Goal: Transaction & Acquisition: Purchase product/service

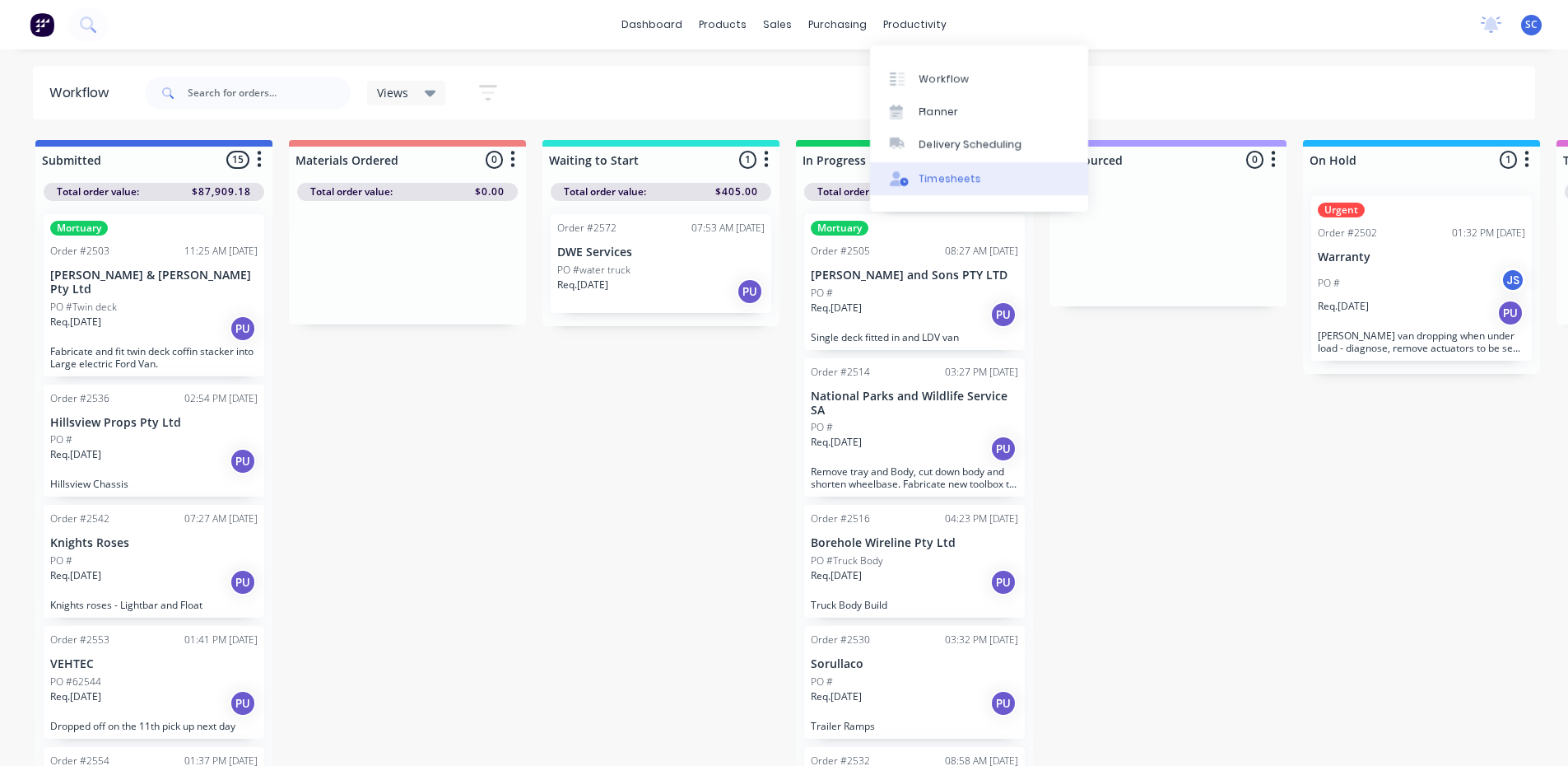
click at [949, 182] on div "Timesheets" at bounding box center [950, 179] width 62 height 15
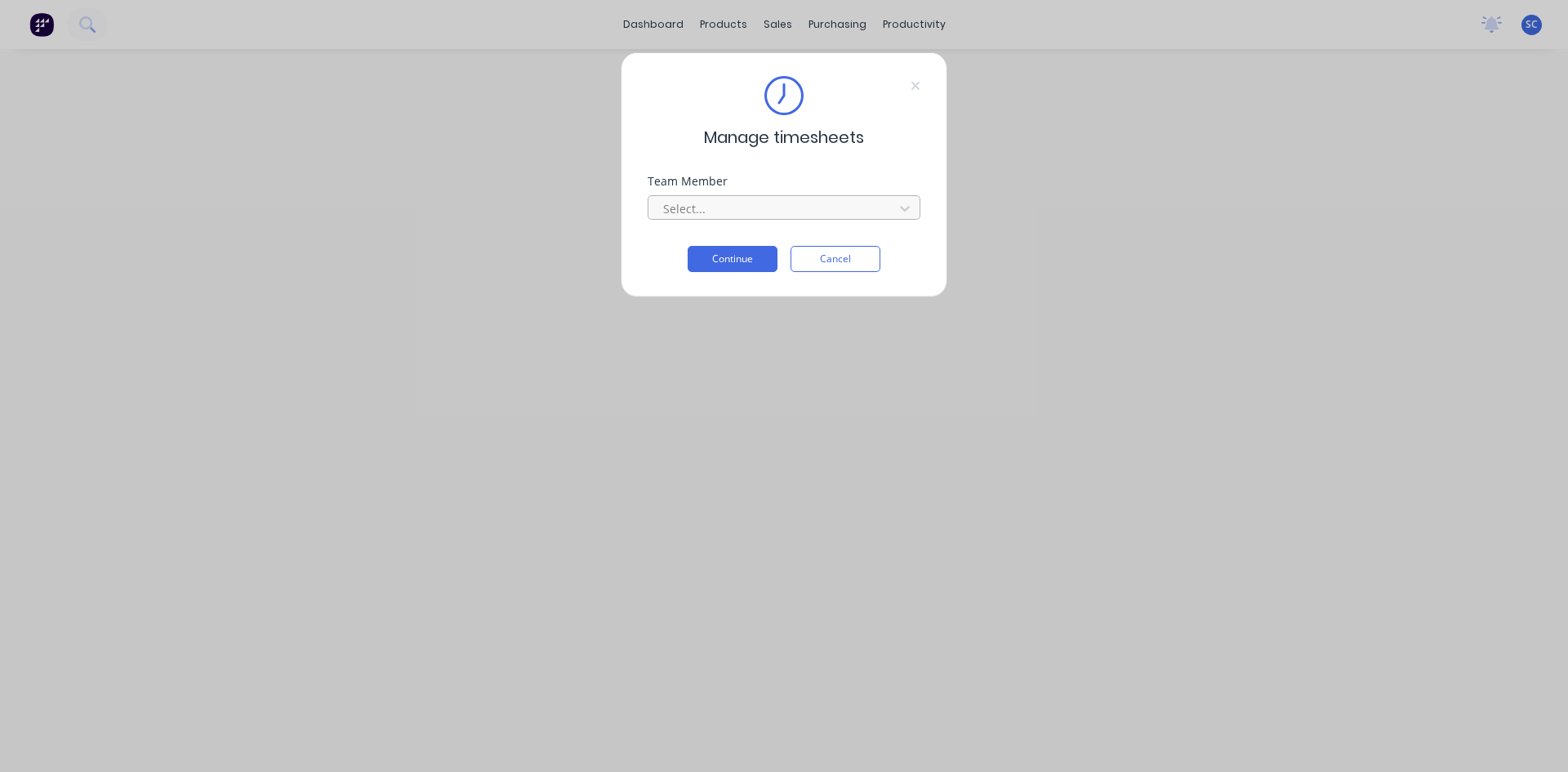
click at [698, 197] on div "Select..." at bounding box center [774, 208] width 233 height 24
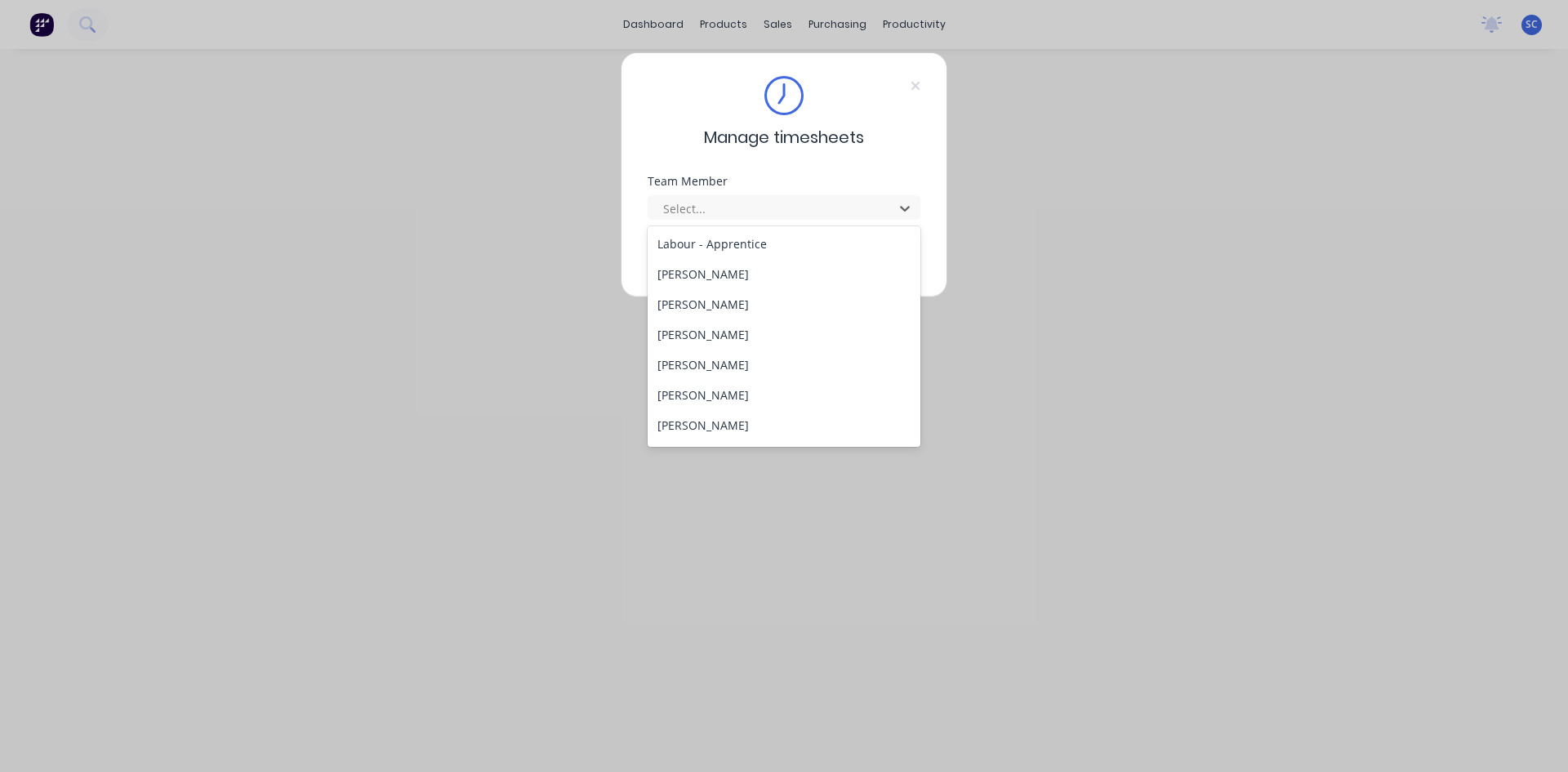
scroll to position [327, 0]
click at [709, 285] on div "[PERSON_NAME]" at bounding box center [784, 280] width 273 height 30
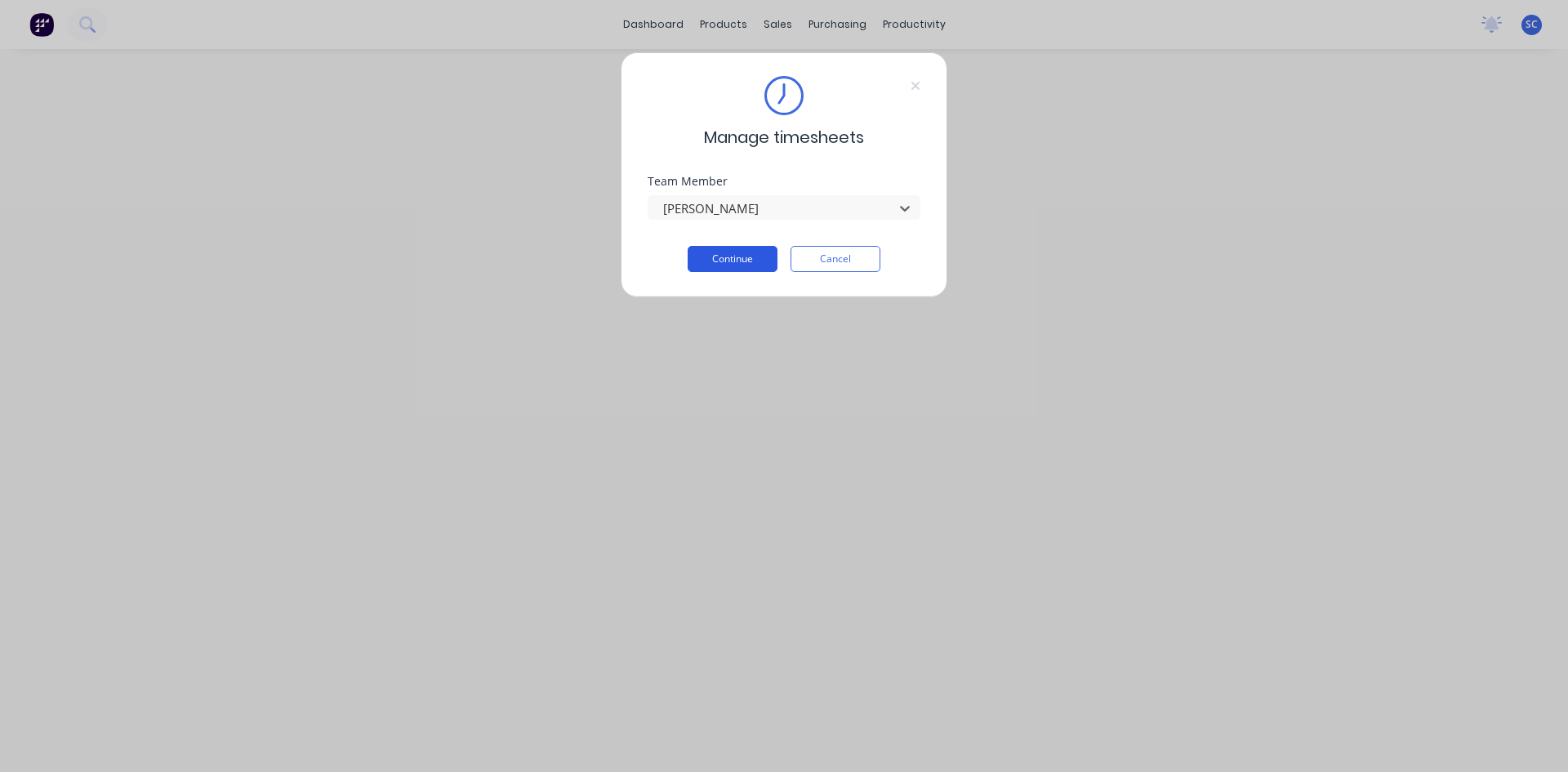
click at [730, 260] on button "Continue" at bounding box center [733, 259] width 90 height 26
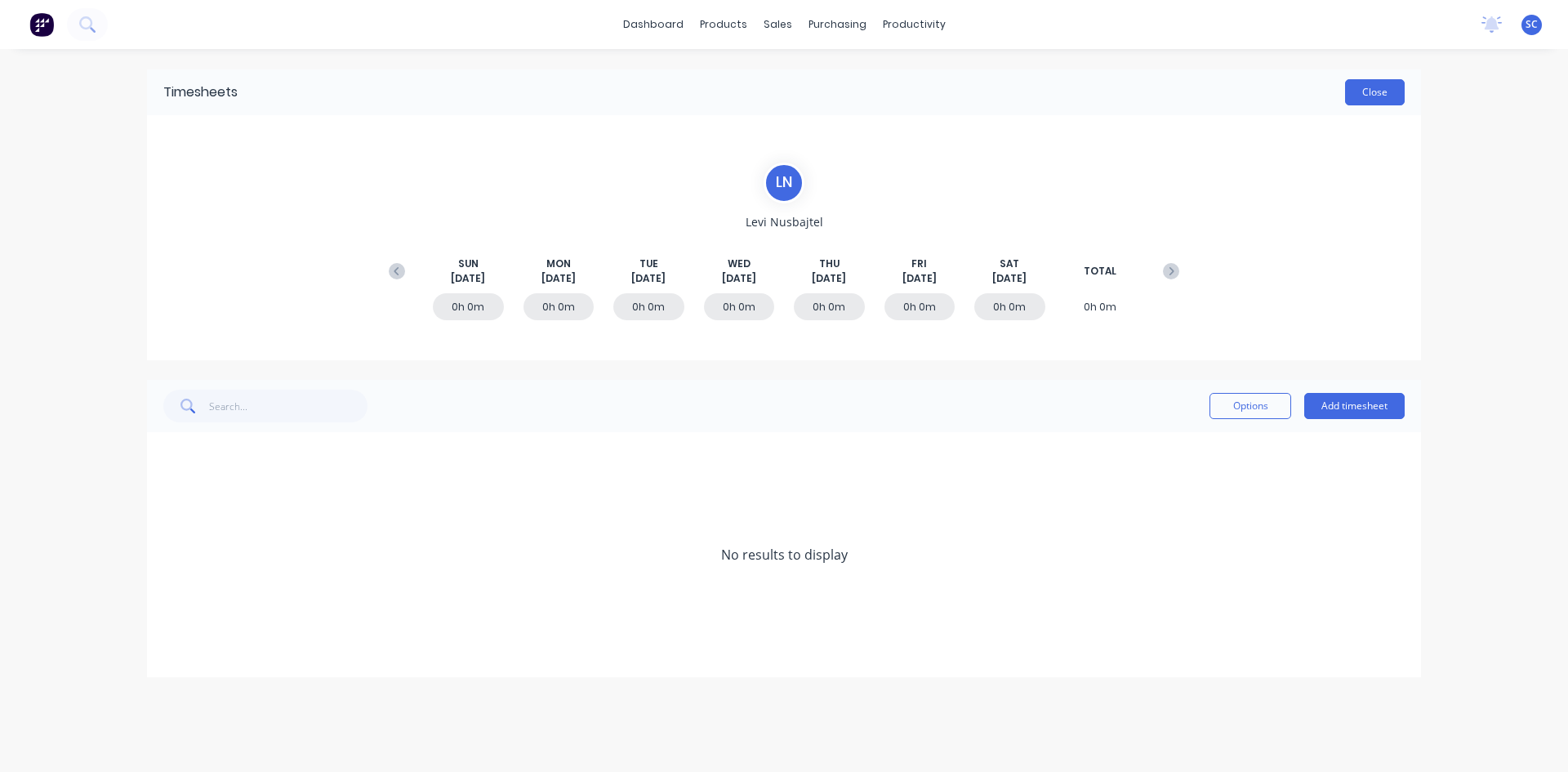
click at [1371, 91] on button "Close" at bounding box center [1375, 92] width 60 height 26
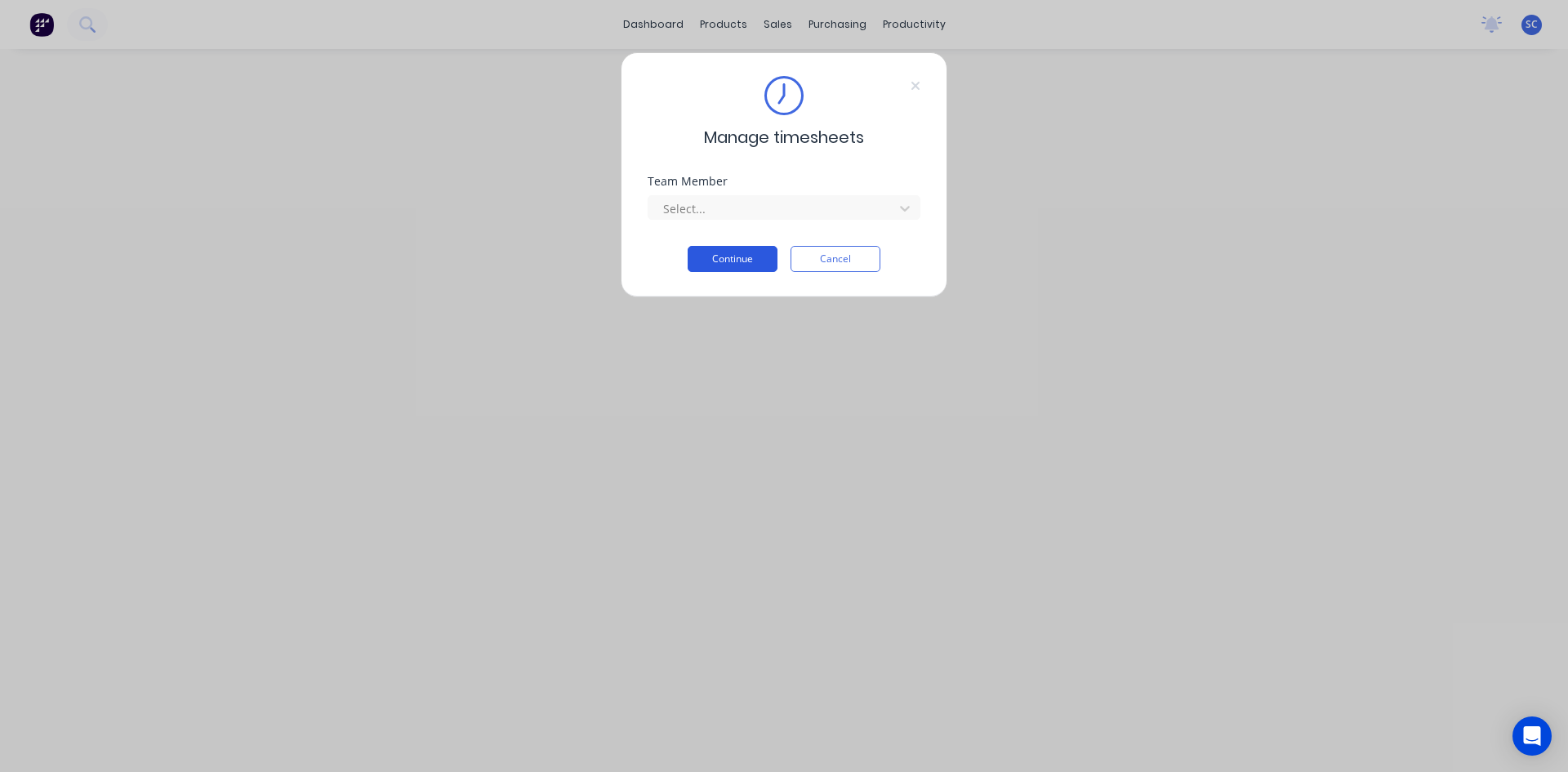
click at [729, 257] on button "Continue" at bounding box center [733, 259] width 90 height 26
click at [751, 206] on div at bounding box center [774, 209] width 224 height 21
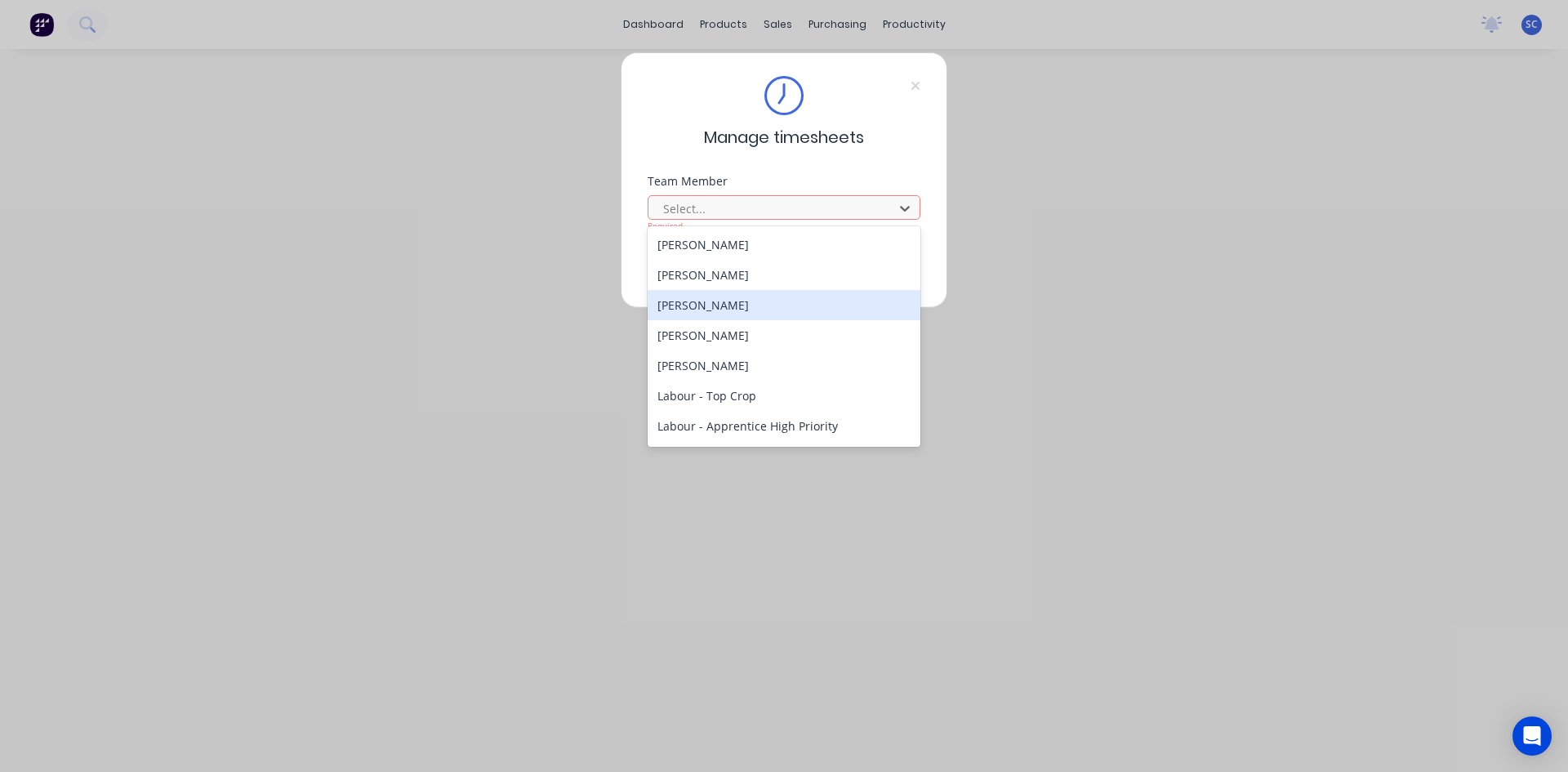
click at [750, 309] on div "[PERSON_NAME]" at bounding box center [784, 305] width 273 height 30
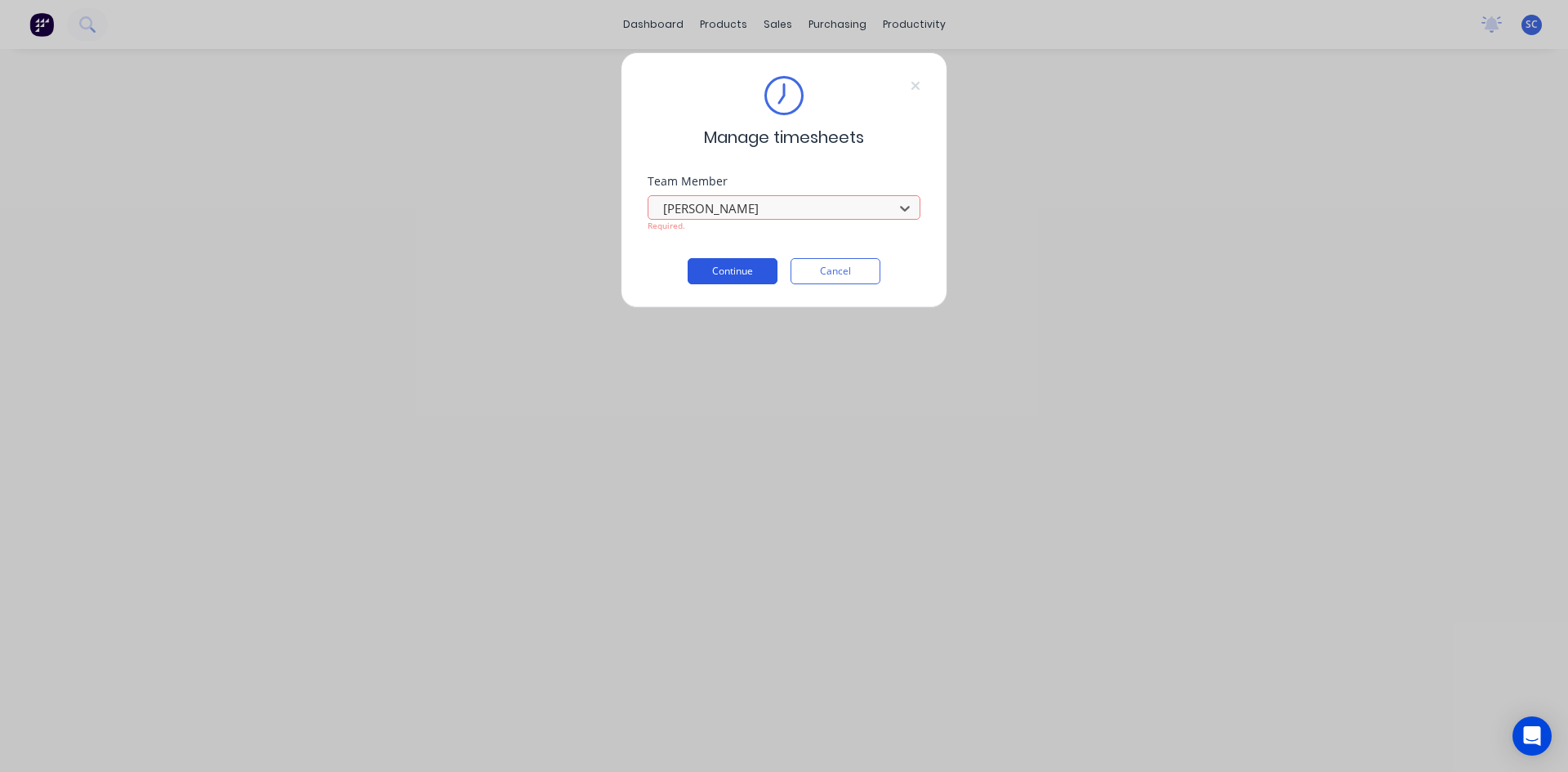
click at [739, 265] on button "Continue" at bounding box center [733, 272] width 90 height 26
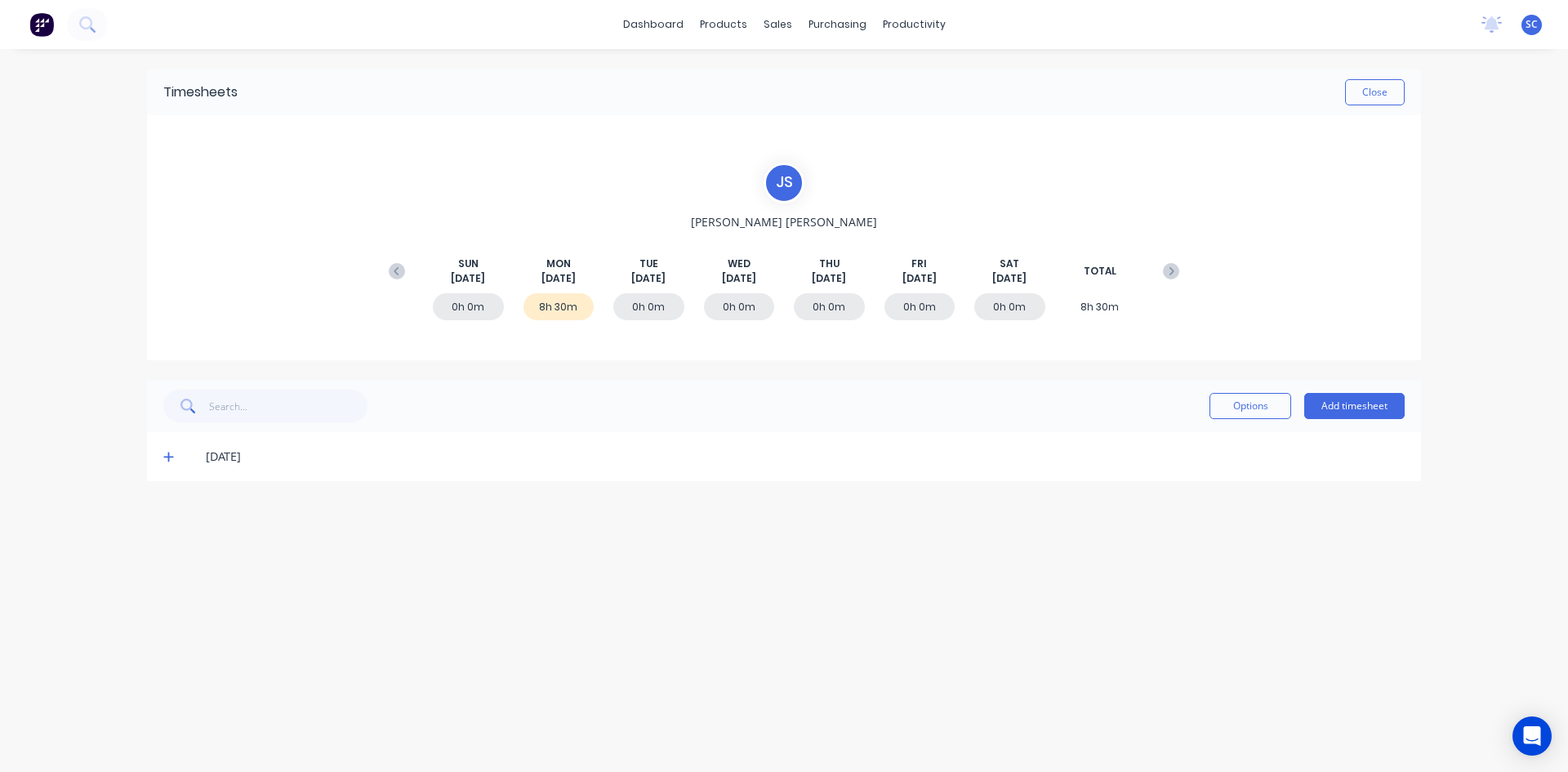
click at [170, 456] on icon at bounding box center [168, 457] width 10 height 10
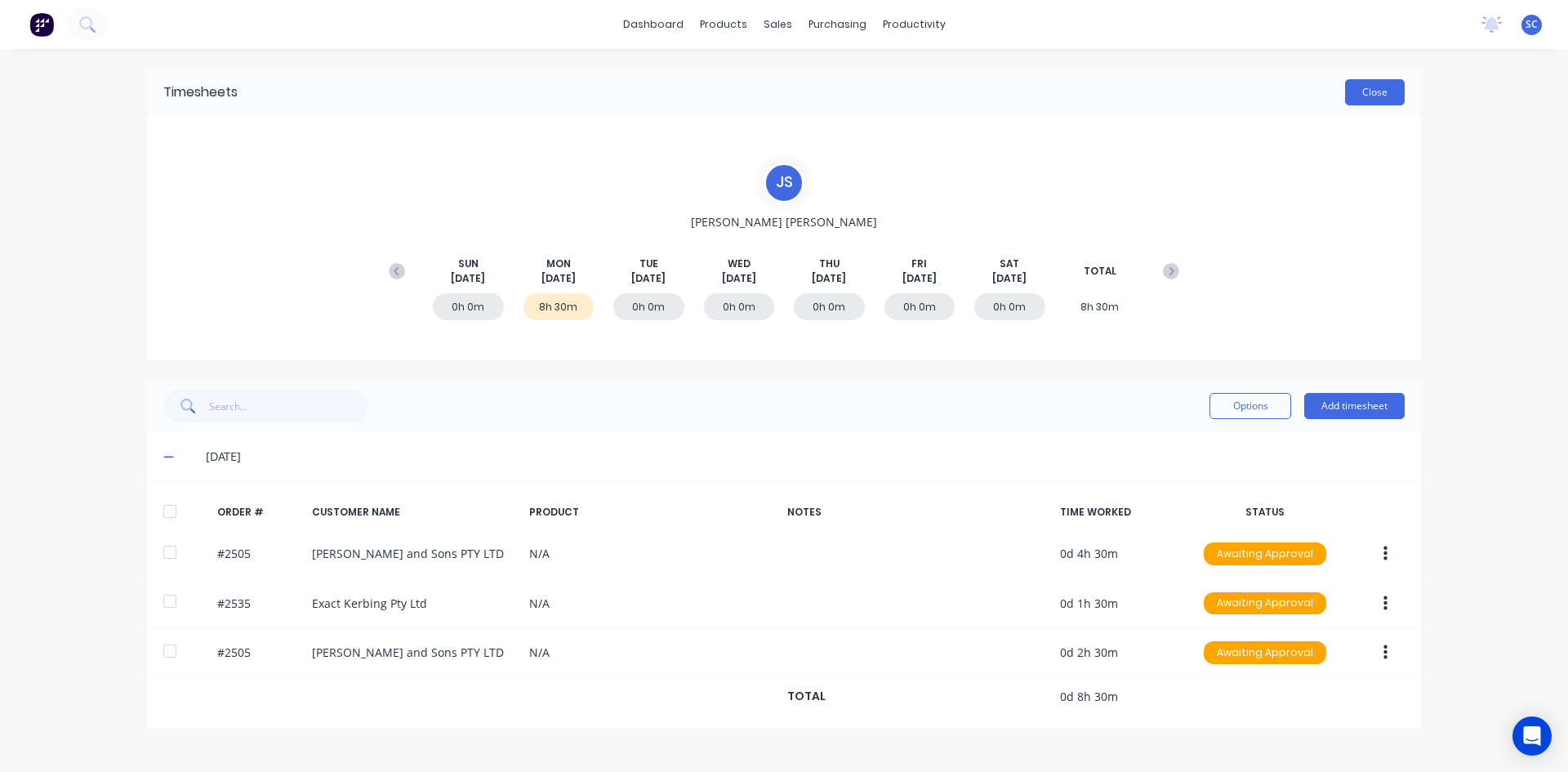
click at [1373, 93] on button "Close" at bounding box center [1375, 92] width 60 height 26
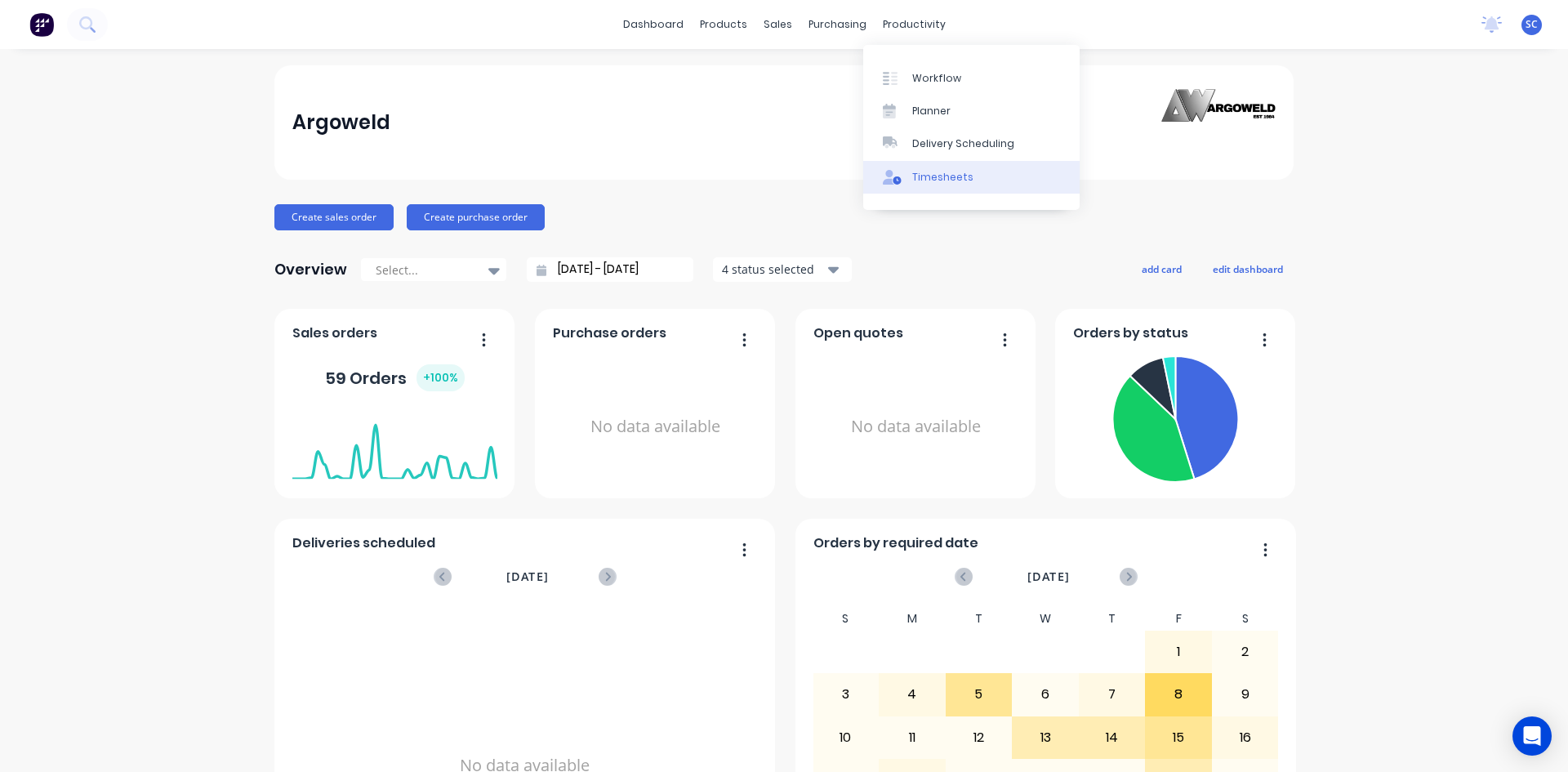
click at [934, 174] on div "Timesheets" at bounding box center [943, 177] width 62 height 15
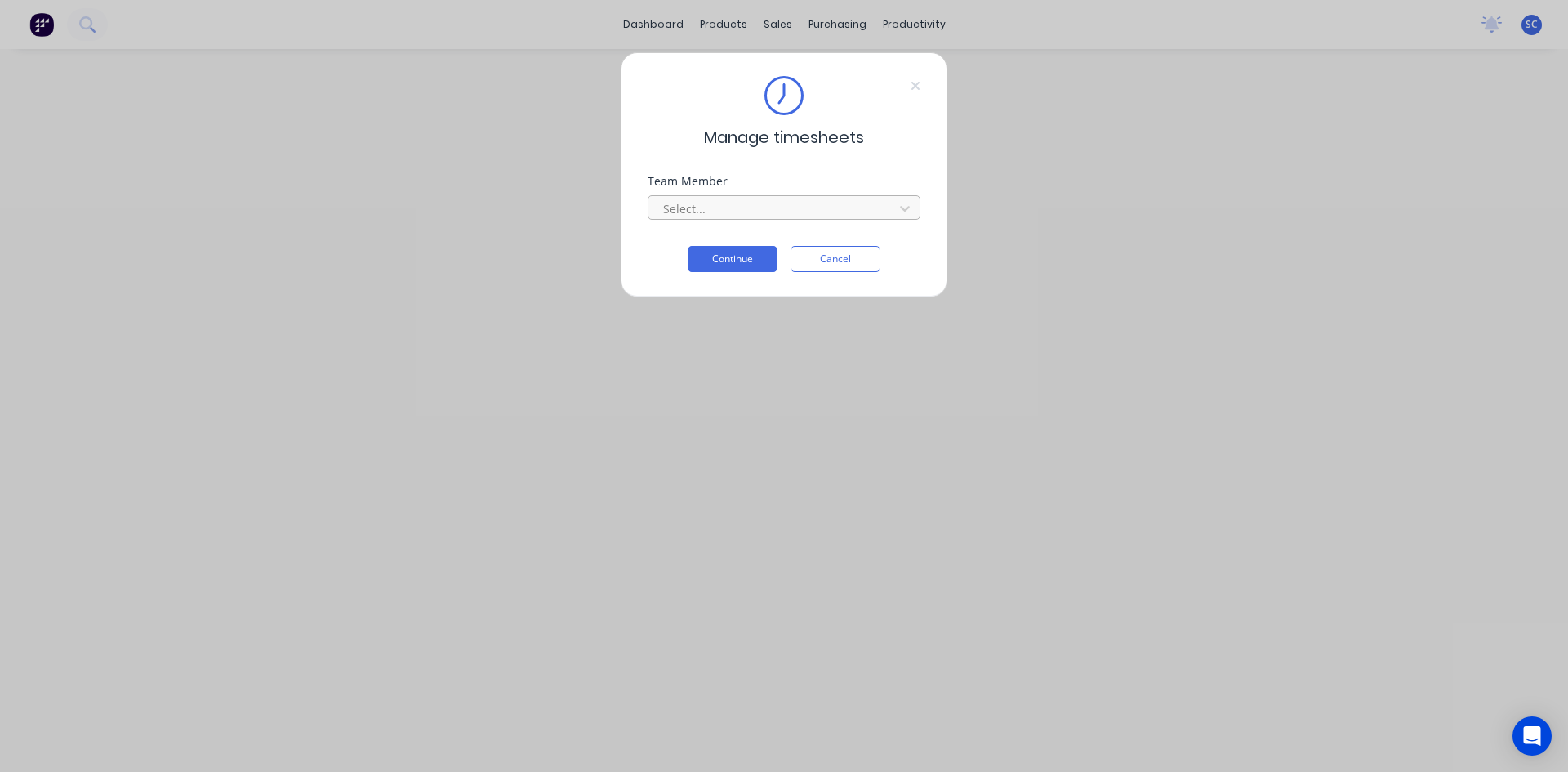
click at [795, 213] on div at bounding box center [774, 209] width 224 height 21
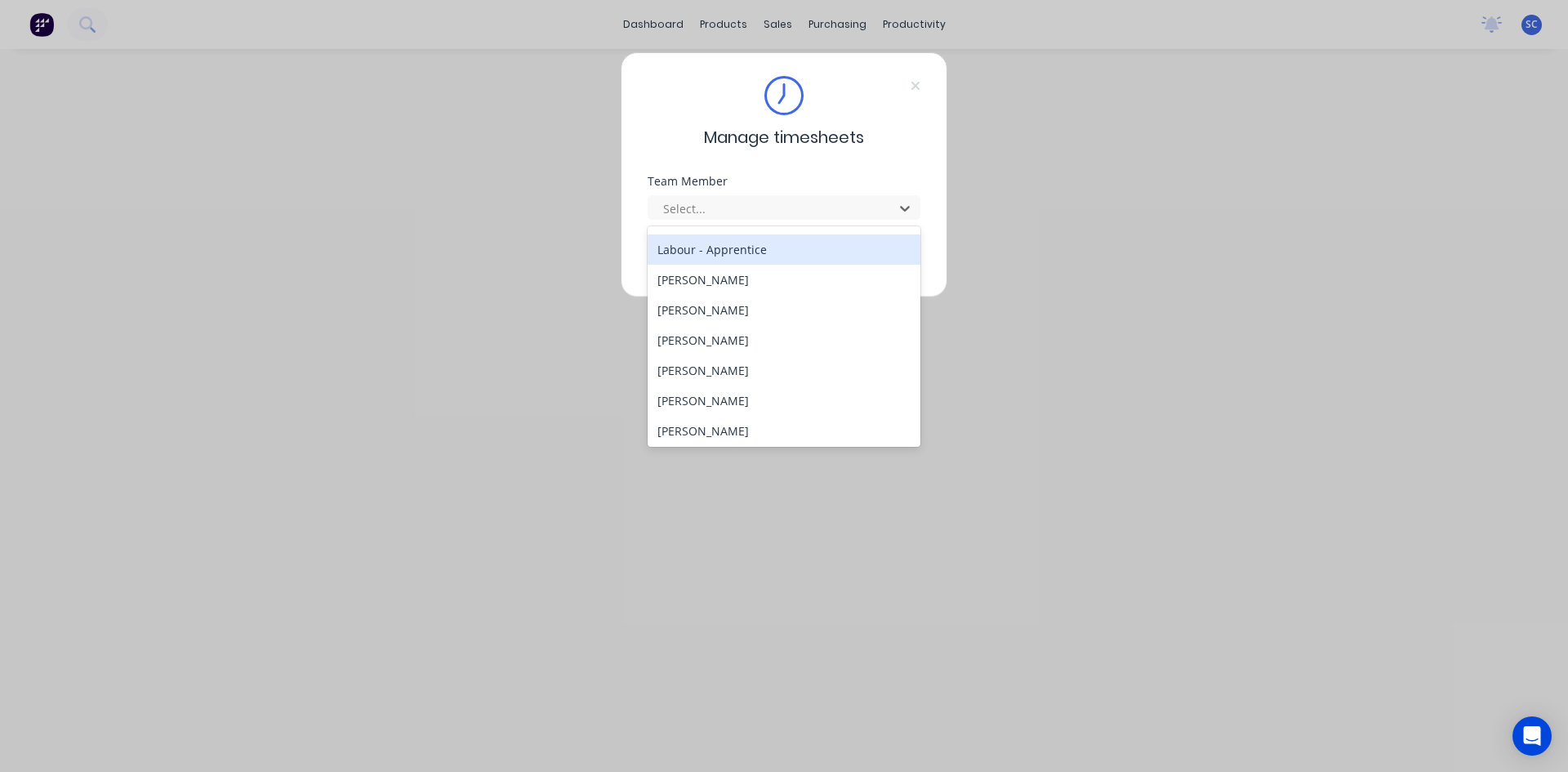
scroll to position [327, 0]
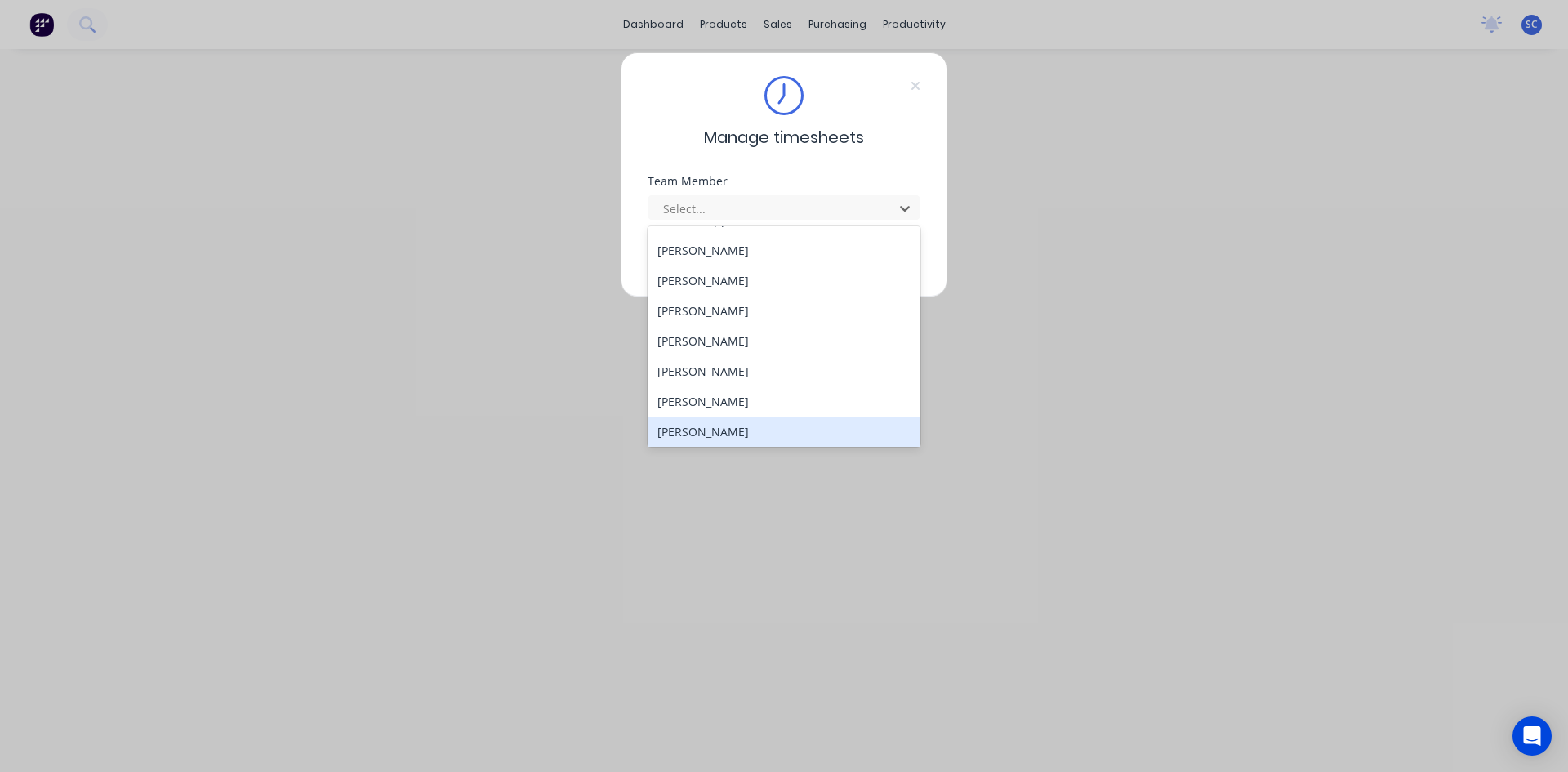
click at [757, 422] on div "[PERSON_NAME]" at bounding box center [784, 431] width 273 height 30
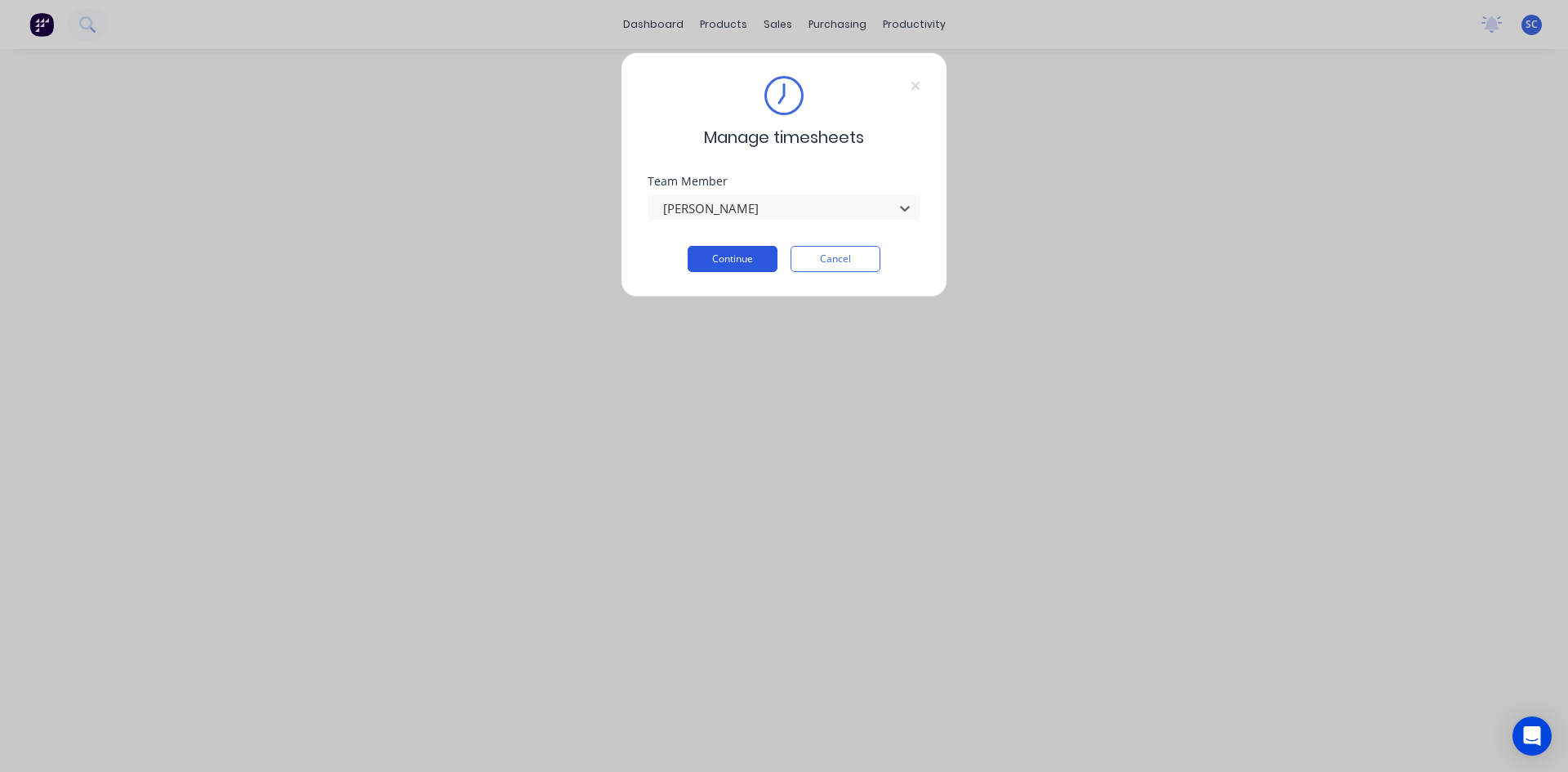
click at [764, 249] on button "Continue" at bounding box center [733, 259] width 90 height 26
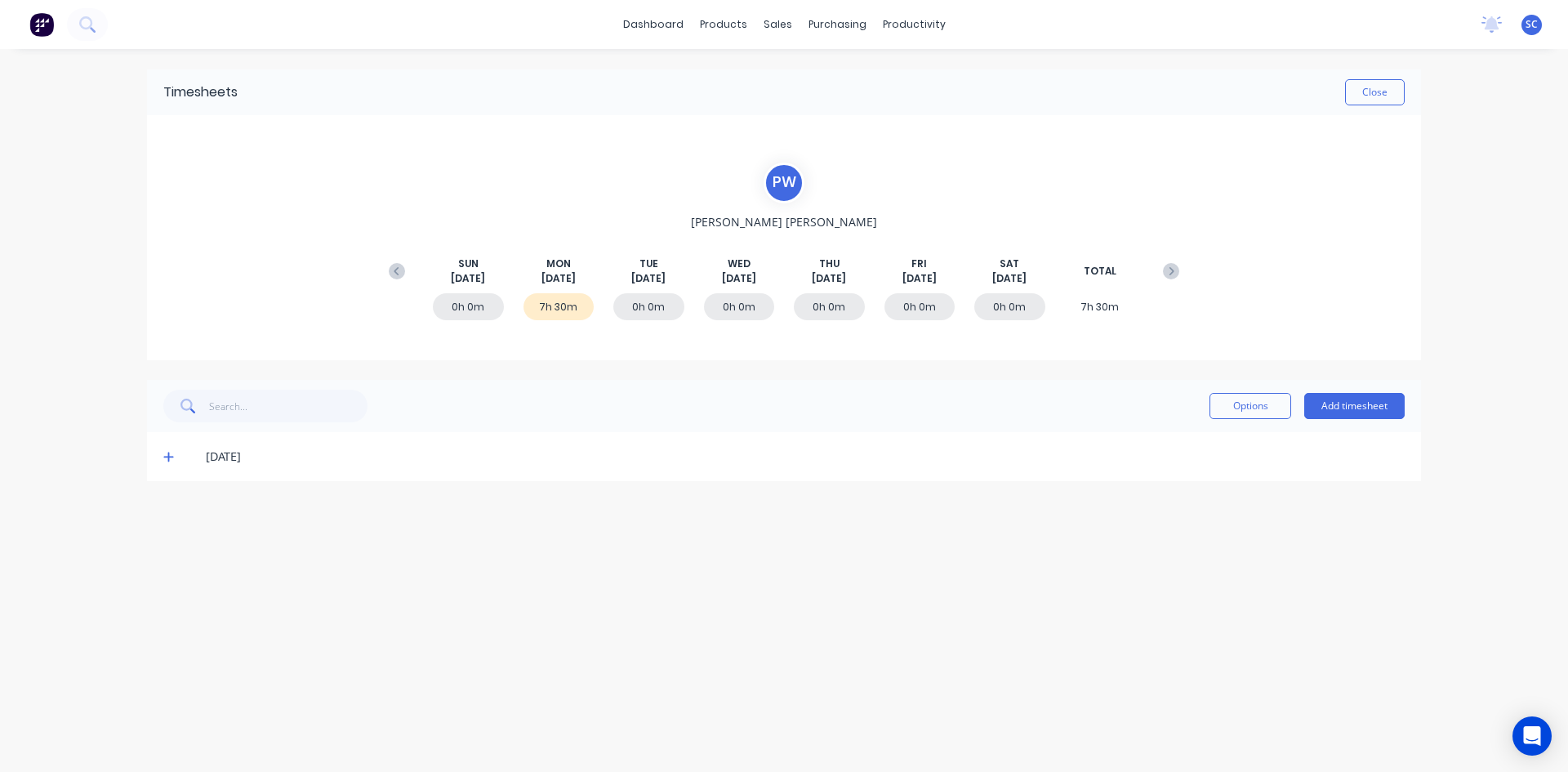
click at [165, 461] on icon at bounding box center [168, 456] width 10 height 11
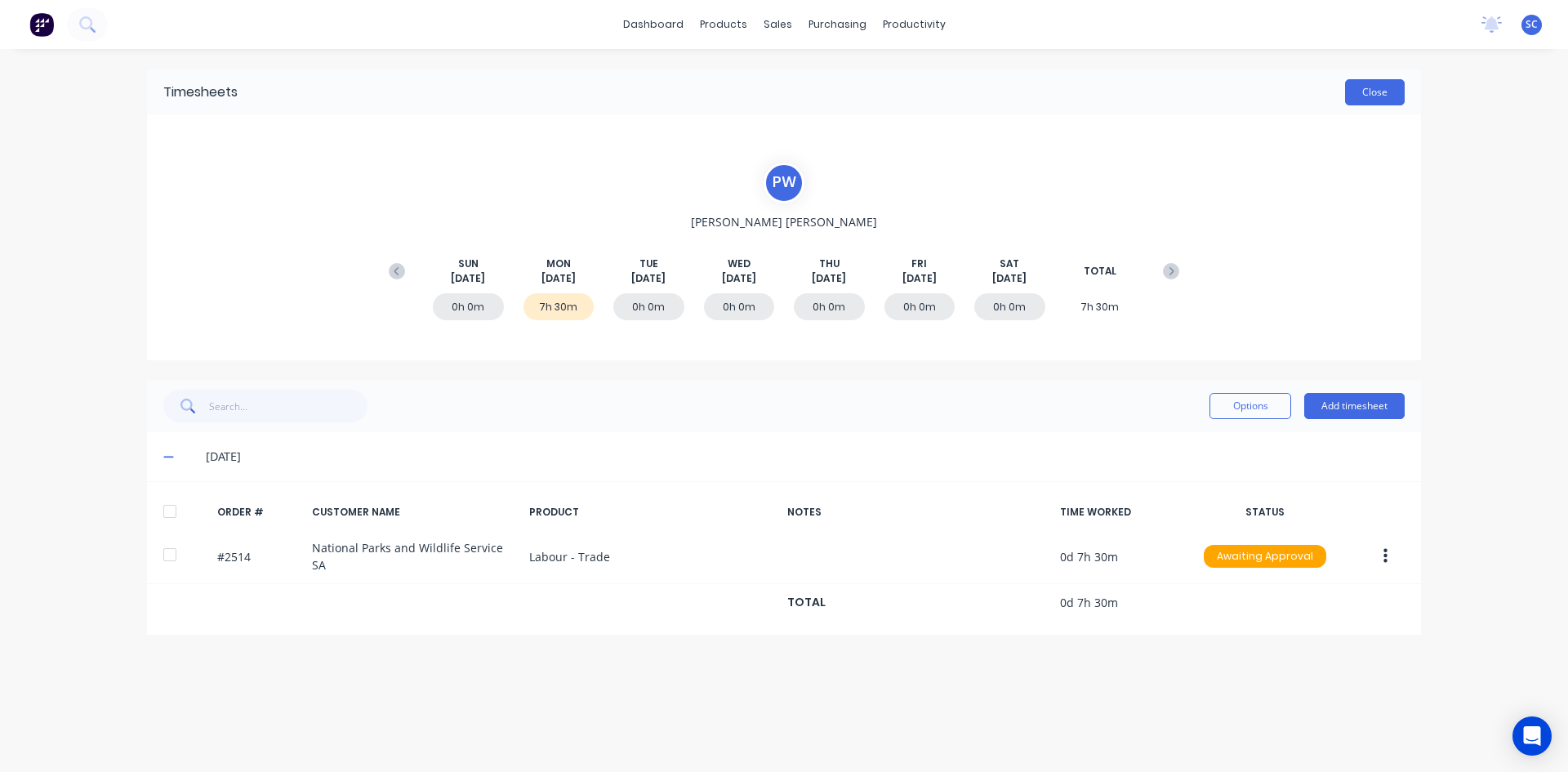
click at [1356, 89] on button "Close" at bounding box center [1375, 92] width 60 height 26
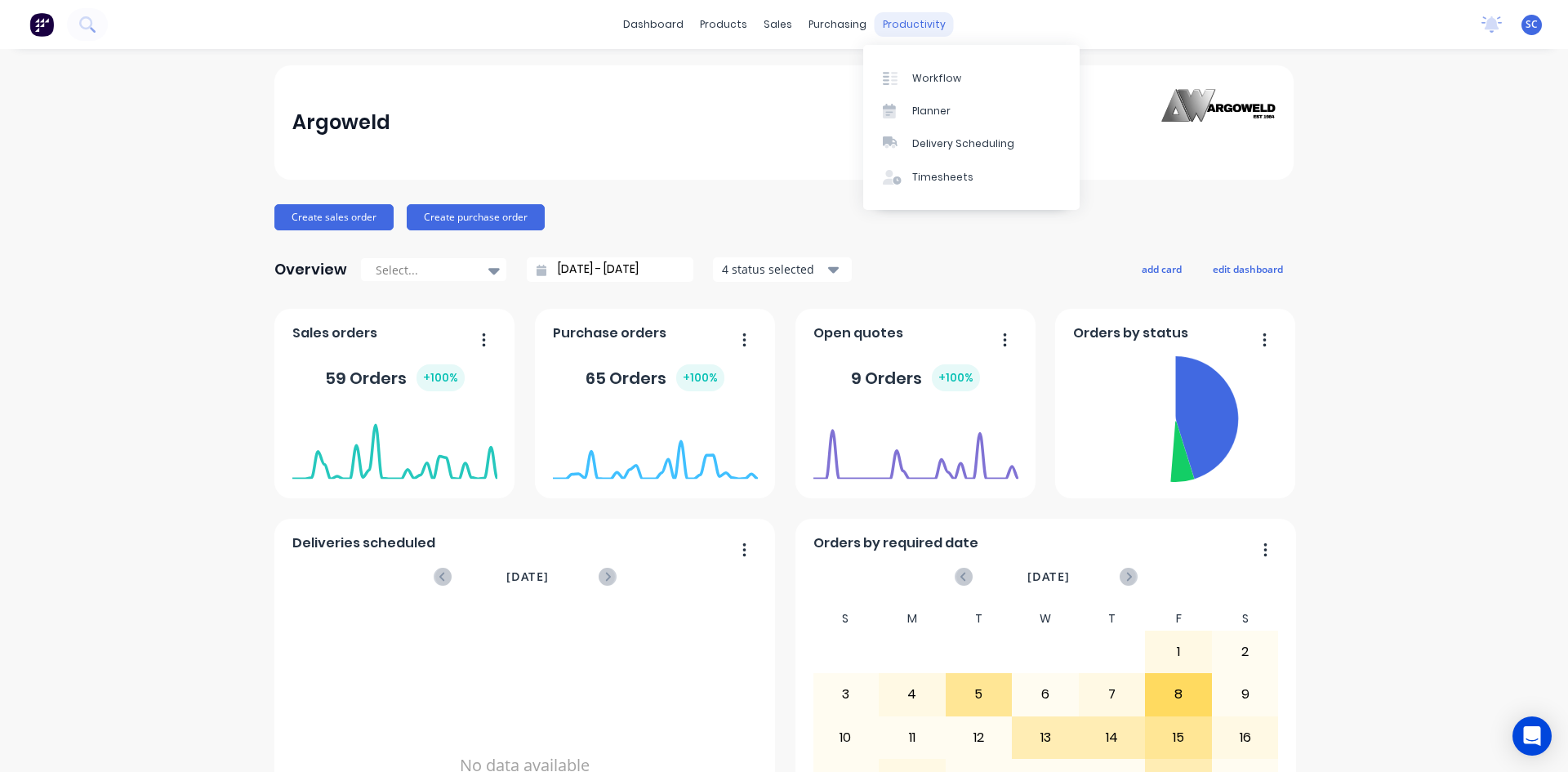
click at [909, 22] on div "productivity" at bounding box center [914, 24] width 79 height 24
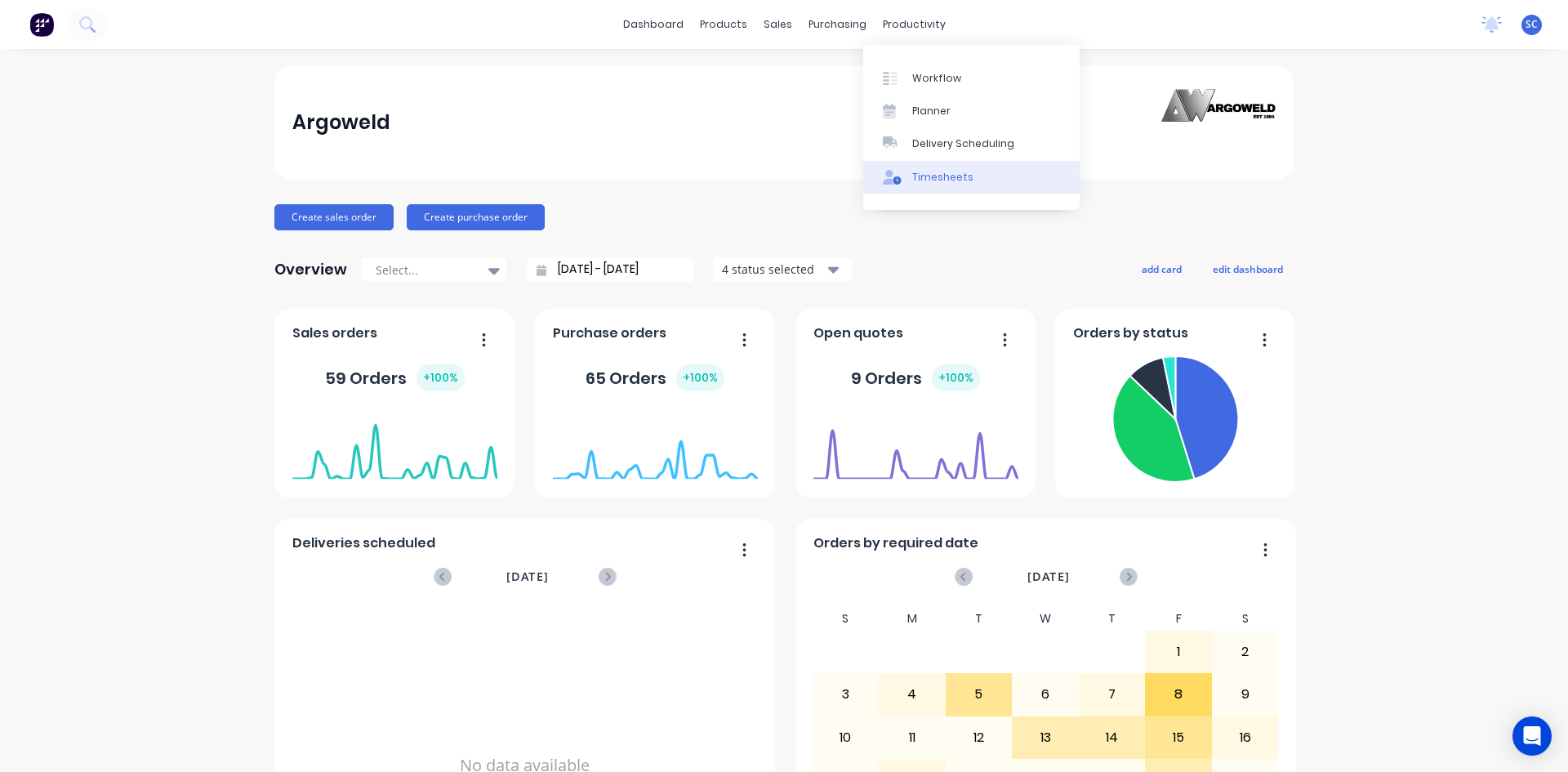
click at [948, 177] on div "Timesheets" at bounding box center [943, 177] width 62 height 15
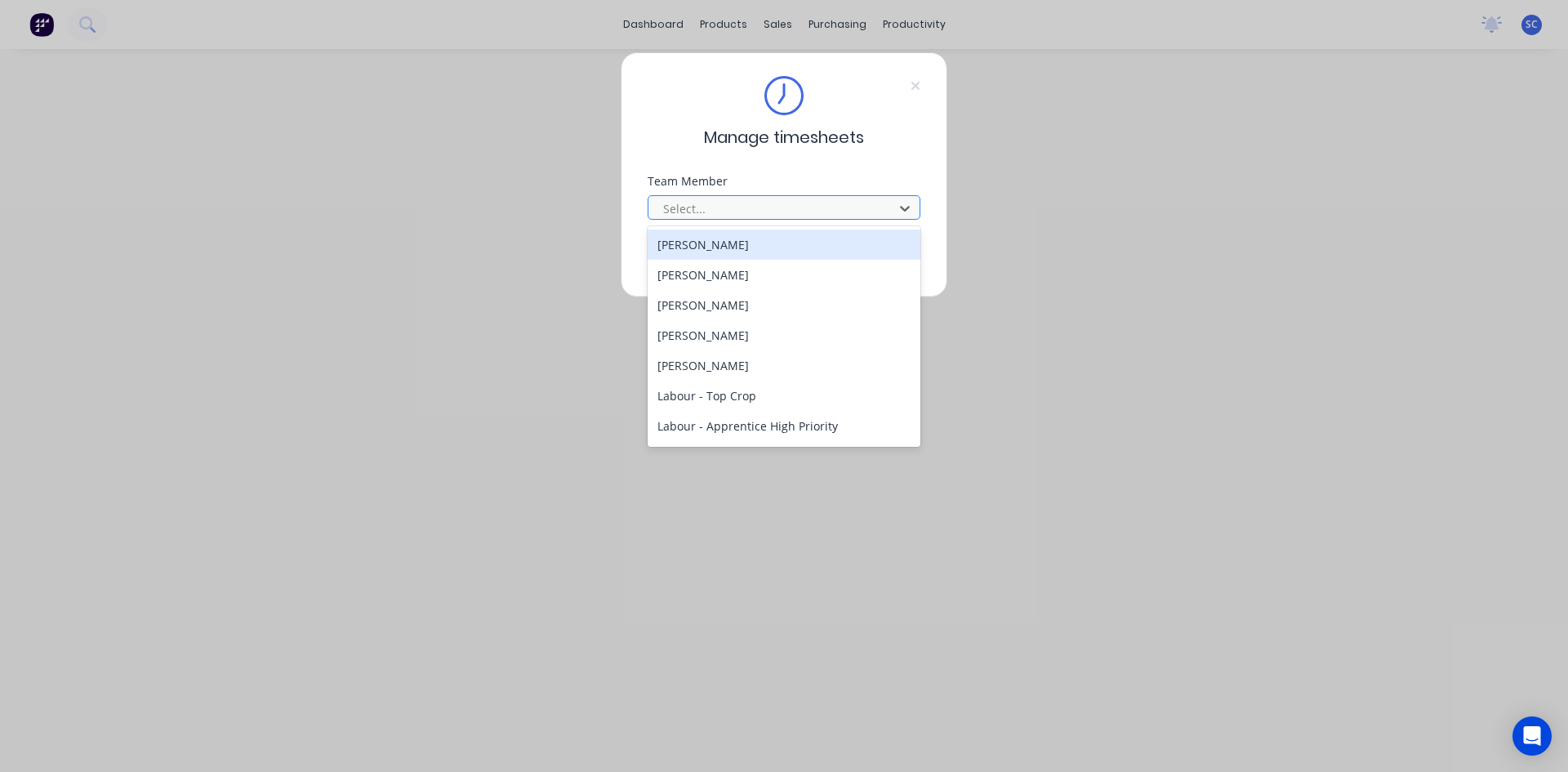
click at [780, 206] on div at bounding box center [774, 209] width 224 height 21
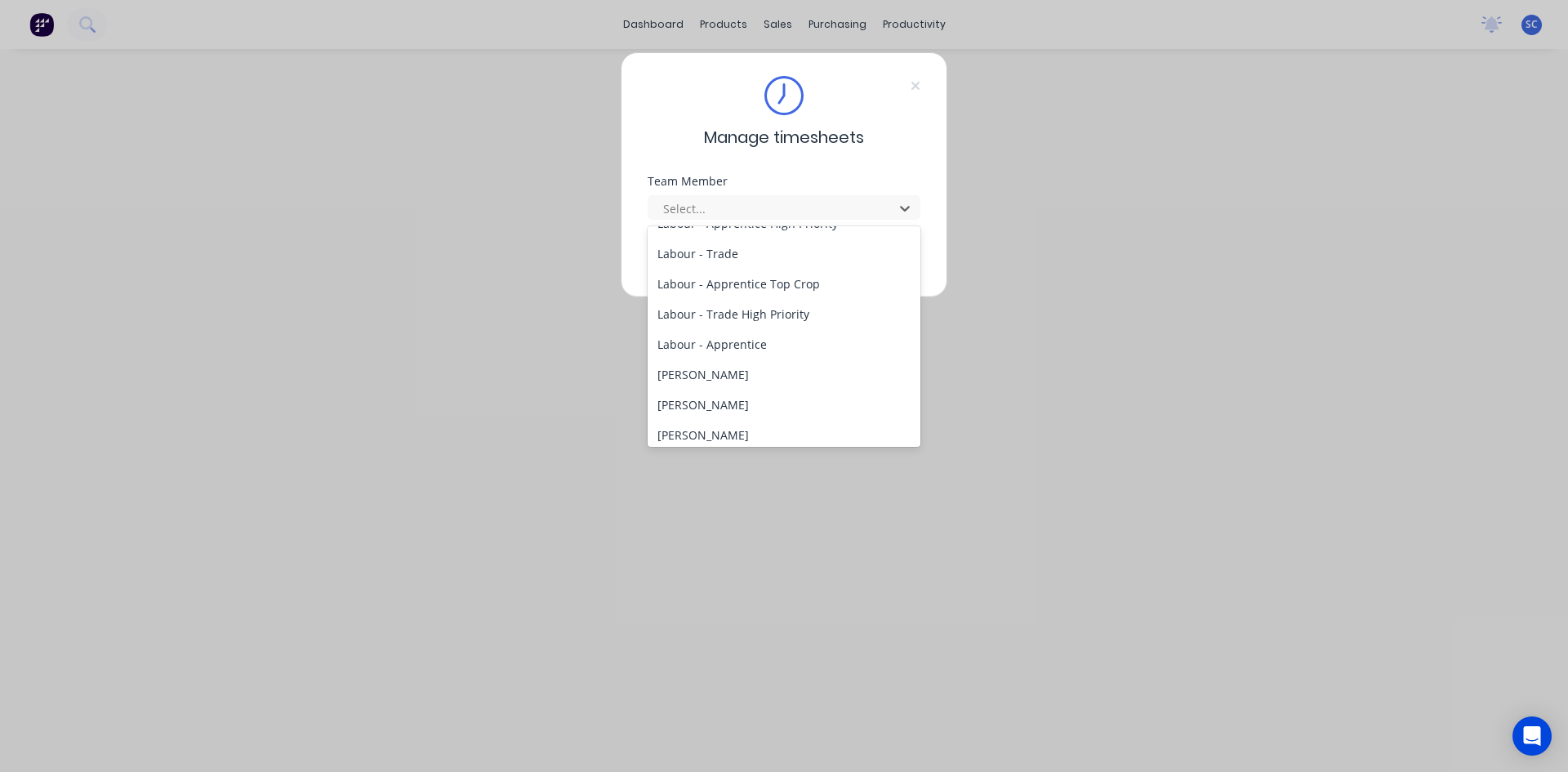
scroll to position [327, 0]
click at [737, 337] on div "[PERSON_NAME]" at bounding box center [784, 341] width 273 height 30
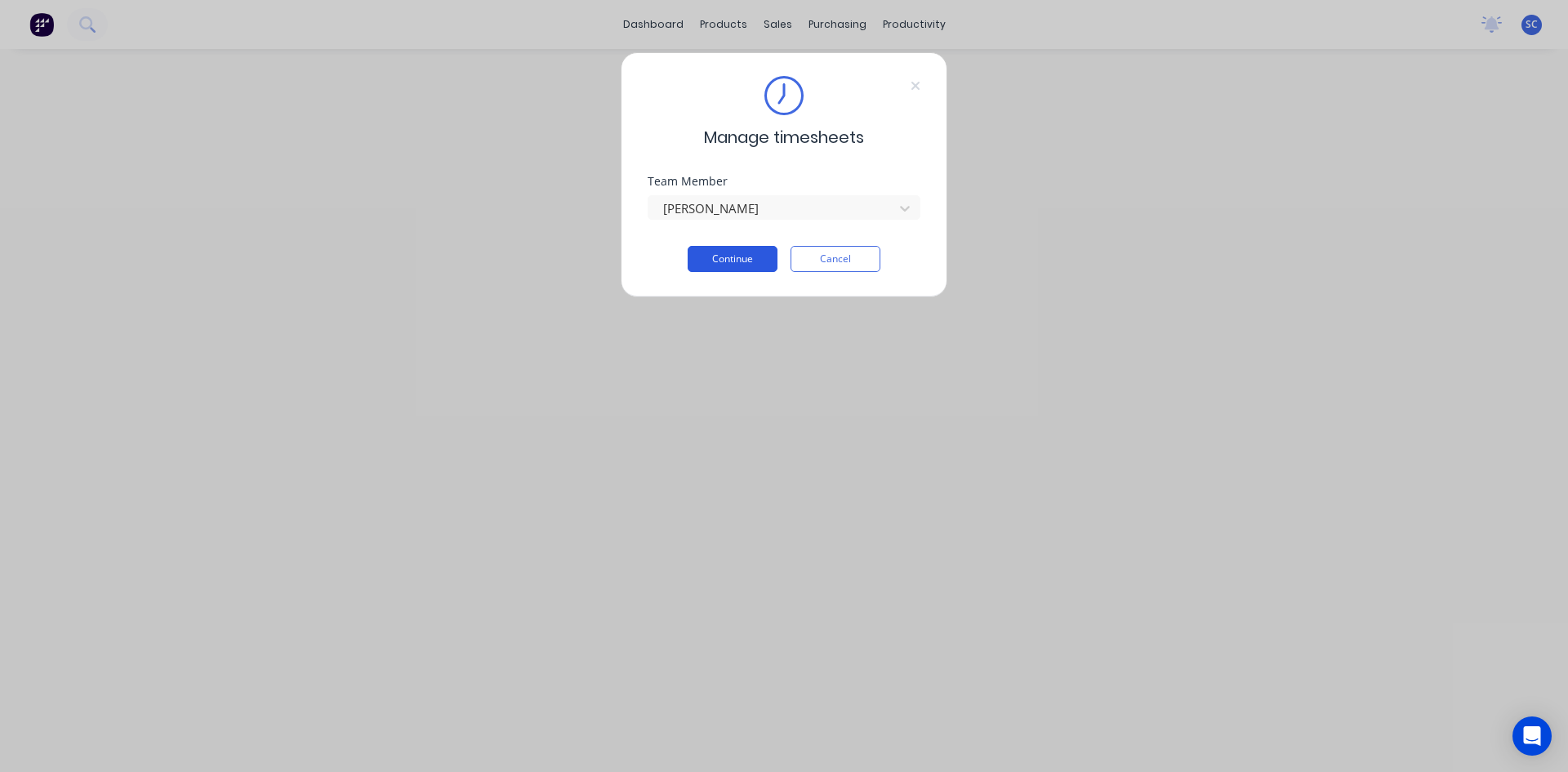
click at [756, 252] on button "Continue" at bounding box center [733, 259] width 90 height 26
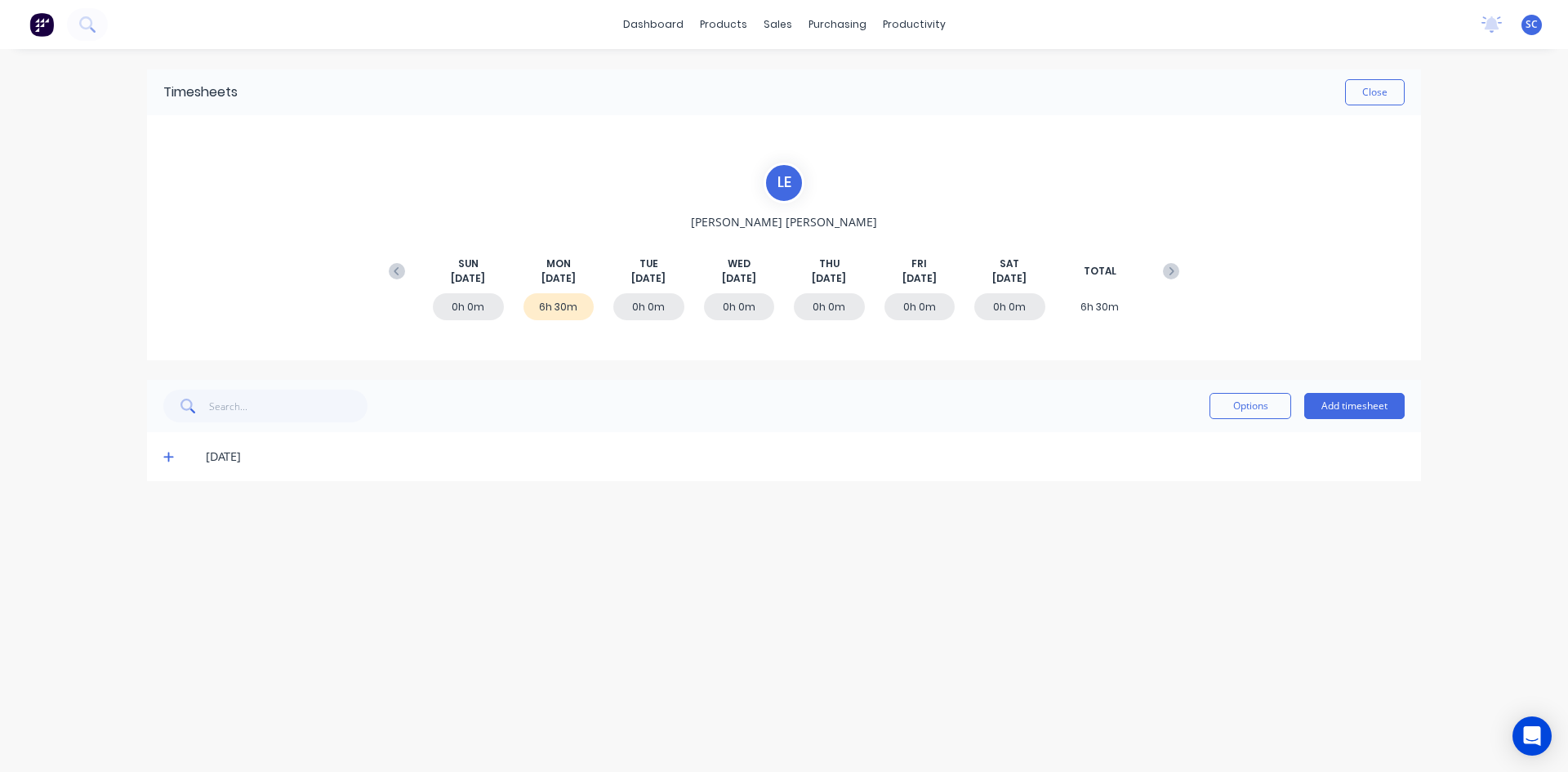
click at [163, 456] on icon at bounding box center [168, 456] width 10 height 11
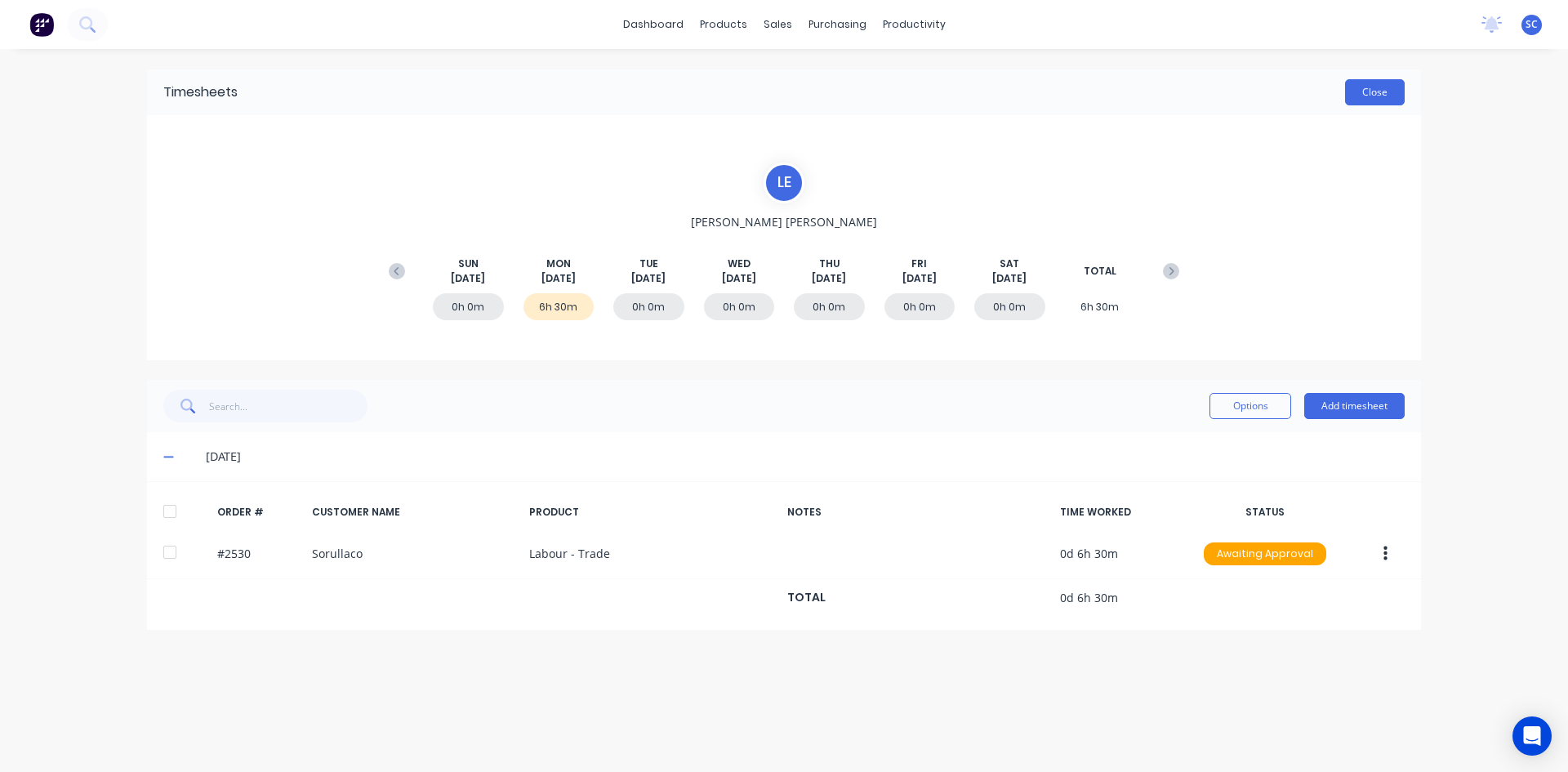
click at [1376, 84] on button "Close" at bounding box center [1375, 92] width 60 height 26
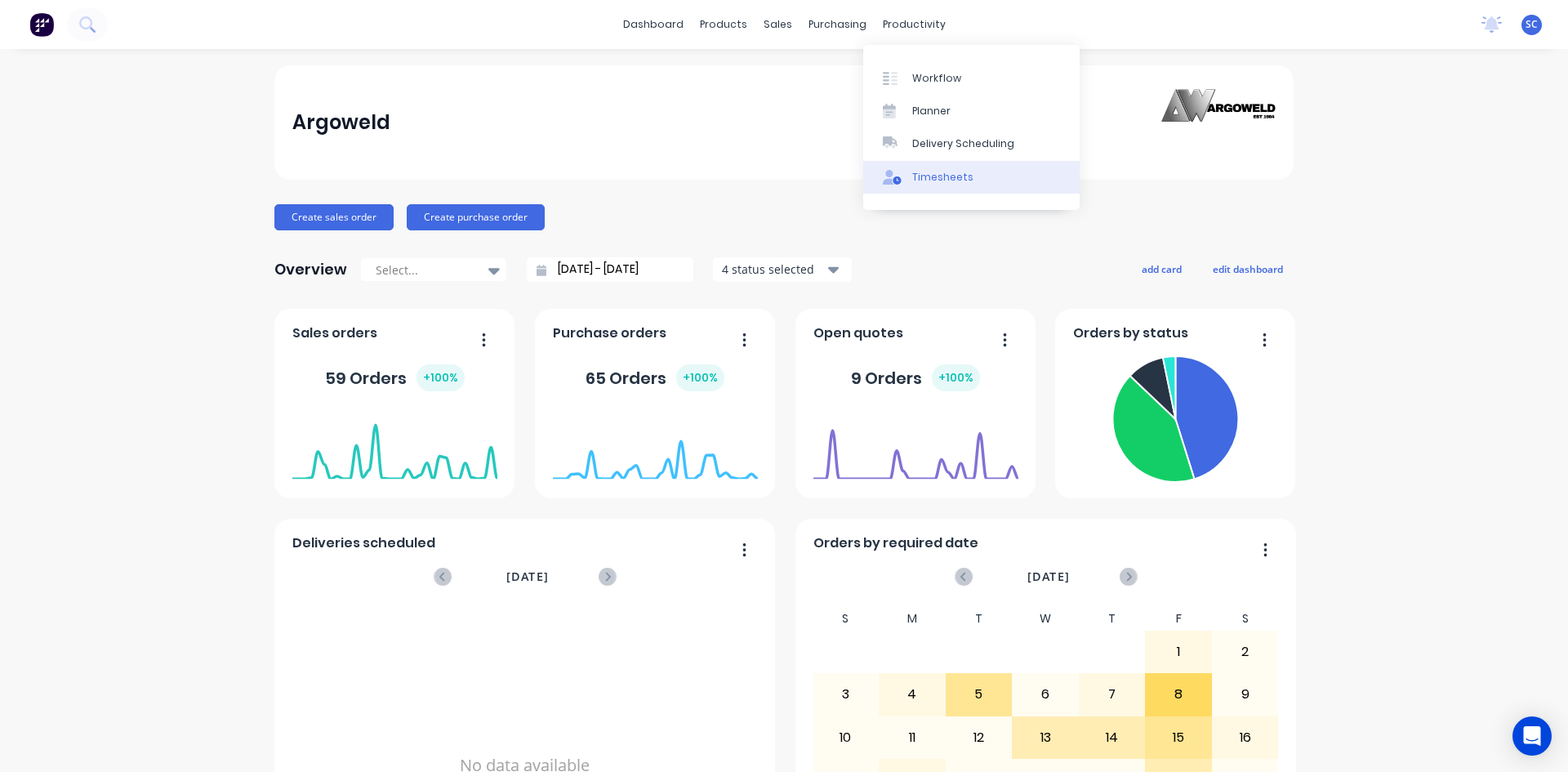
click at [931, 175] on div "Timesheets" at bounding box center [943, 177] width 62 height 15
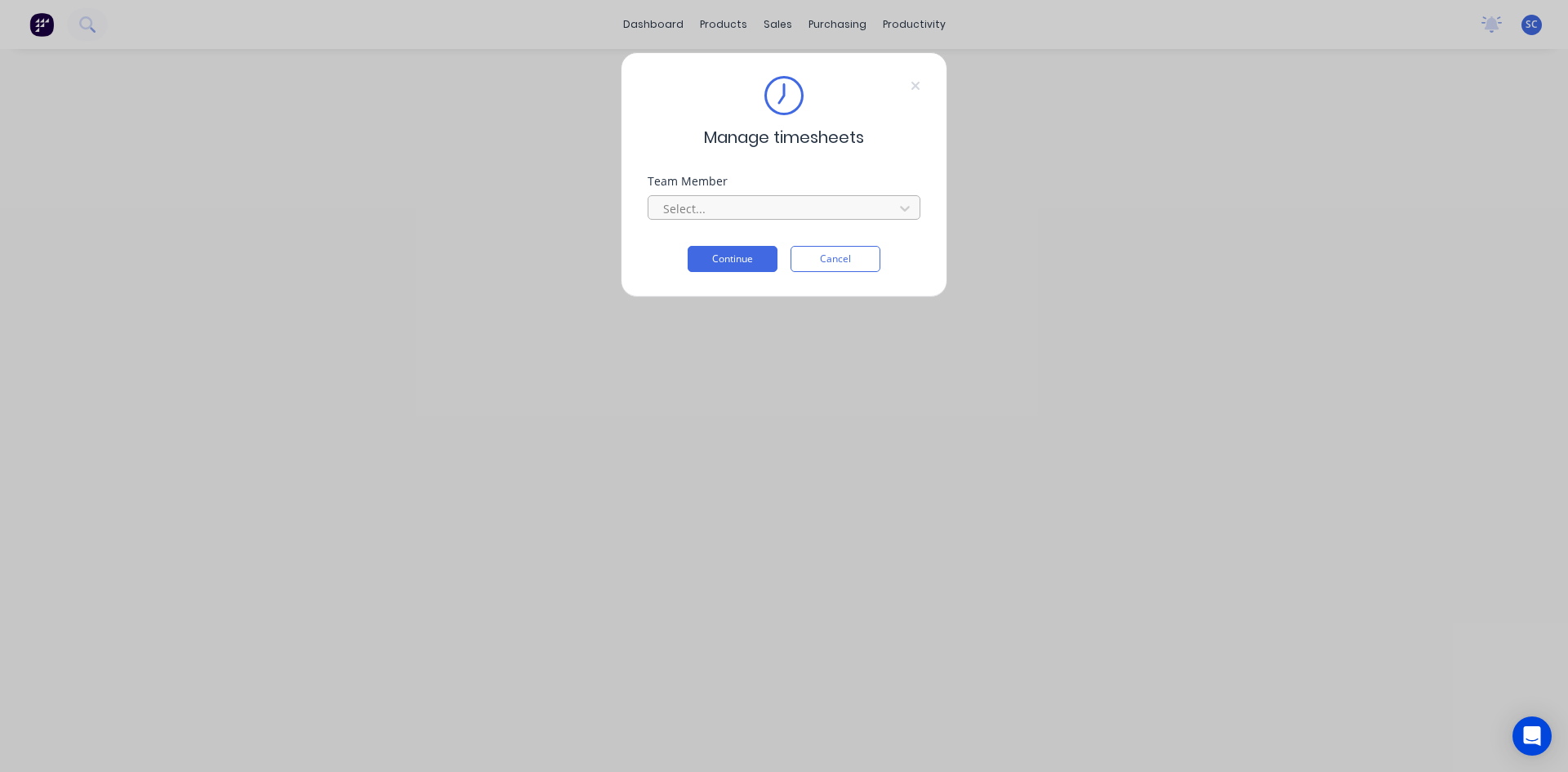
click at [791, 206] on div at bounding box center [774, 209] width 224 height 21
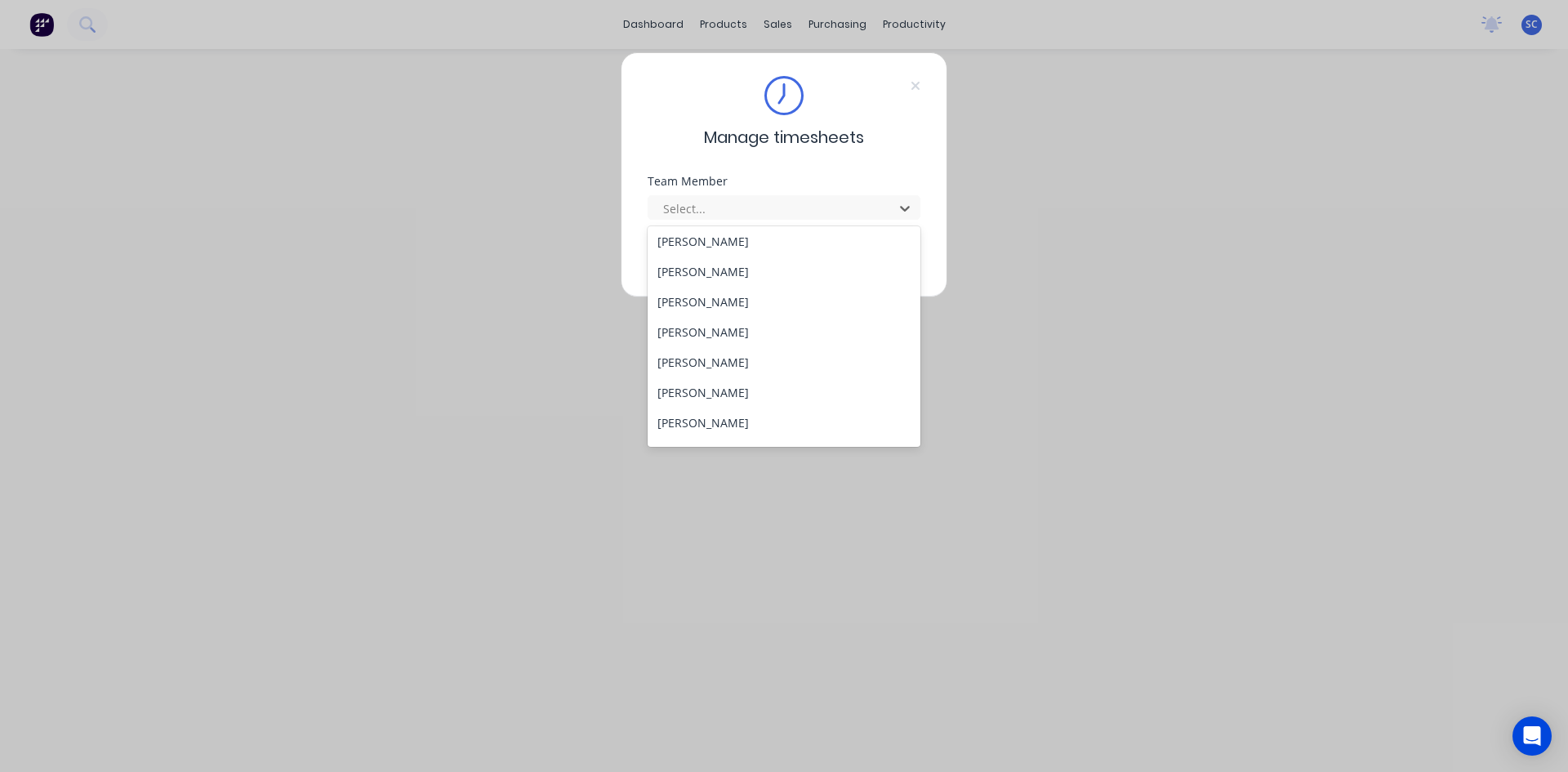
scroll to position [421, 0]
click at [716, 430] on div "[PERSON_NAME]" at bounding box center [784, 428] width 273 height 30
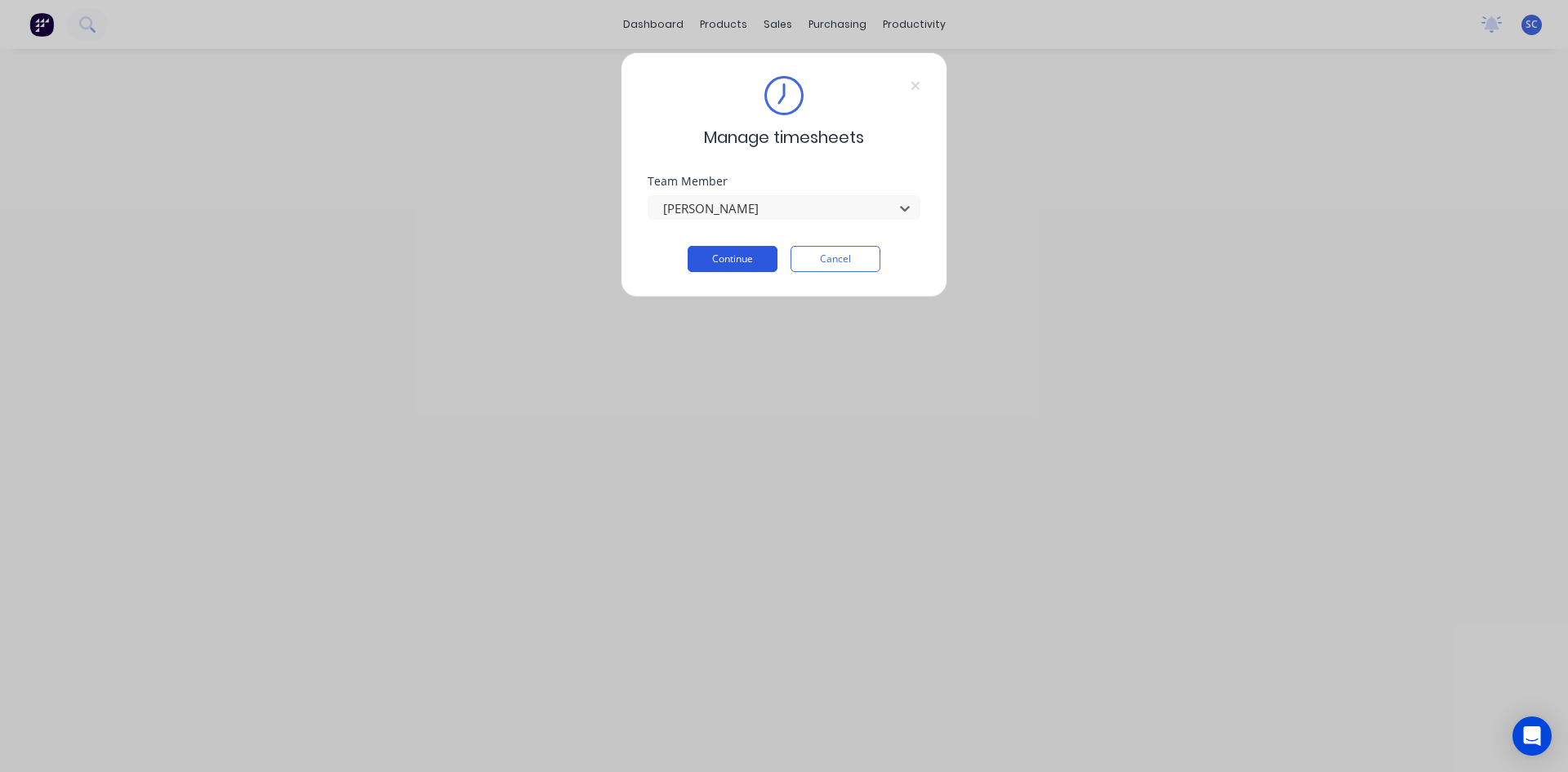
click at [740, 253] on button "Continue" at bounding box center [733, 259] width 90 height 26
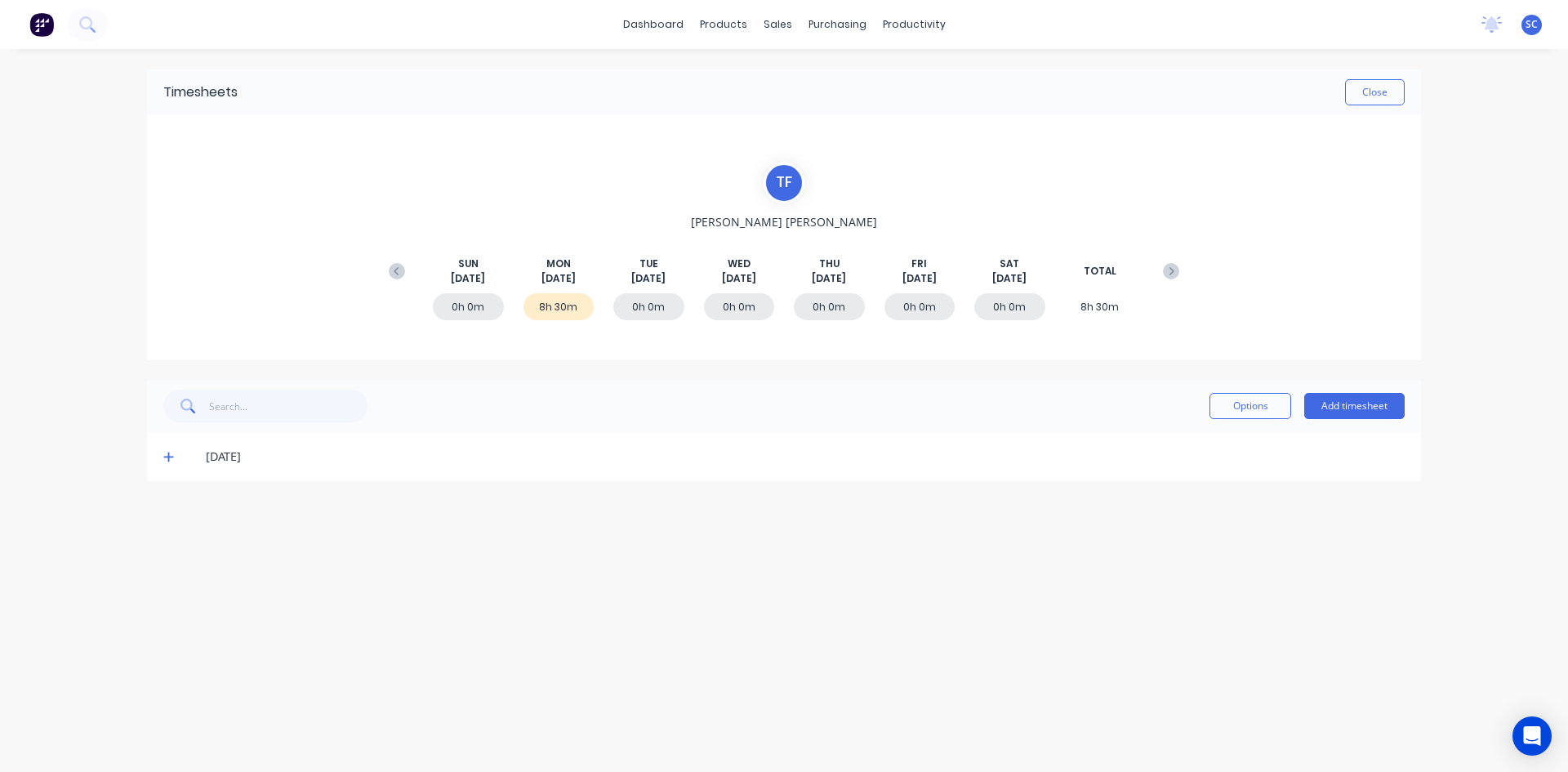
click at [169, 457] on icon at bounding box center [168, 457] width 10 height 10
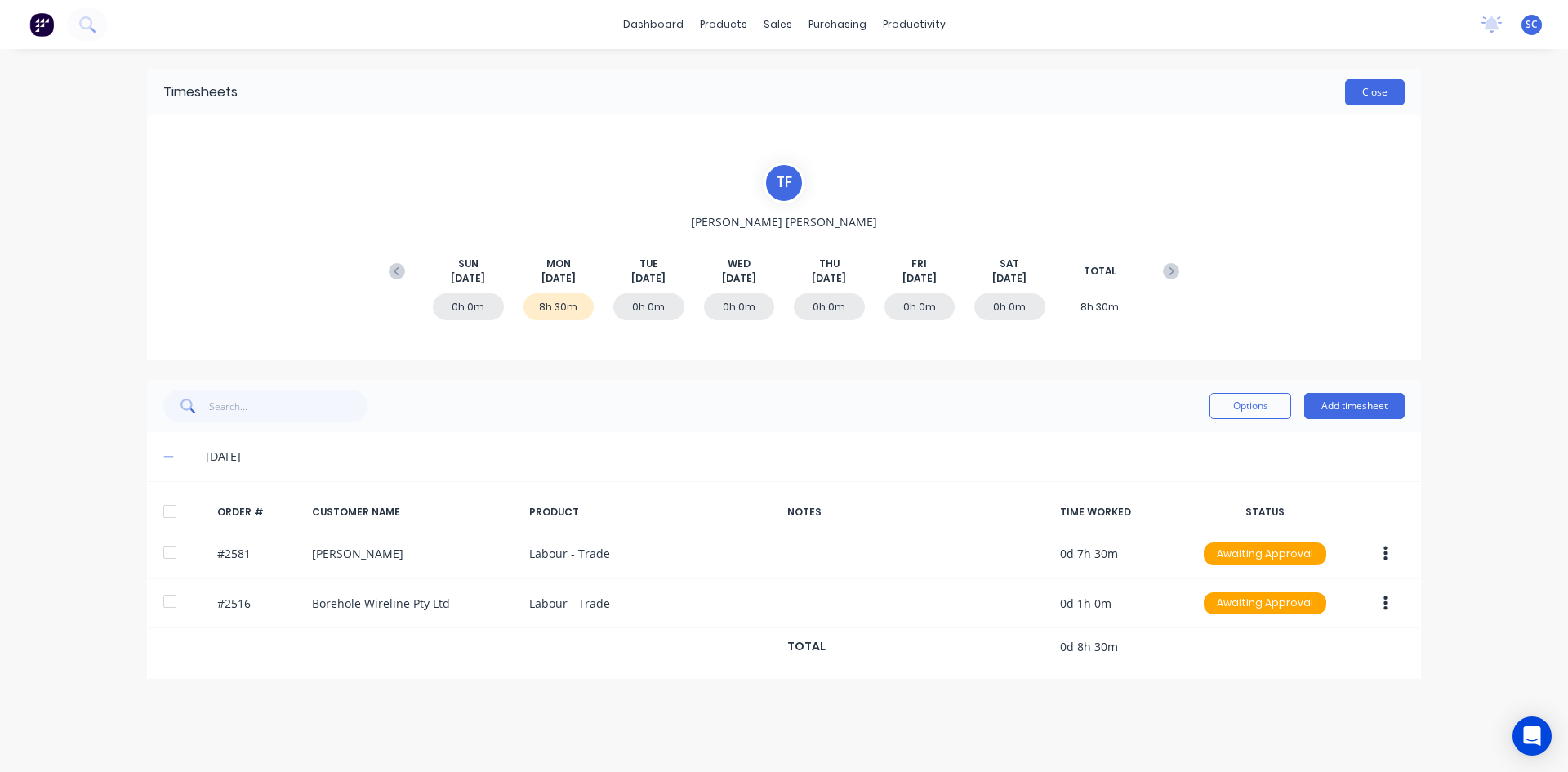
click at [1365, 95] on button "Close" at bounding box center [1375, 92] width 60 height 26
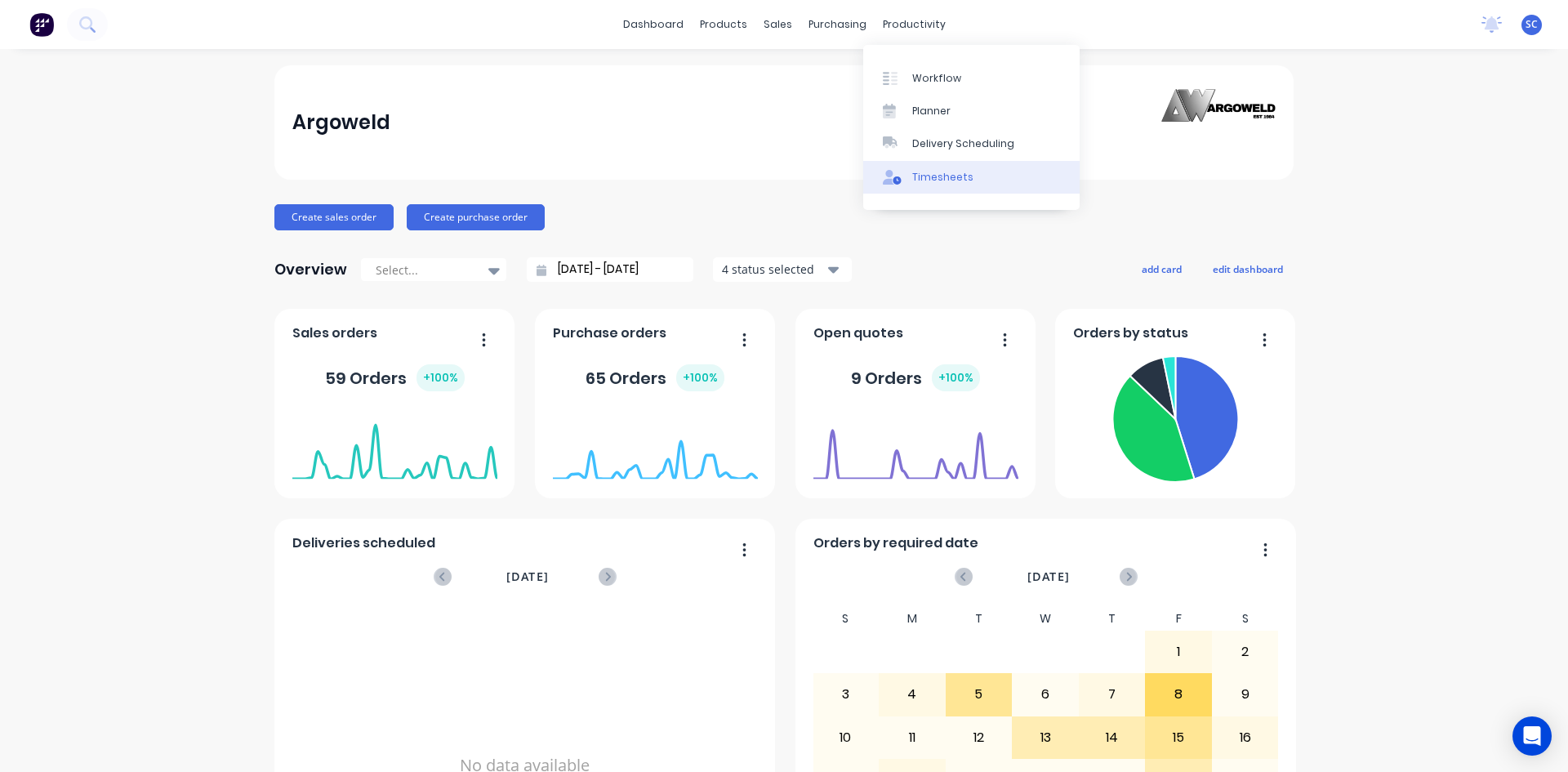
click at [935, 176] on div "Timesheets" at bounding box center [943, 177] width 62 height 15
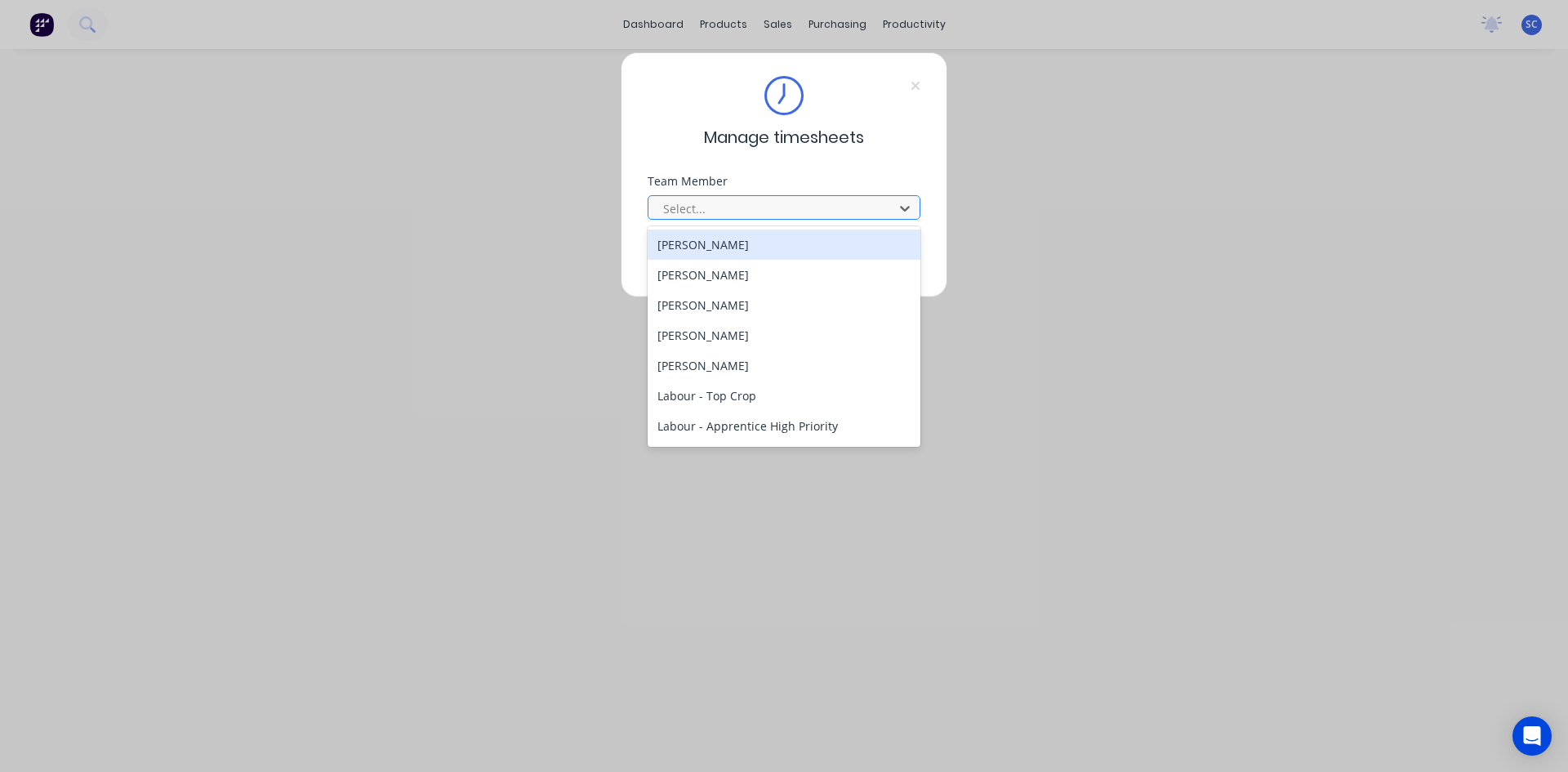
click at [741, 206] on div at bounding box center [774, 209] width 224 height 21
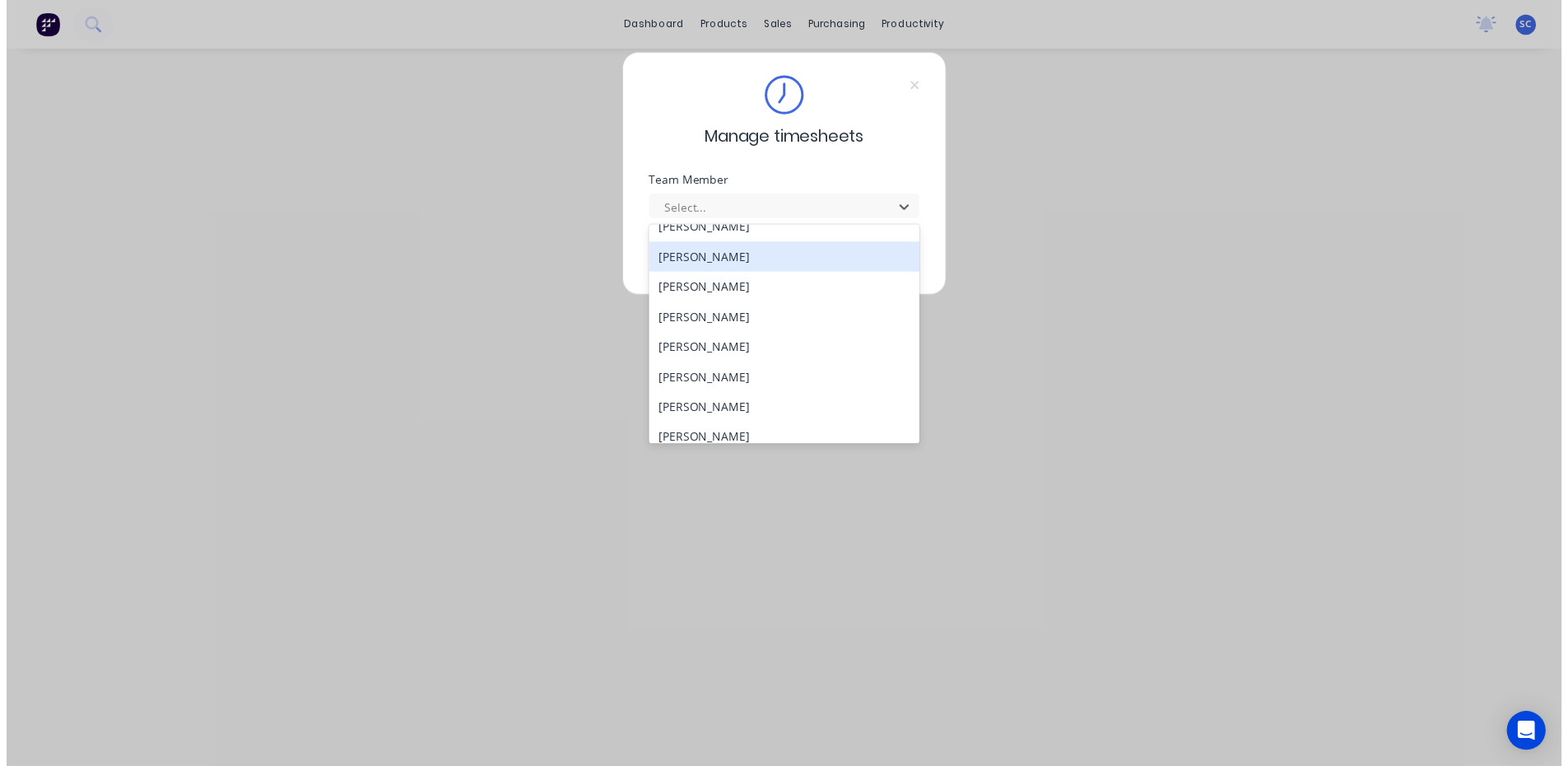
scroll to position [412, 0]
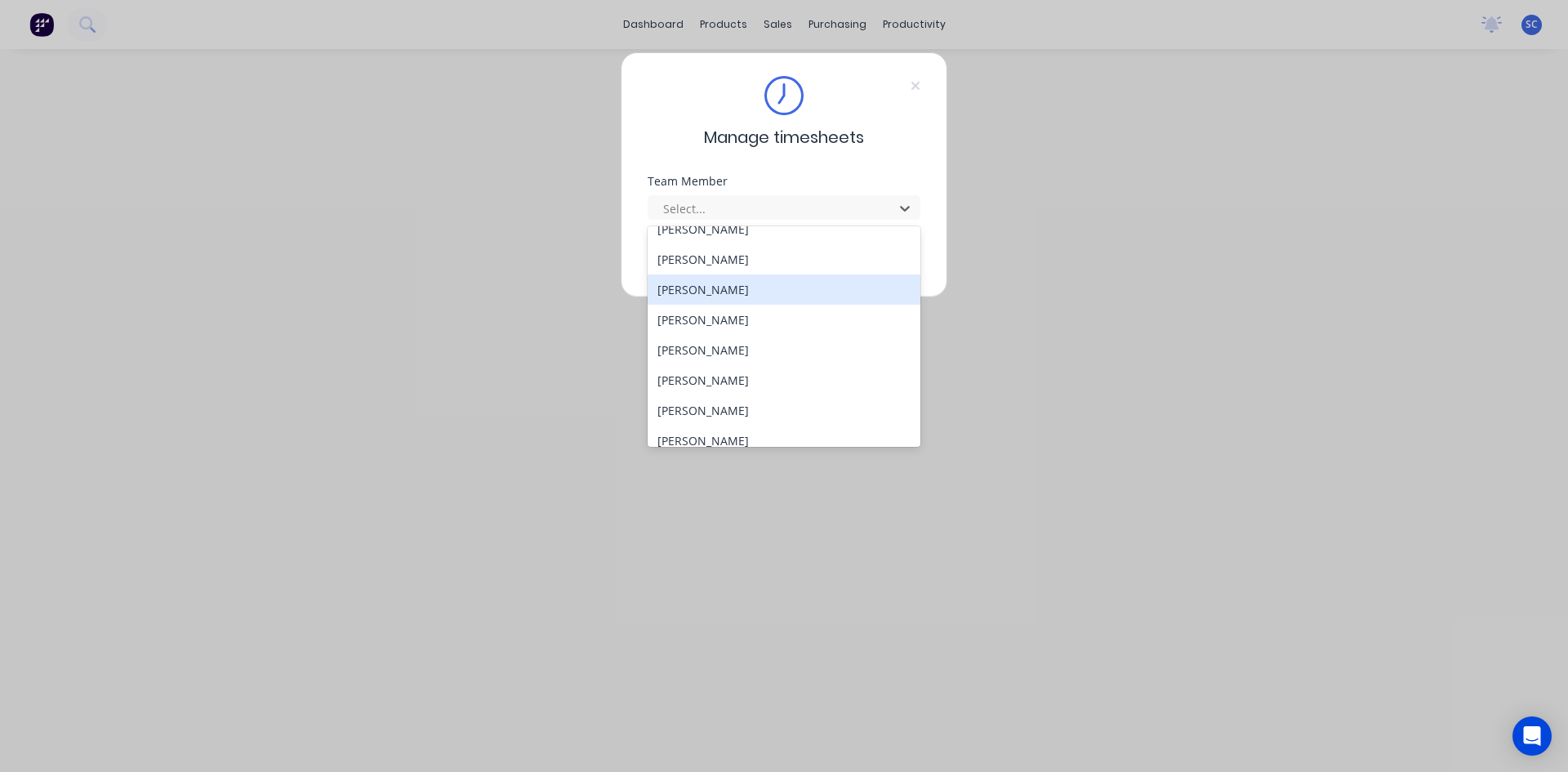
click at [739, 298] on div "[PERSON_NAME]" at bounding box center [784, 289] width 273 height 30
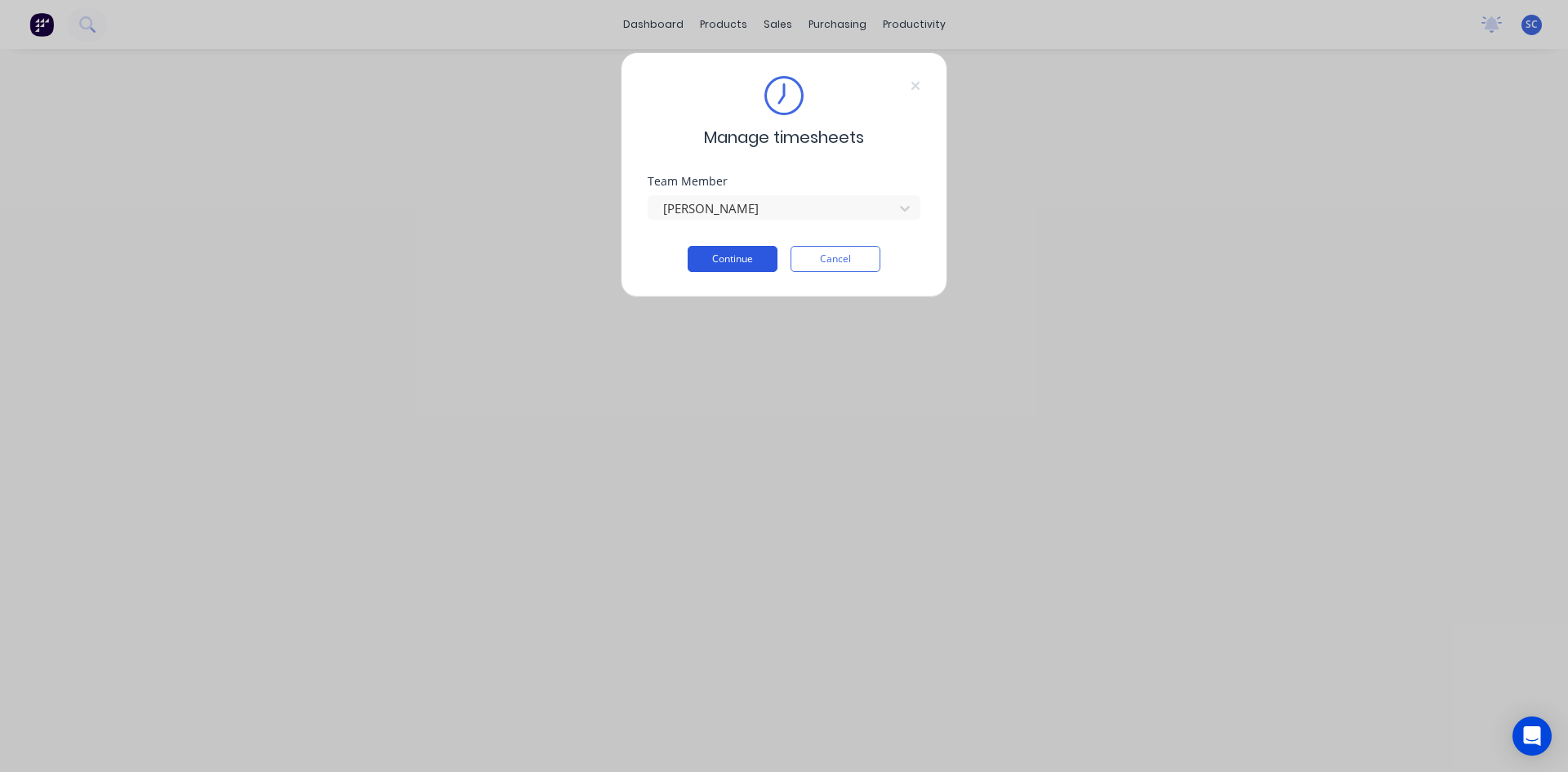
click at [735, 258] on button "Continue" at bounding box center [733, 259] width 90 height 26
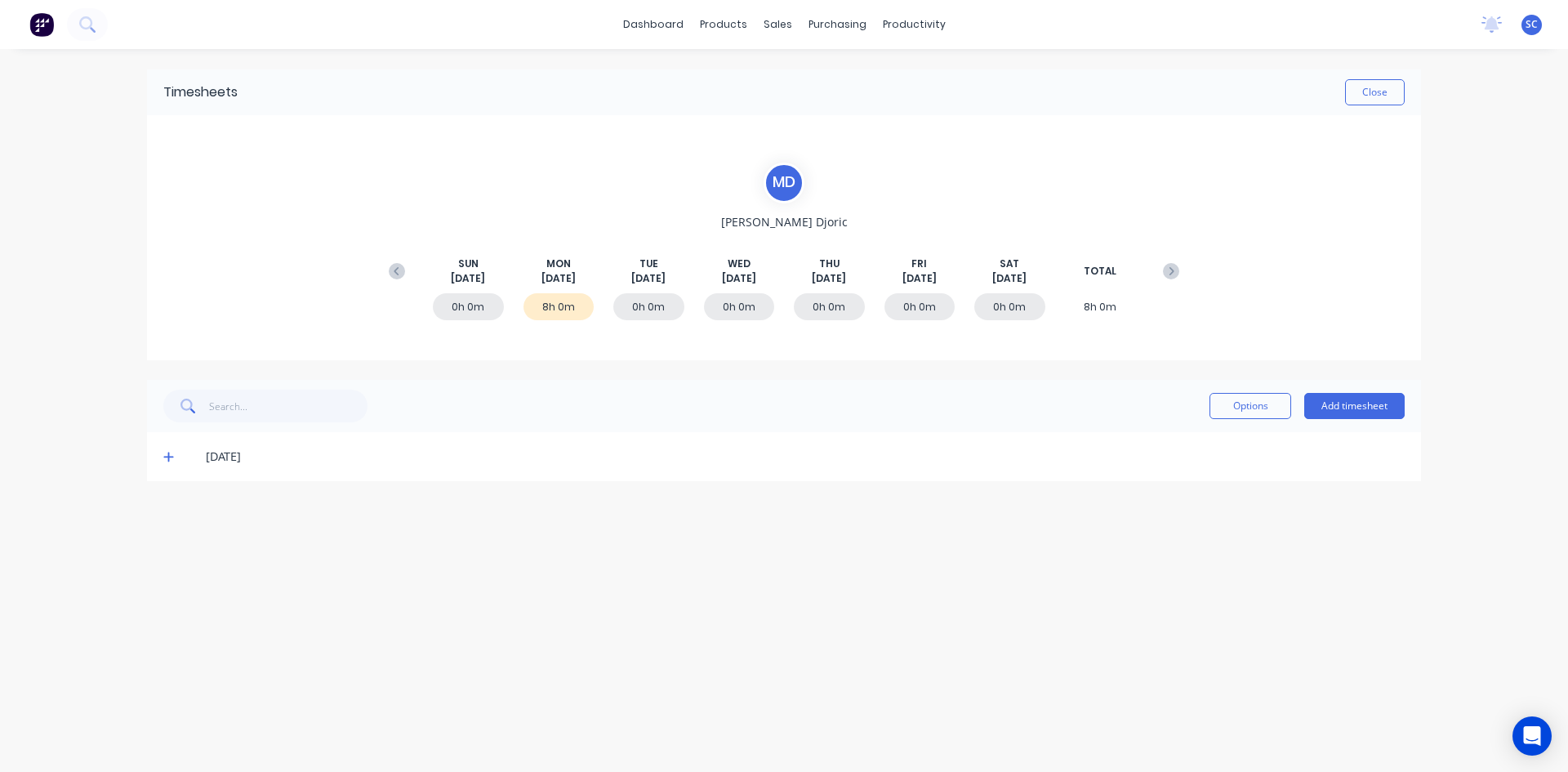
click at [169, 454] on icon at bounding box center [168, 457] width 10 height 10
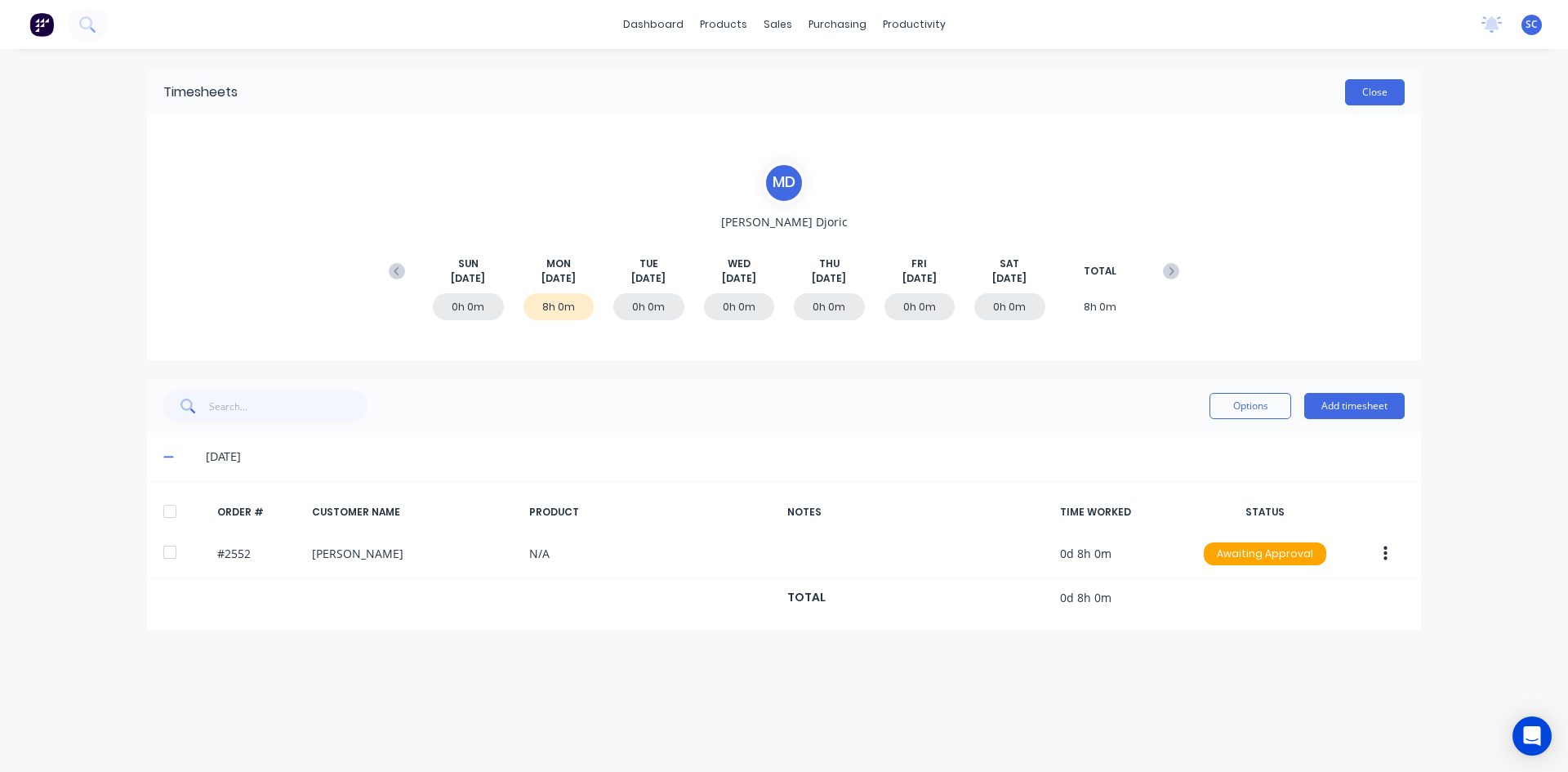
click at [1386, 91] on button "Close" at bounding box center [1375, 92] width 60 height 26
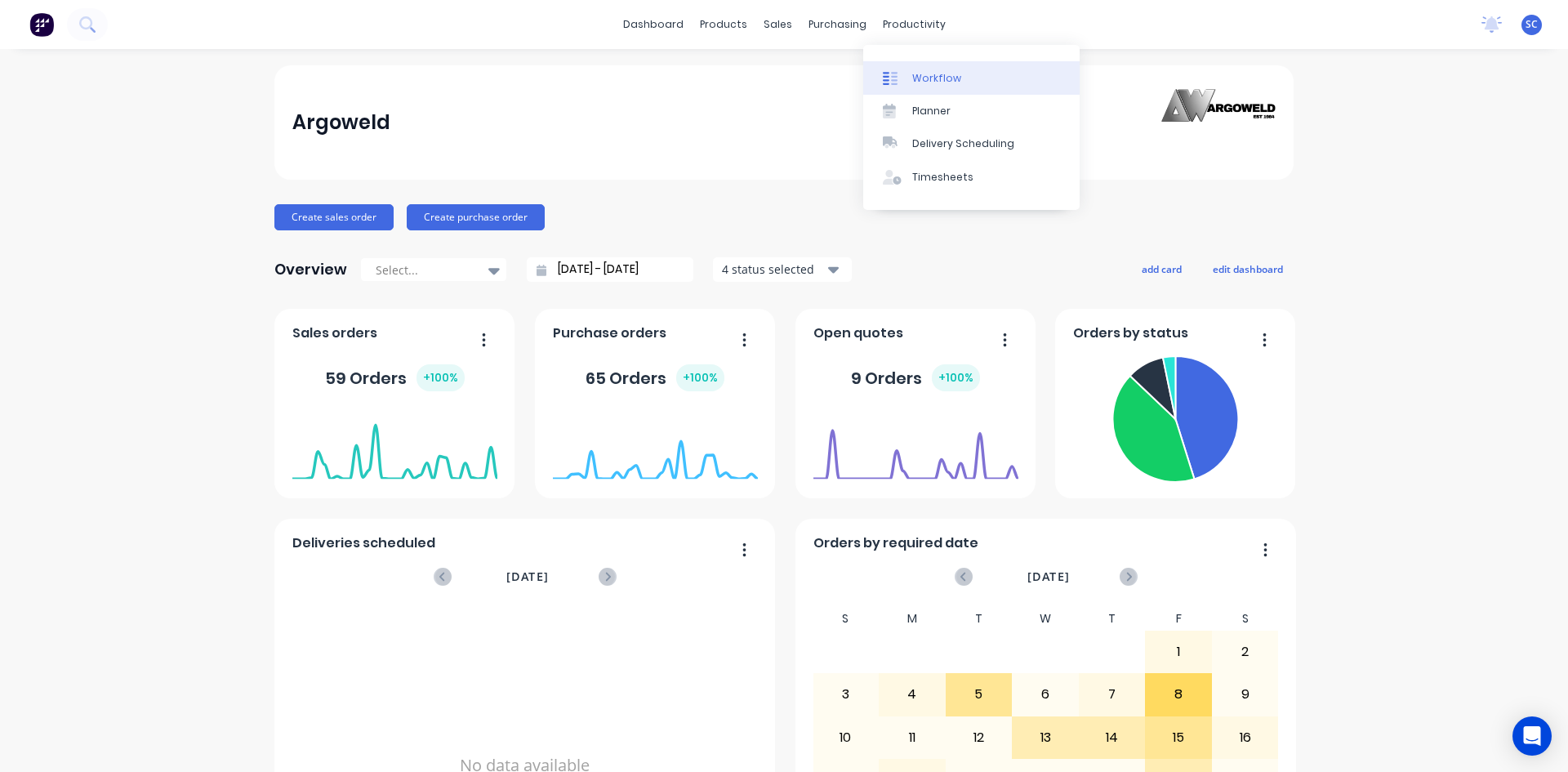
click at [913, 76] on div "Workflow" at bounding box center [936, 78] width 49 height 15
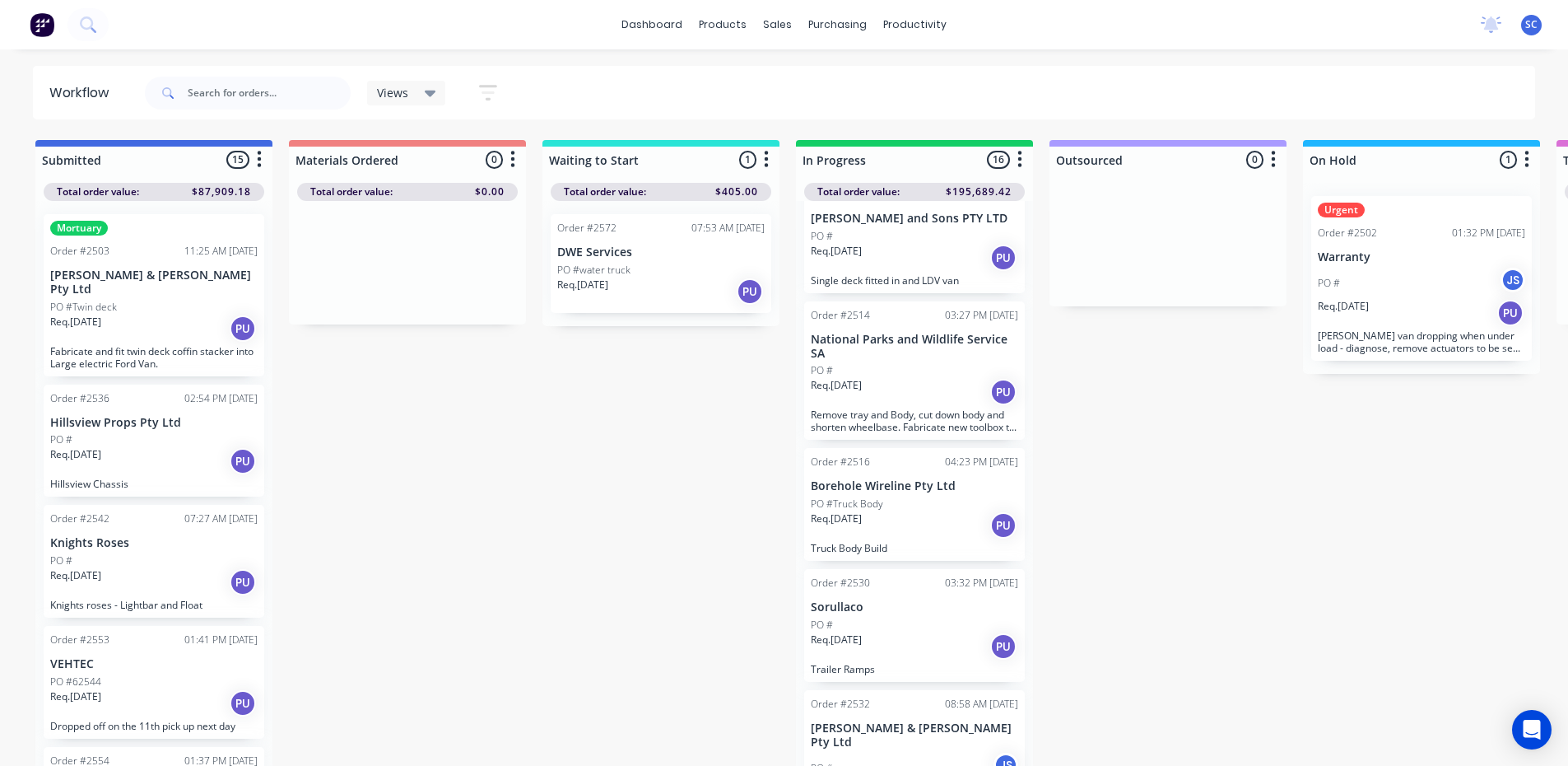
scroll to position [83, 0]
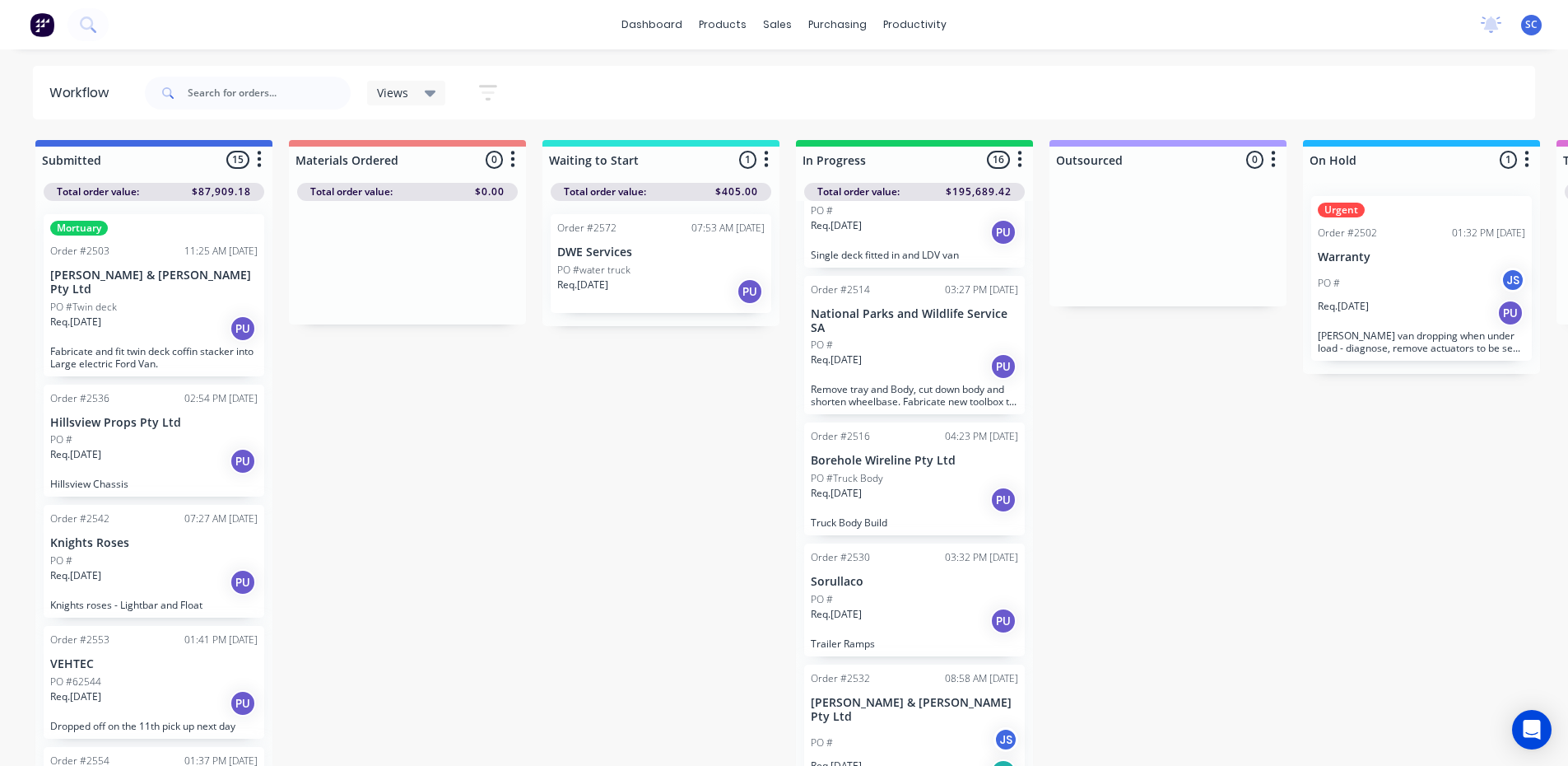
click at [873, 346] on div "PO #" at bounding box center [914, 345] width 208 height 15
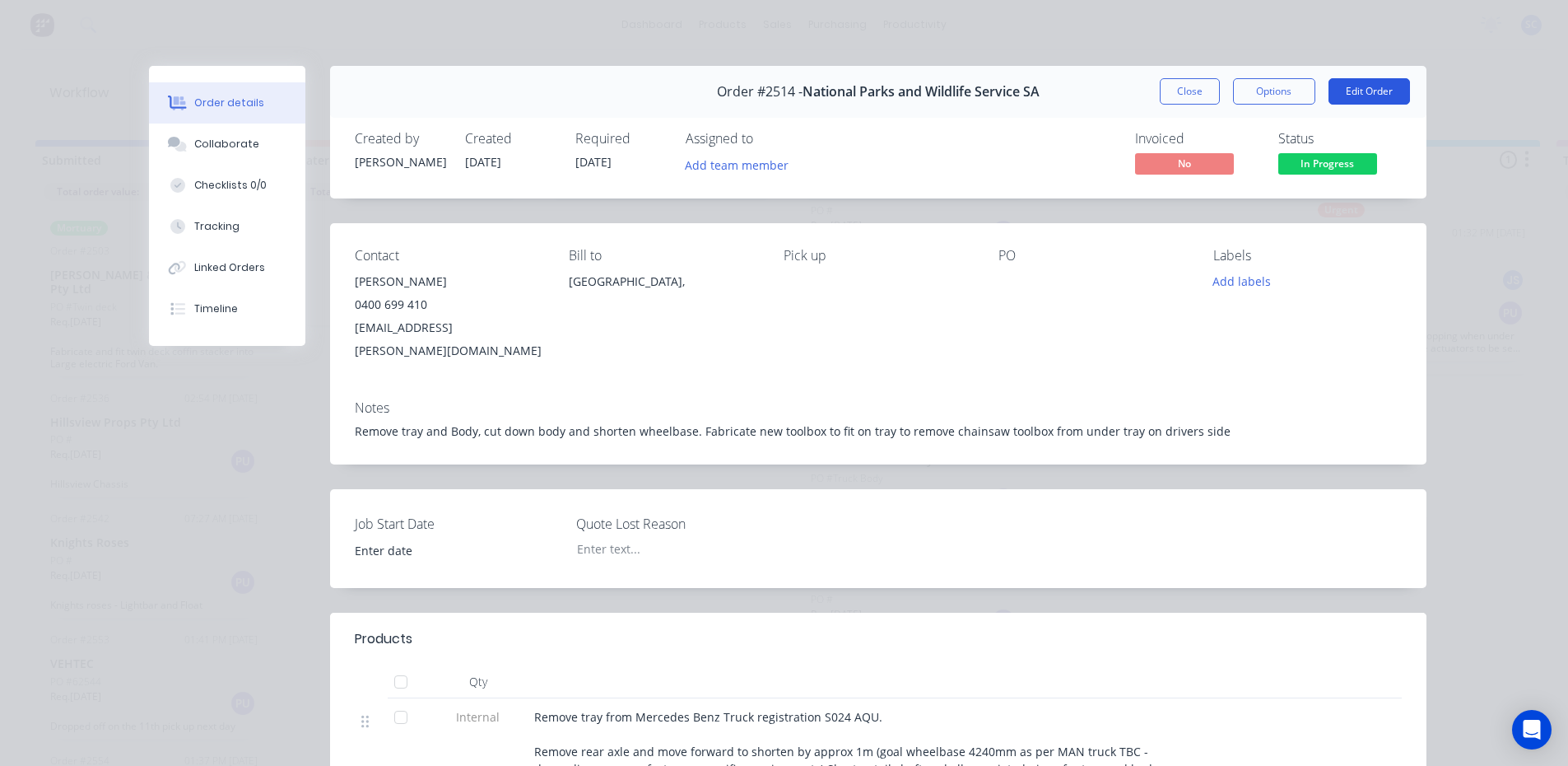
click at [1364, 94] on button "Edit Order" at bounding box center [1369, 91] width 82 height 26
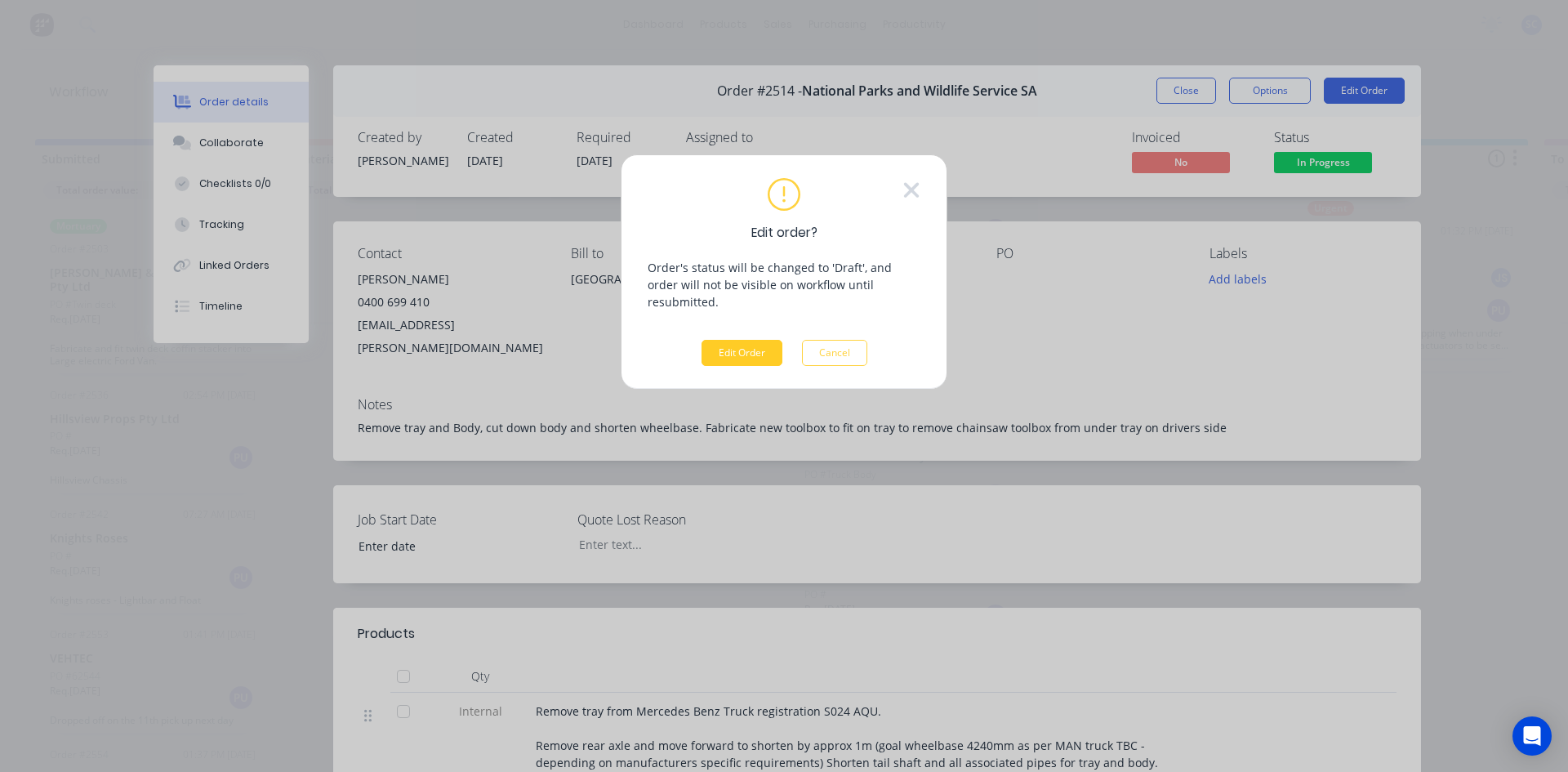
click at [746, 340] on button "Edit Order" at bounding box center [742, 353] width 81 height 26
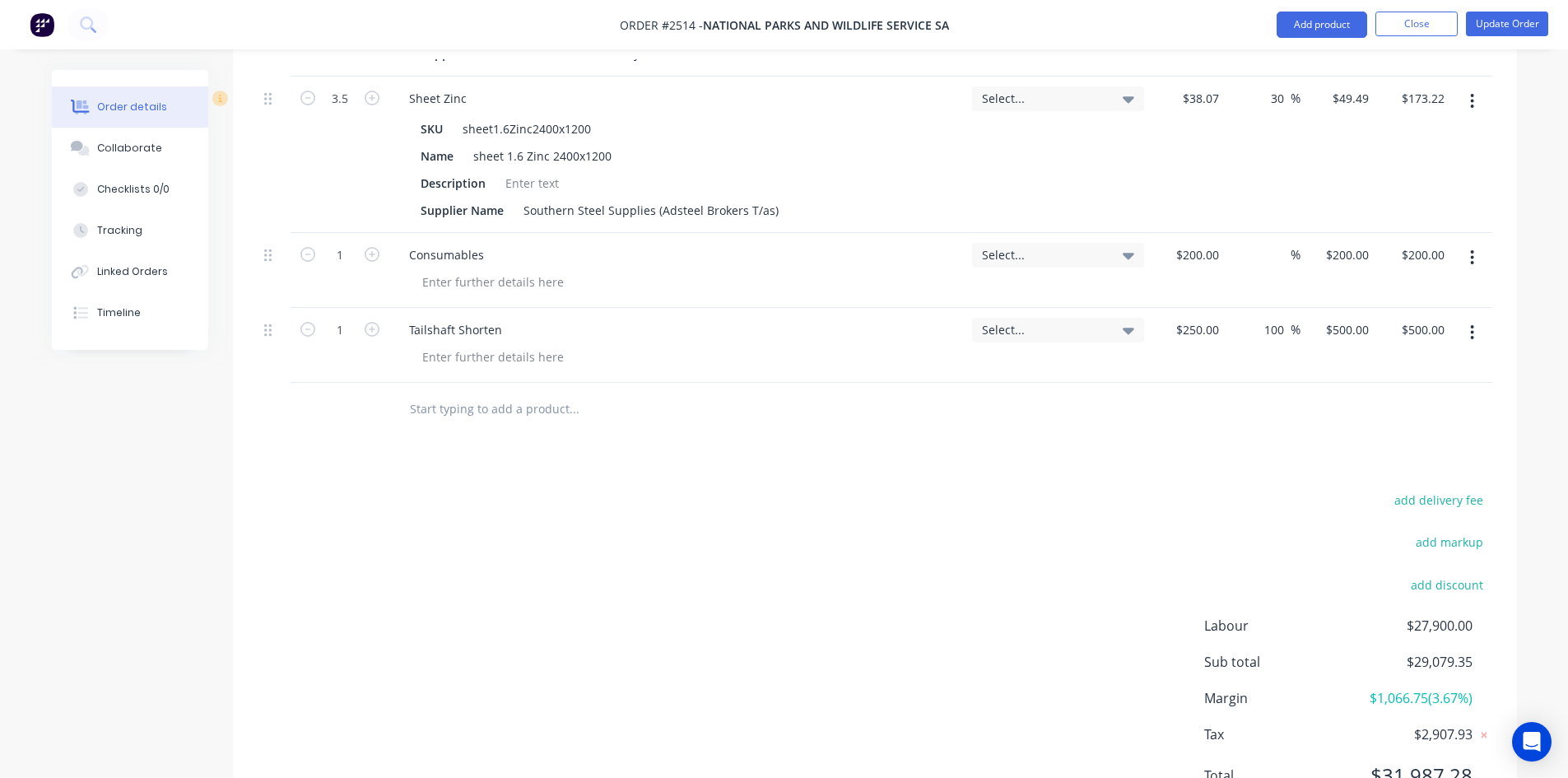
scroll to position [1564, 0]
click at [504, 391] on input "text" at bounding box center [574, 407] width 329 height 33
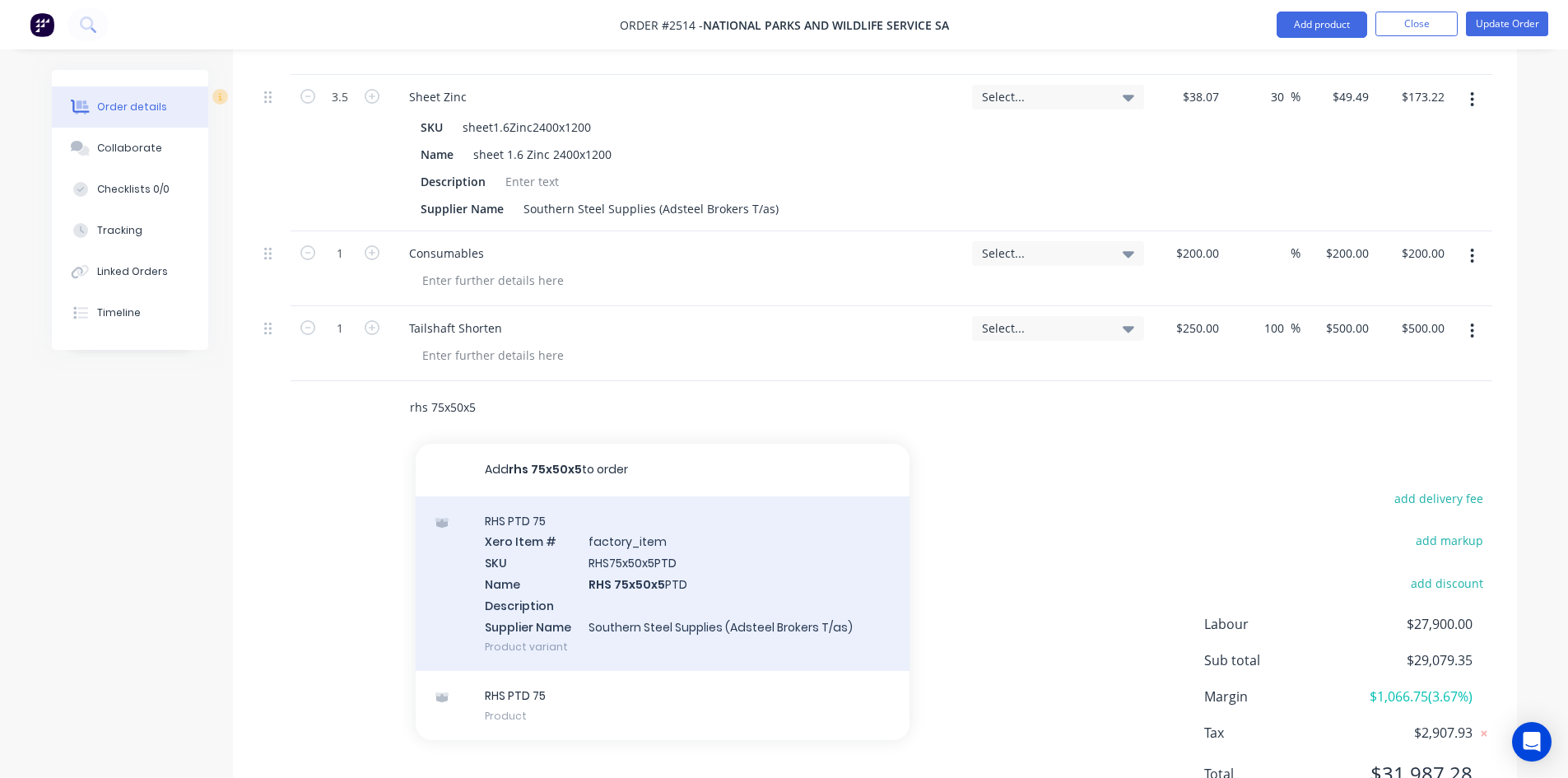
type input "rhs 75x50x5"
click at [602, 521] on div "RHS PTD 75 Xero Item # factory_item SKU RHS75x50x5PTD Name RHS 75x50x5 PTD Desc…" at bounding box center [662, 584] width 494 height 175
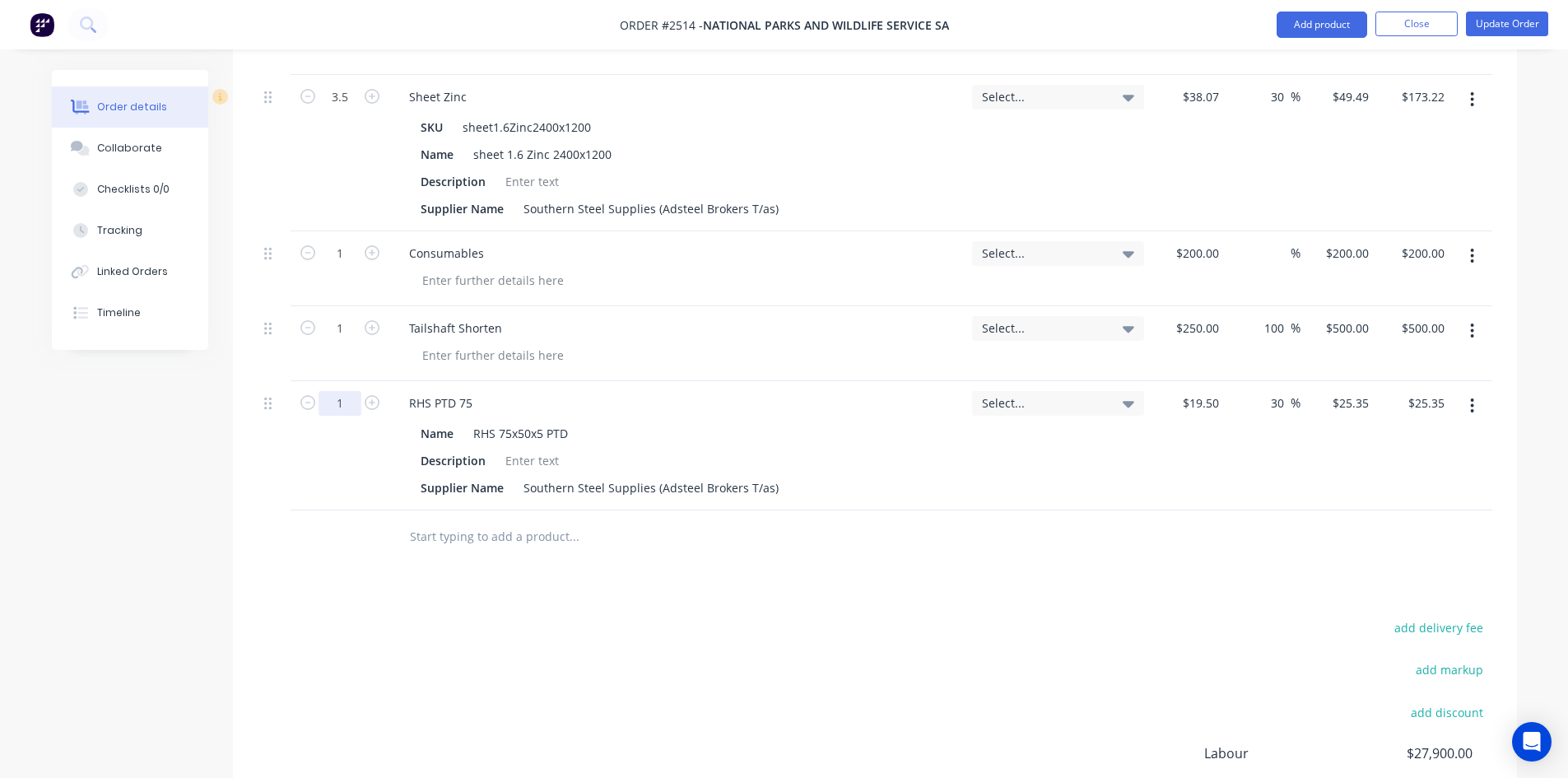
type input "0.5"
type input "$12.68"
click at [1491, 25] on button "Update Order" at bounding box center [1507, 24] width 83 height 24
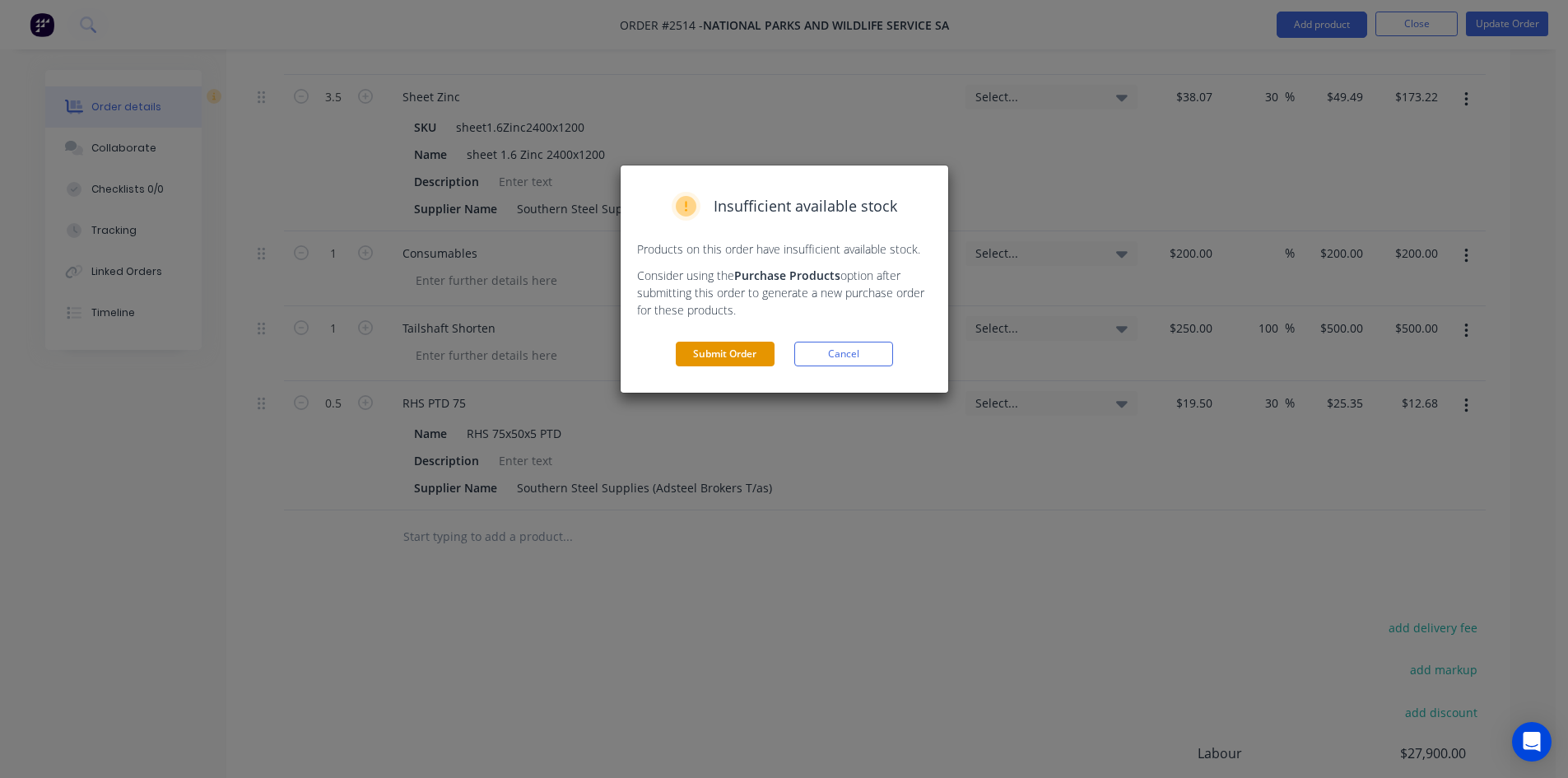
click at [733, 353] on button "Submit Order" at bounding box center [724, 354] width 99 height 24
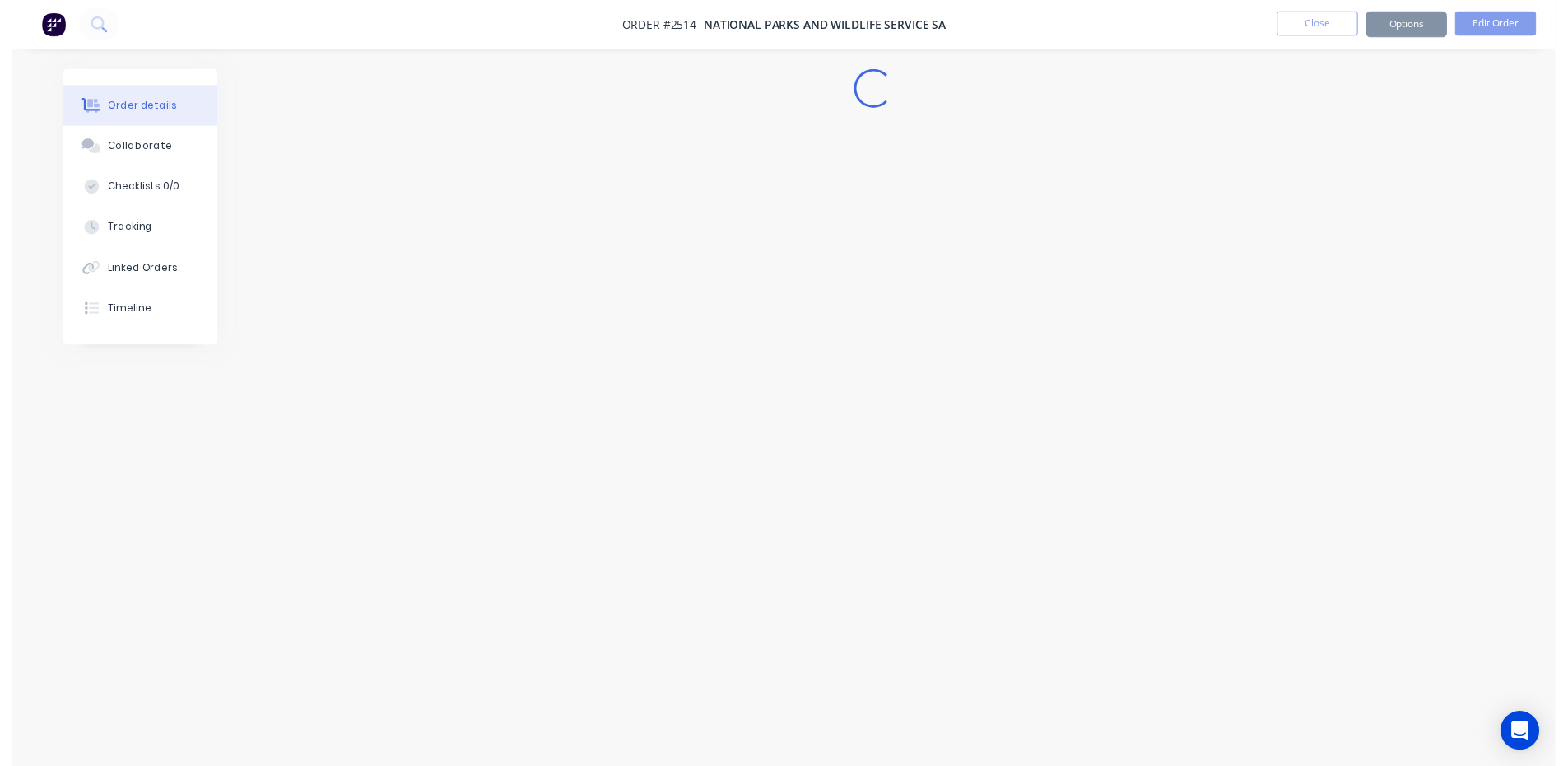
scroll to position [0, 0]
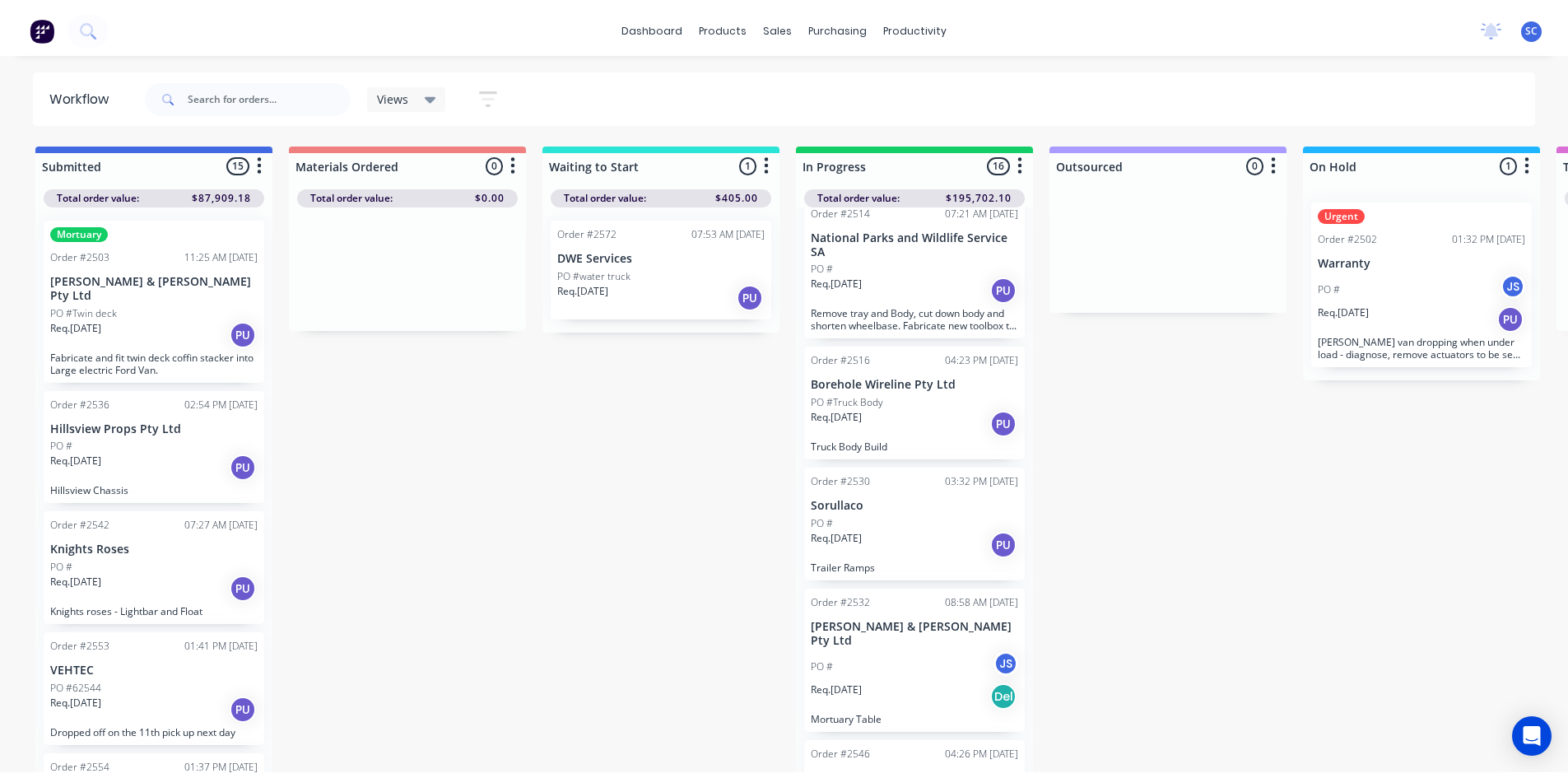
scroll to position [247, 0]
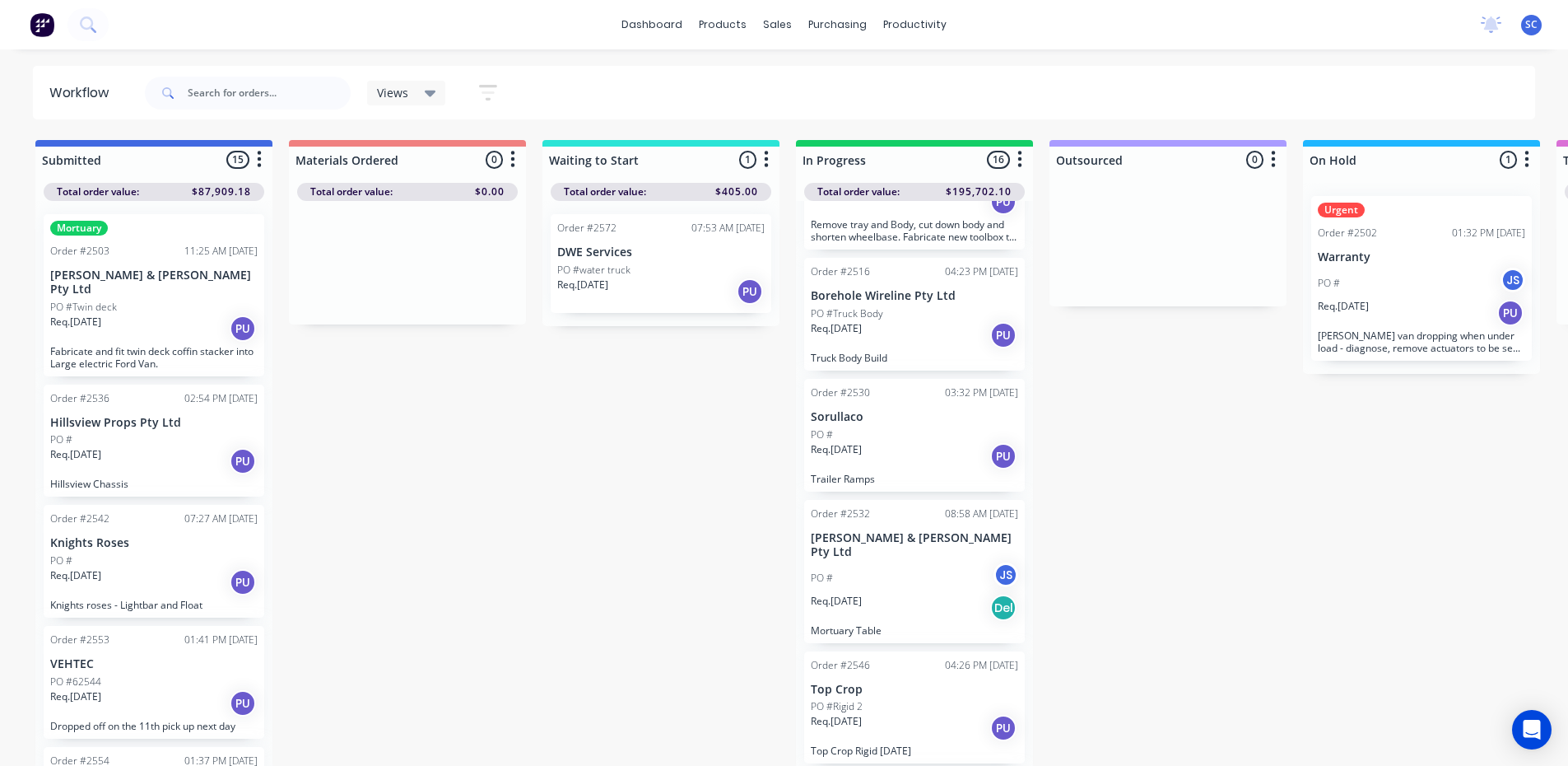
click at [894, 452] on div "Req. [DATE] PU" at bounding box center [914, 456] width 208 height 28
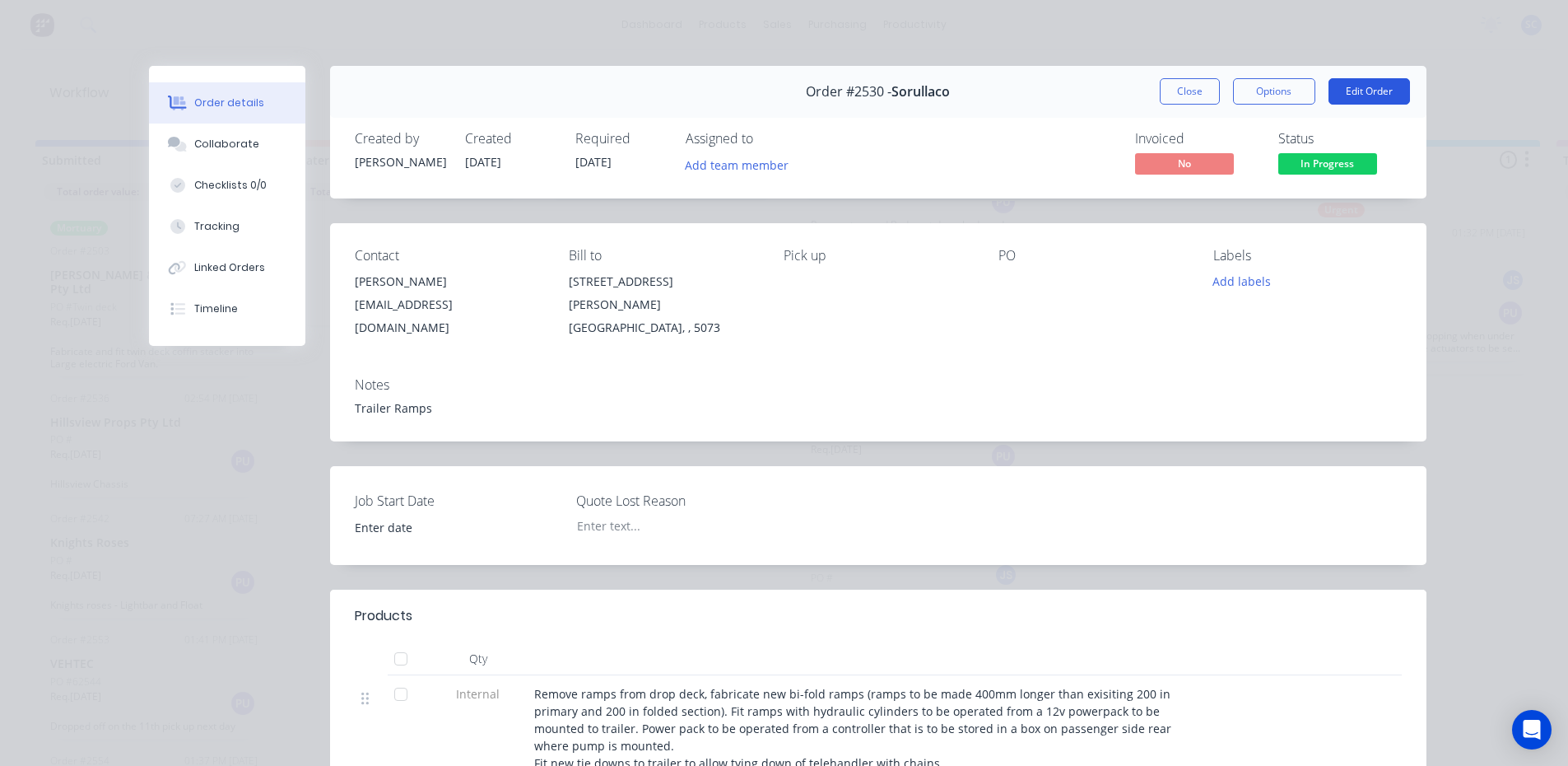
click at [1370, 90] on button "Edit Order" at bounding box center [1369, 91] width 82 height 26
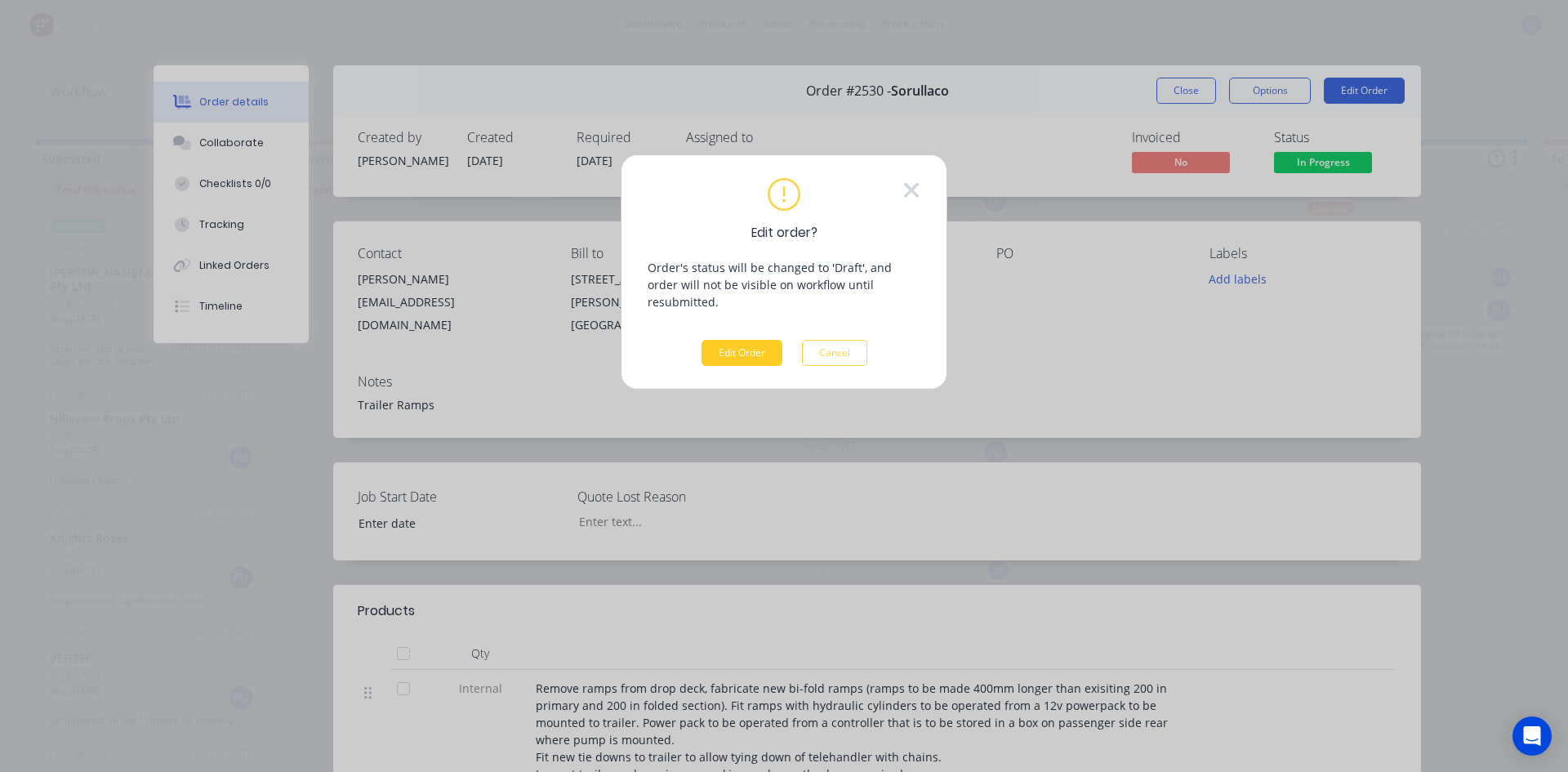
click at [749, 340] on button "Edit Order" at bounding box center [742, 353] width 81 height 26
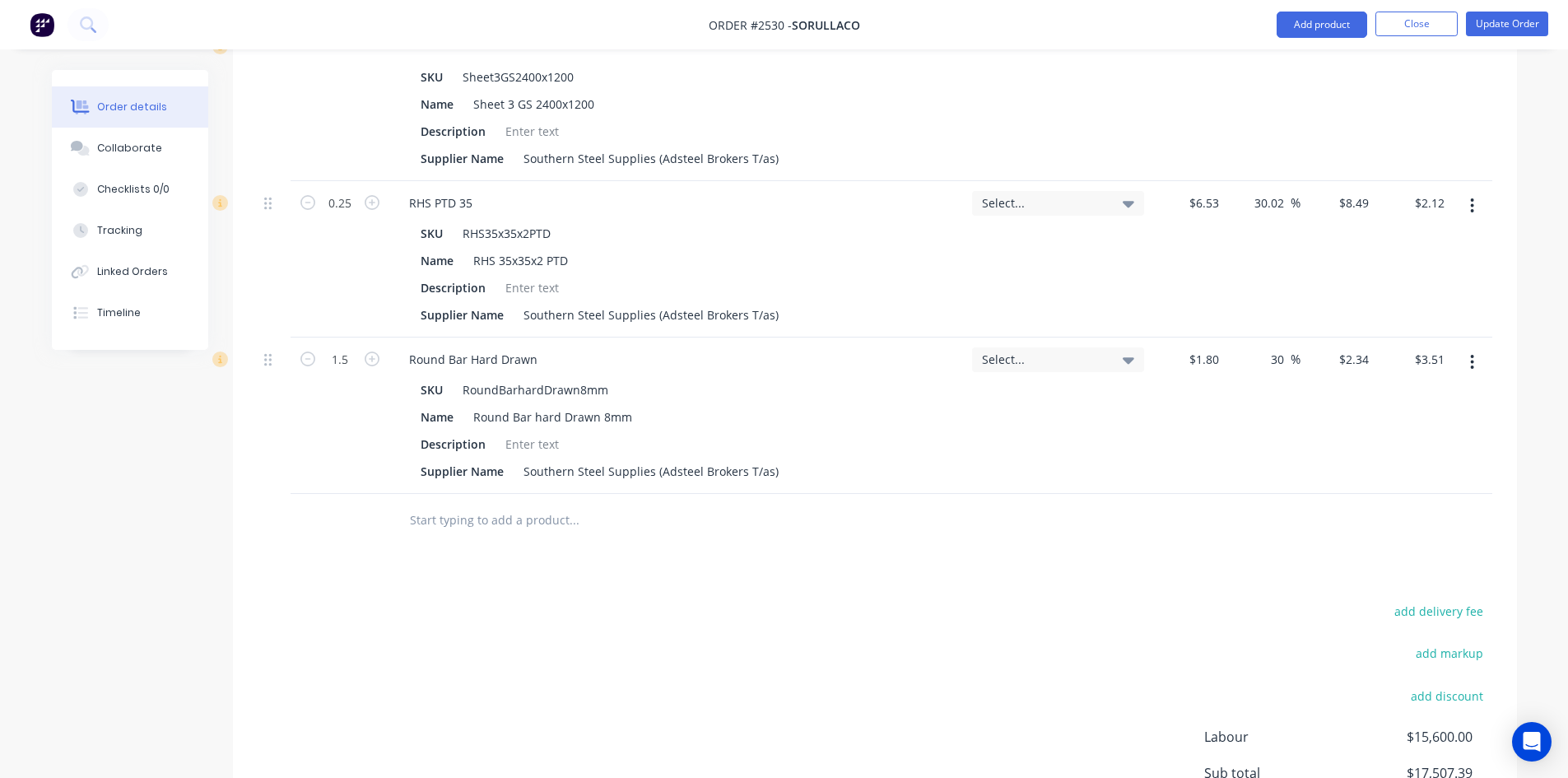
scroll to position [2388, 0]
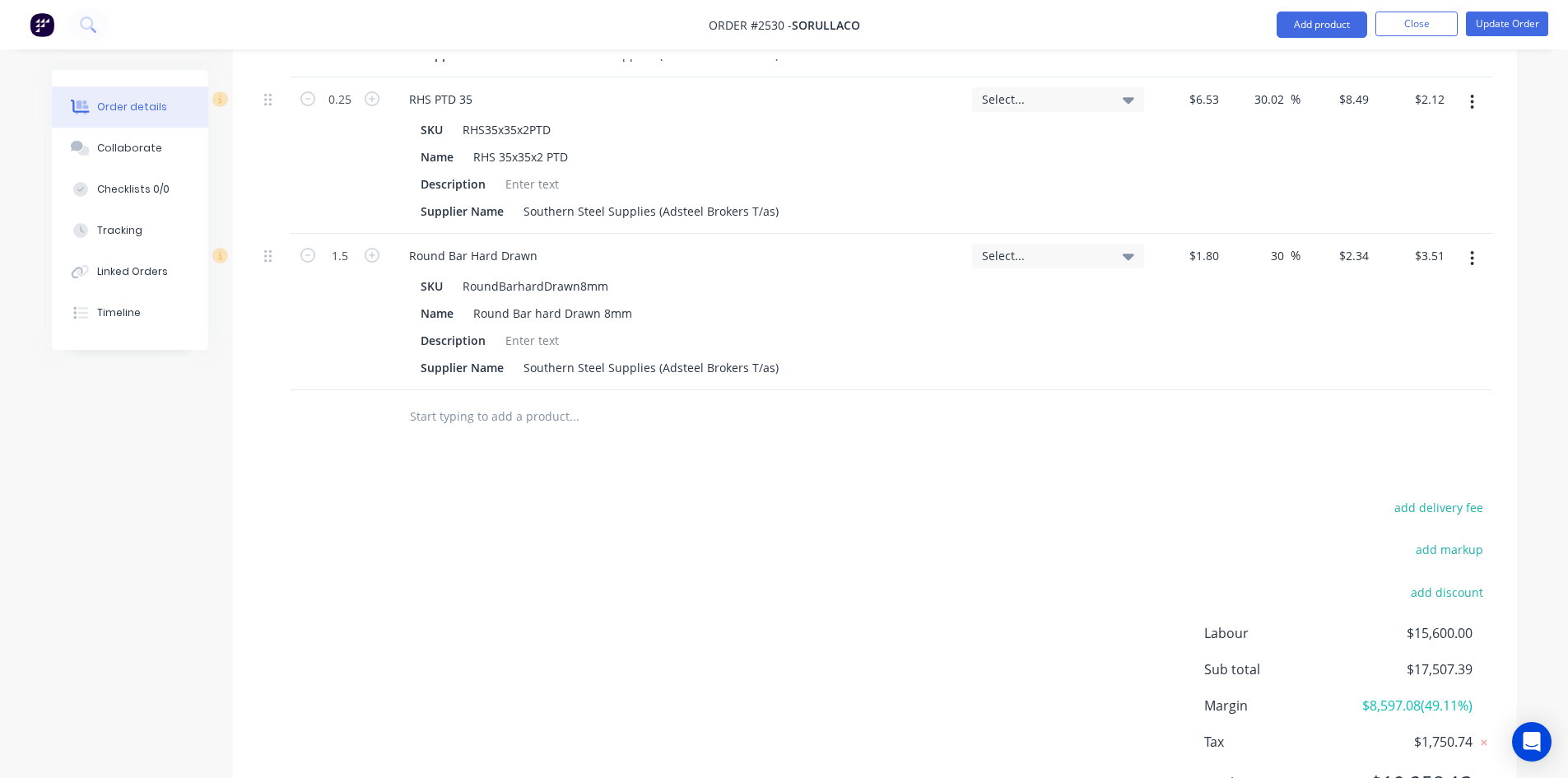
click at [516, 400] on input "text" at bounding box center [574, 416] width 329 height 33
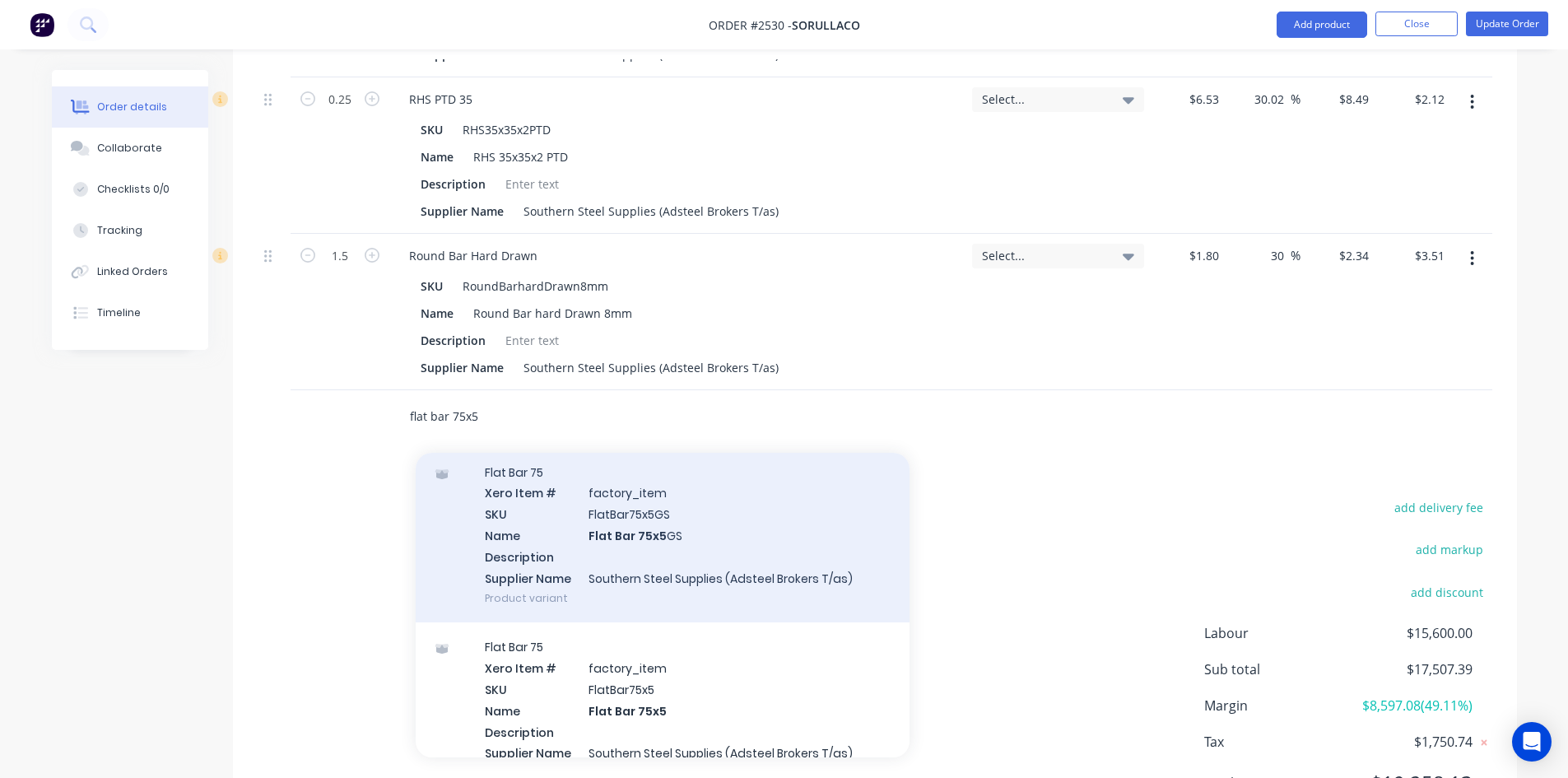
scroll to position [165, 0]
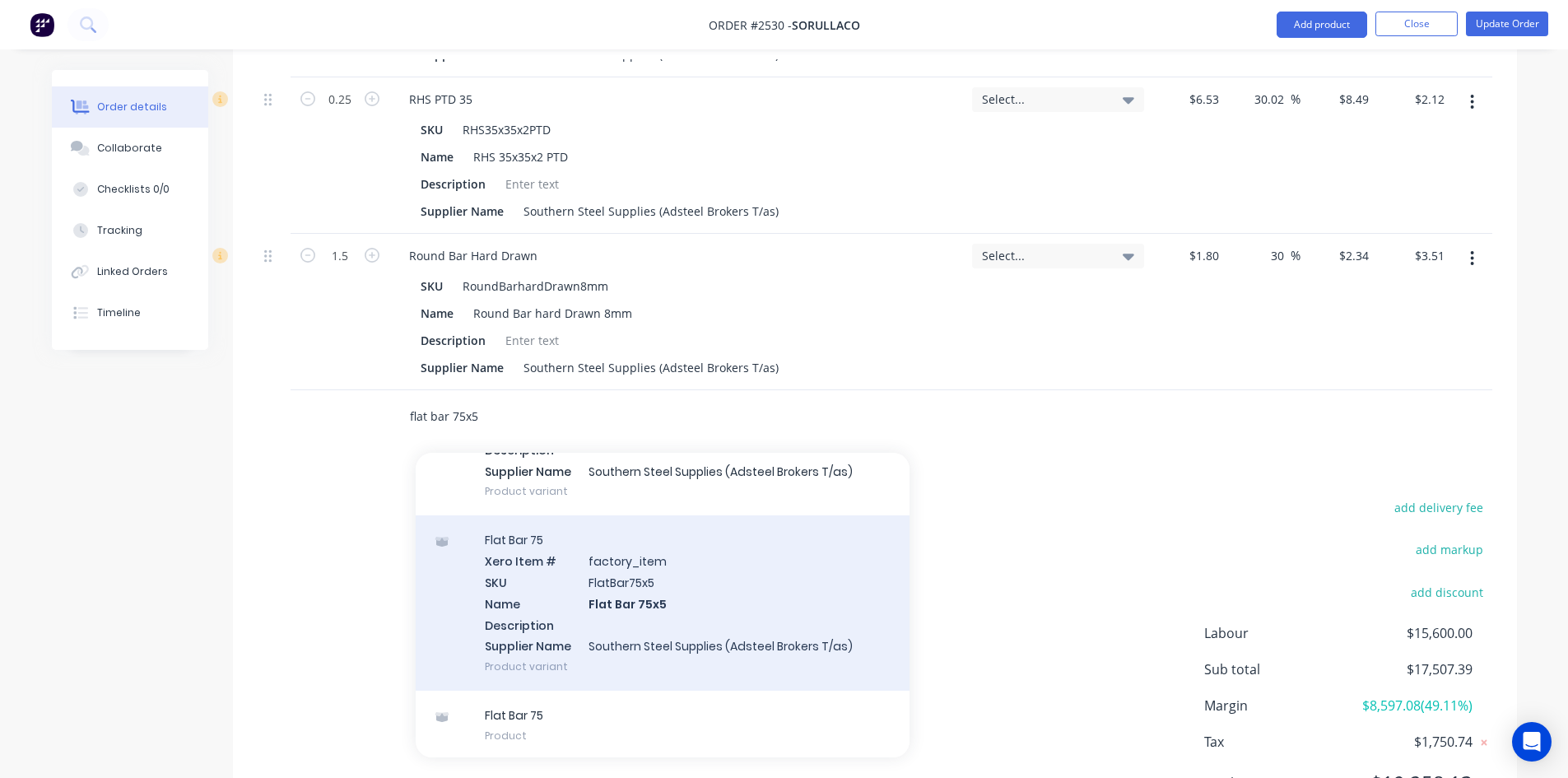
type input "flat bar 75x5"
click at [594, 565] on div "Flat Bar 75 Xero Item # factory_item SKU FlatBar75x5 Name Flat Bar 75x5 Descrip…" at bounding box center [662, 603] width 494 height 175
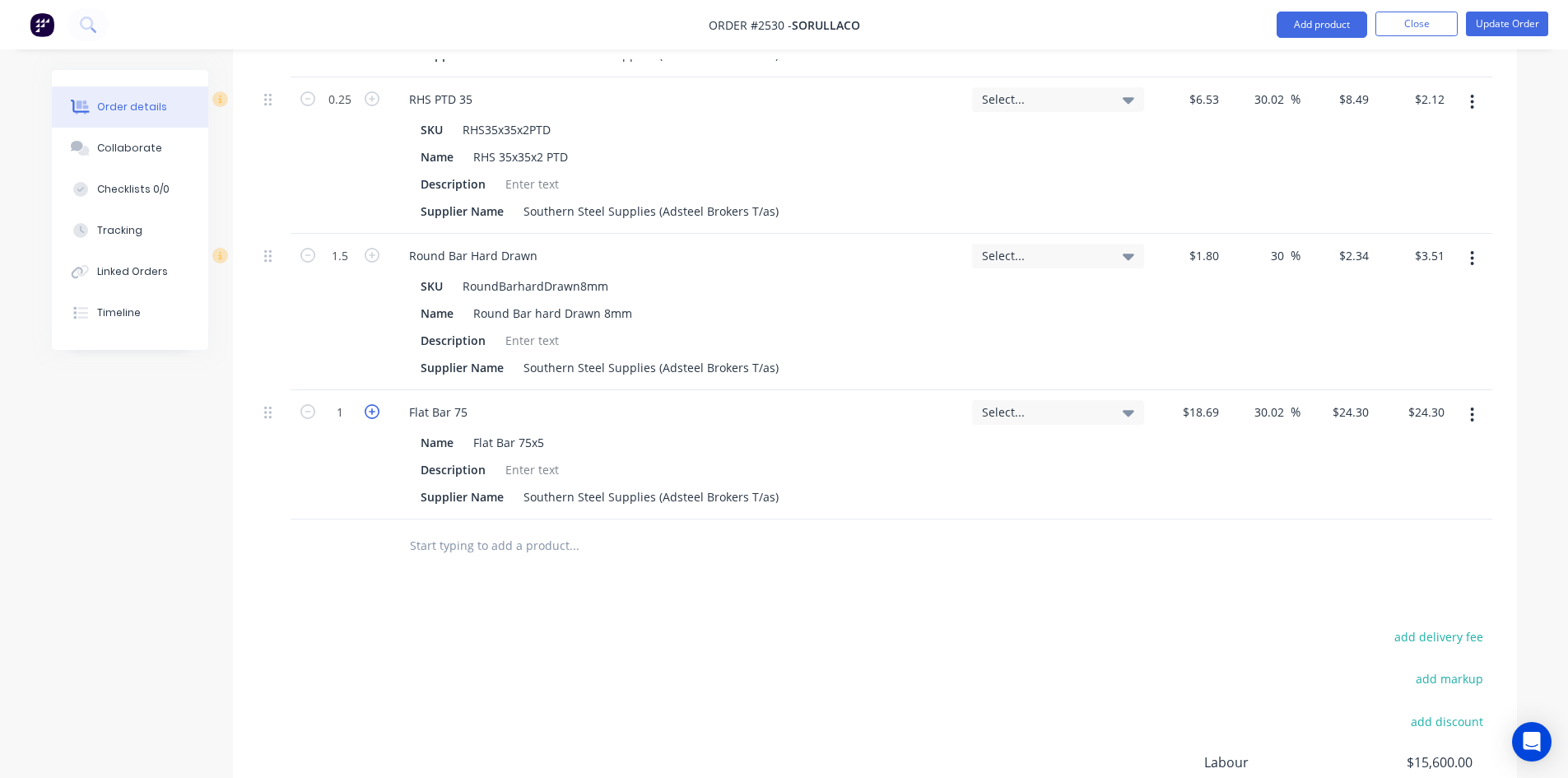
click at [367, 405] on icon "button" at bounding box center [372, 412] width 15 height 15
type input "2"
type input "$48.60"
click at [1511, 22] on button "Update Order" at bounding box center [1507, 24] width 83 height 24
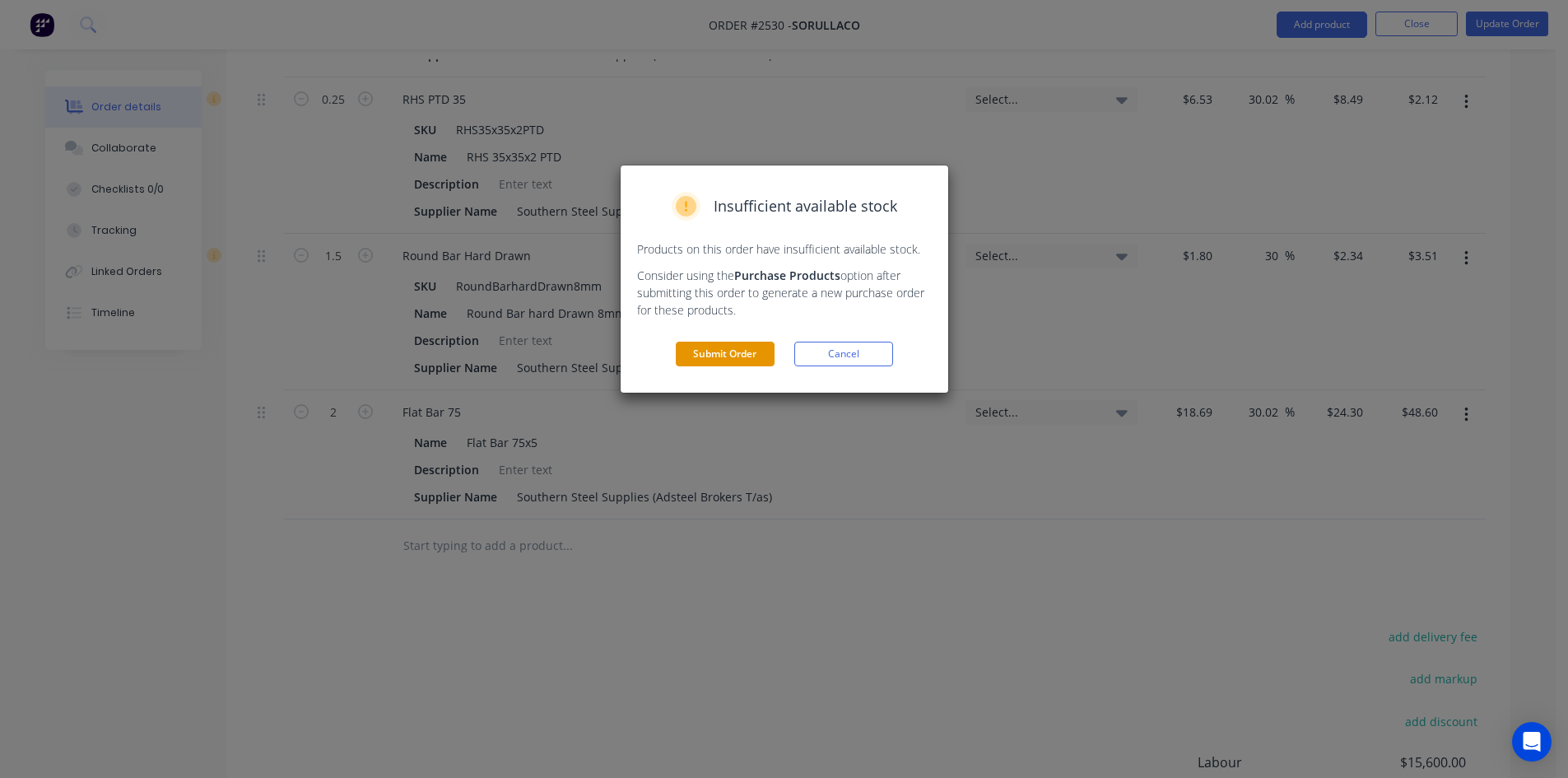
click at [737, 350] on button "Submit Order" at bounding box center [724, 354] width 99 height 24
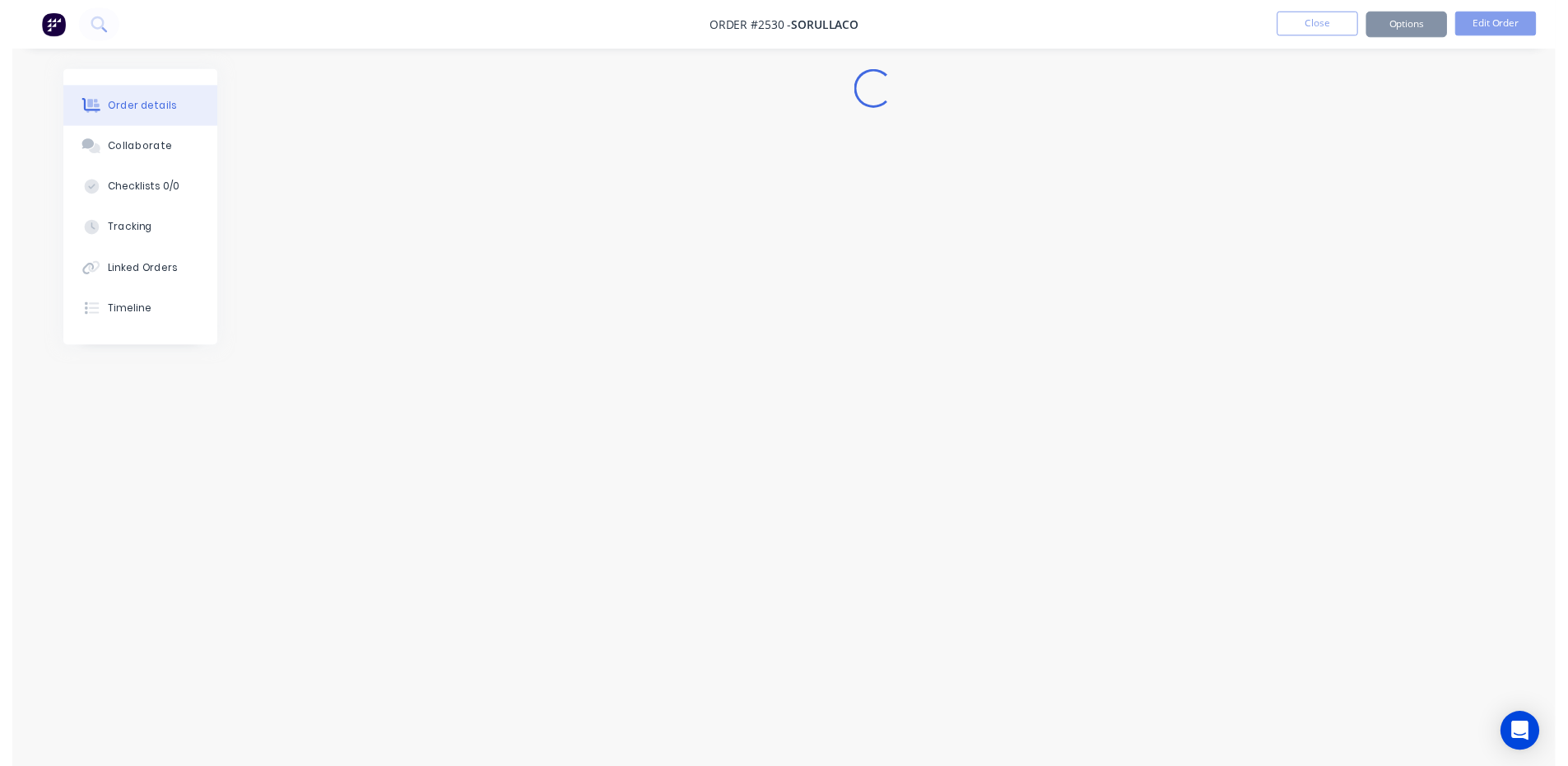
scroll to position [0, 0]
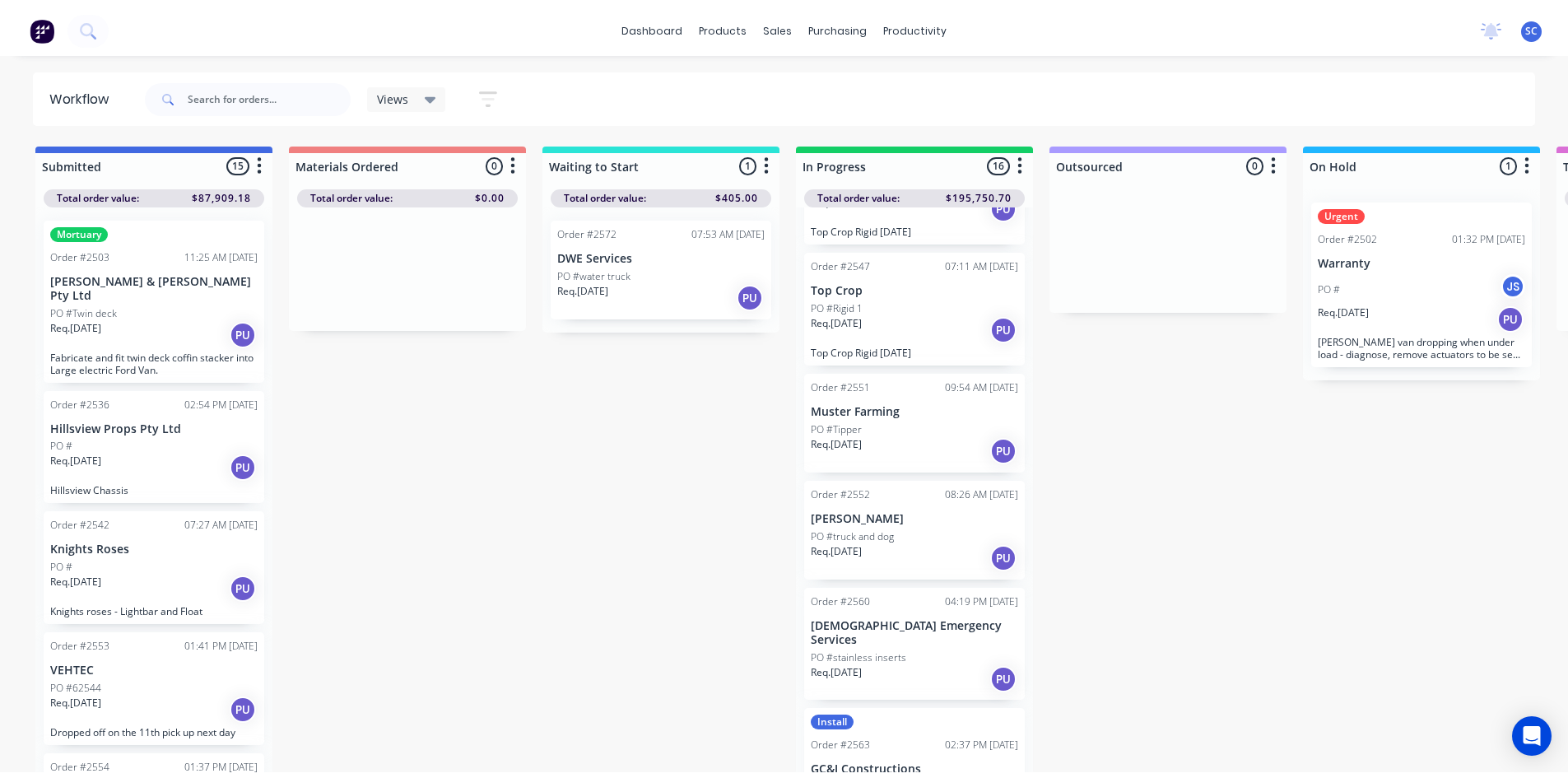
scroll to position [823, 0]
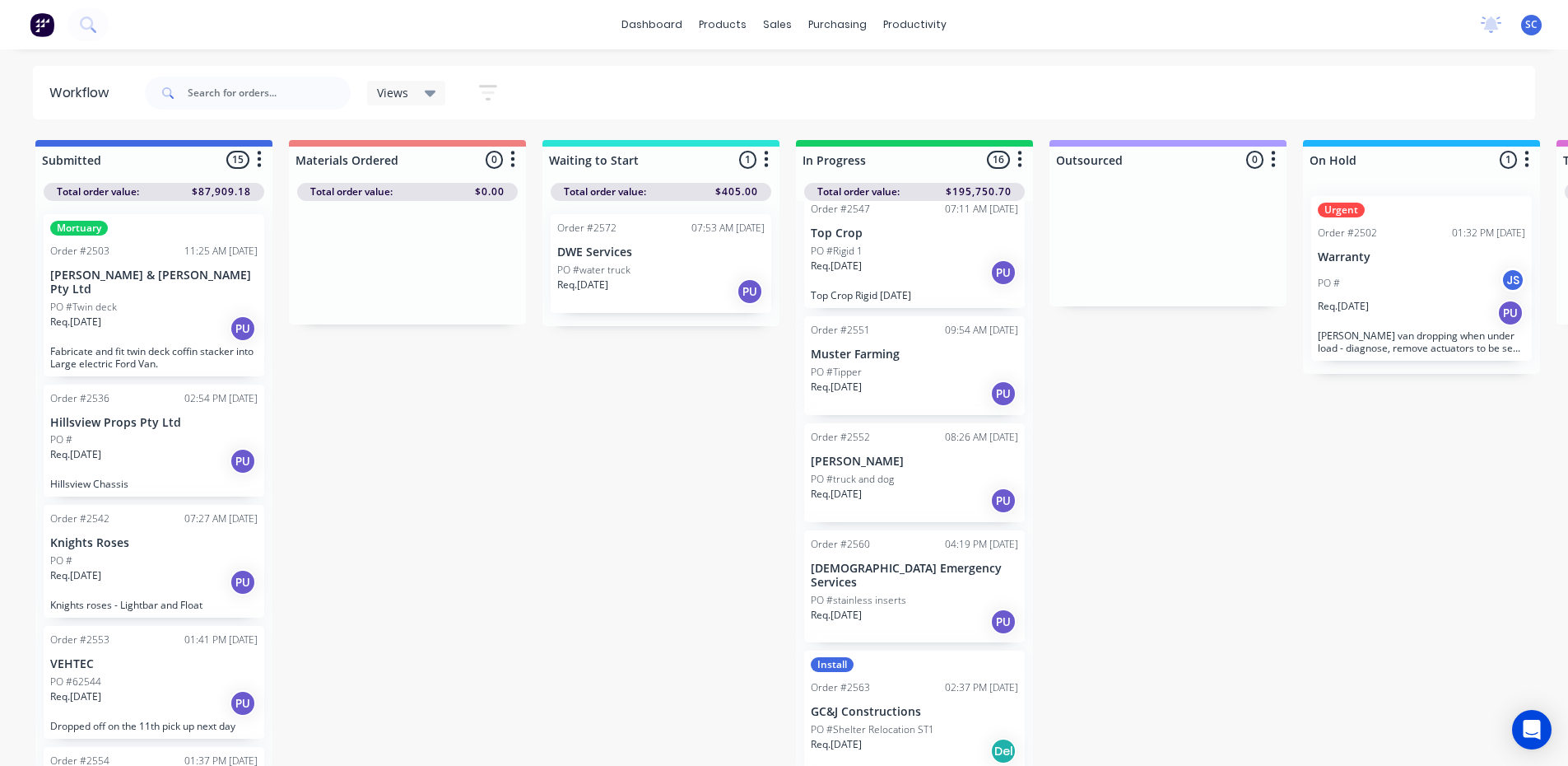
click at [930, 487] on div "Req. [DATE] PU" at bounding box center [914, 501] width 208 height 28
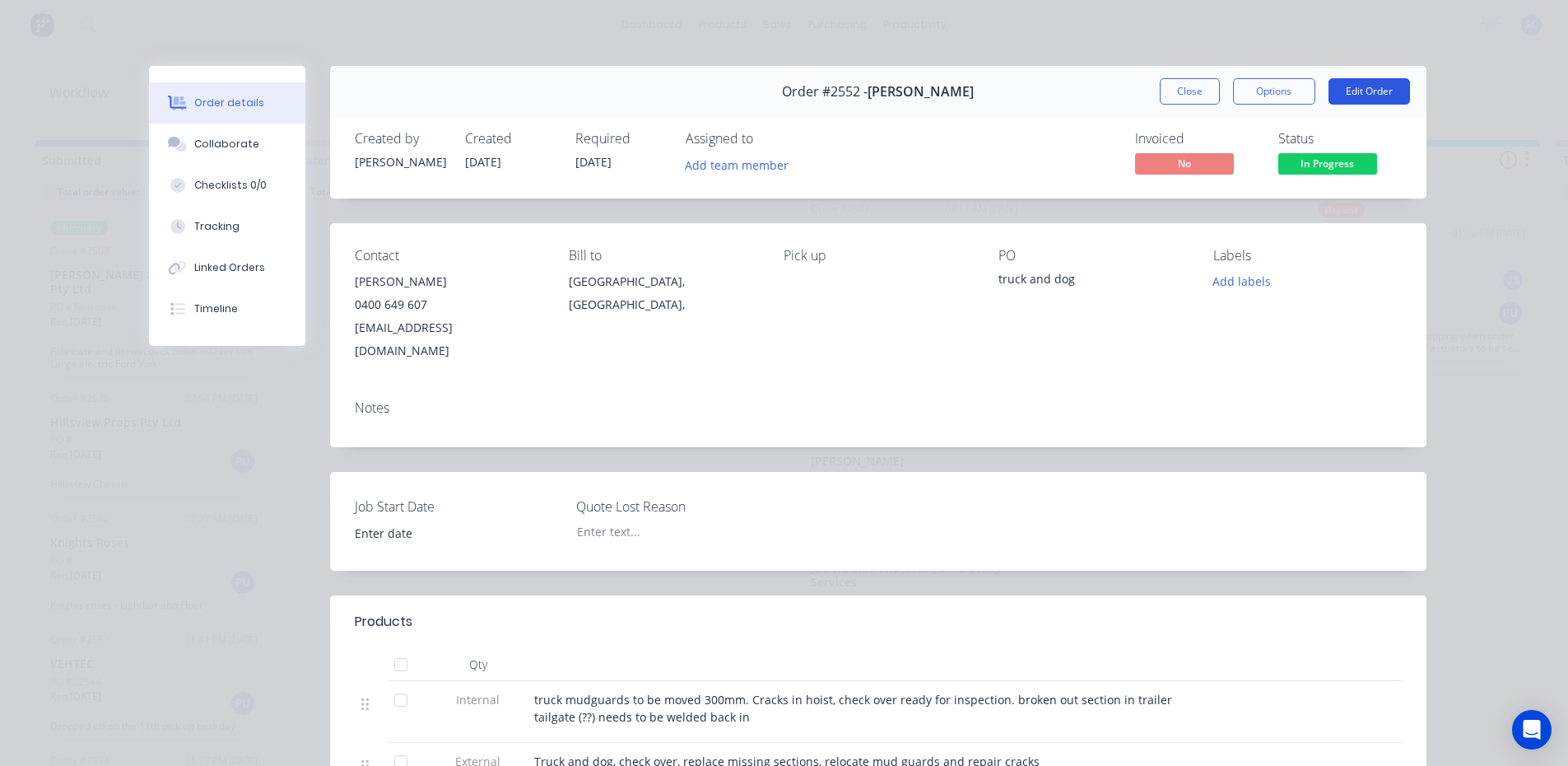
click at [1373, 86] on button "Edit Order" at bounding box center [1369, 91] width 82 height 26
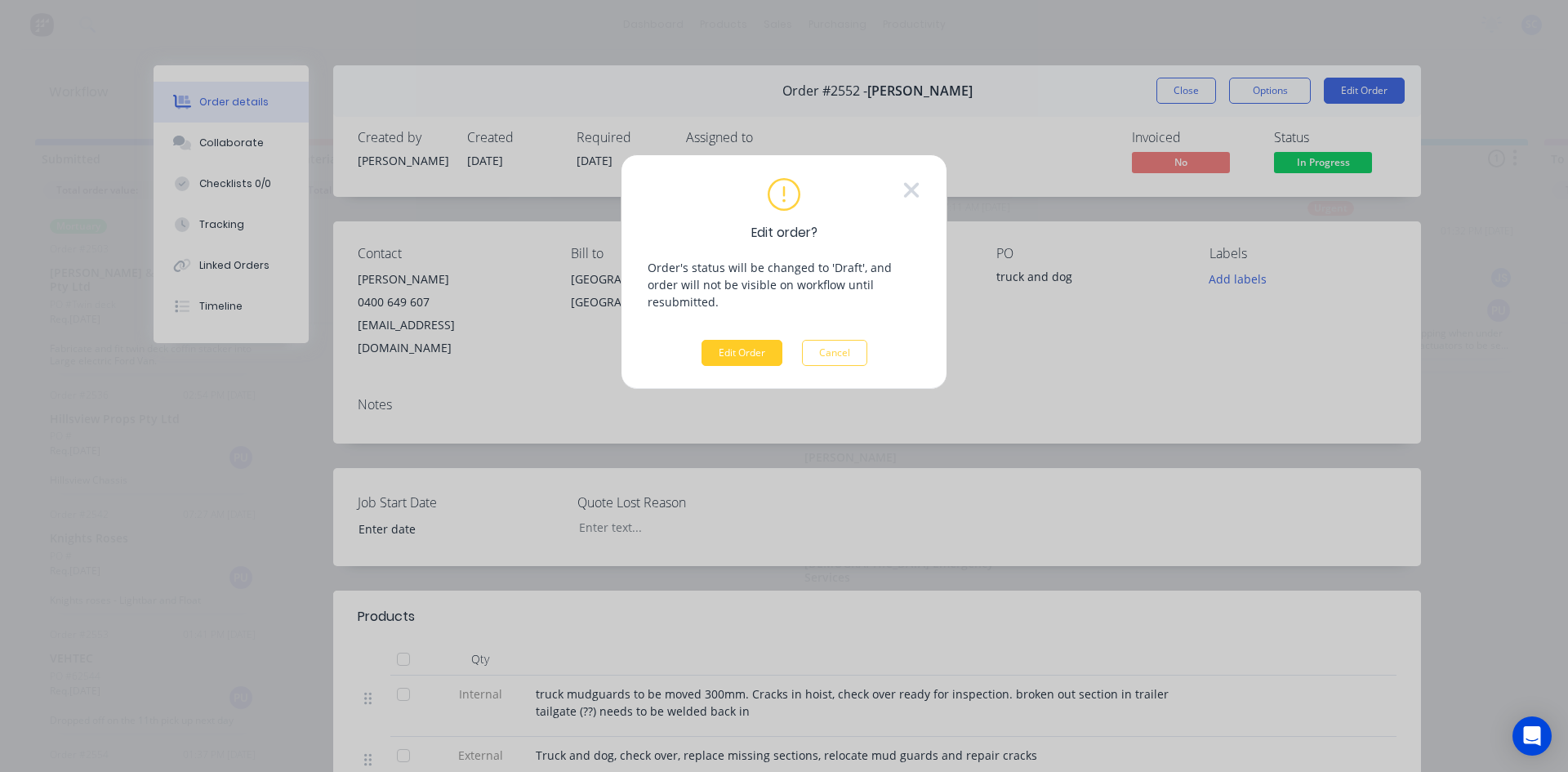
click at [729, 340] on button "Edit Order" at bounding box center [742, 353] width 81 height 26
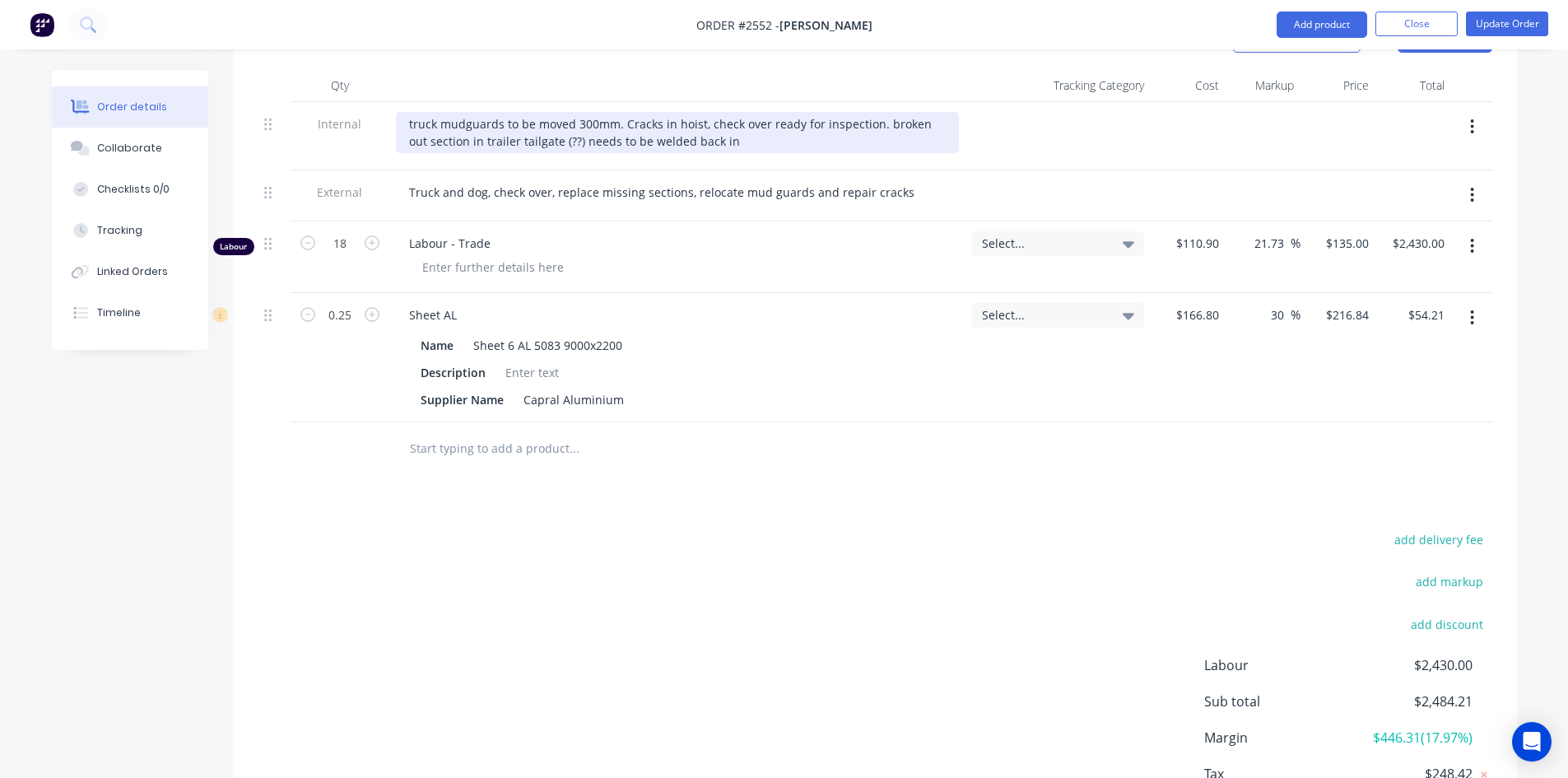
scroll to position [692, 0]
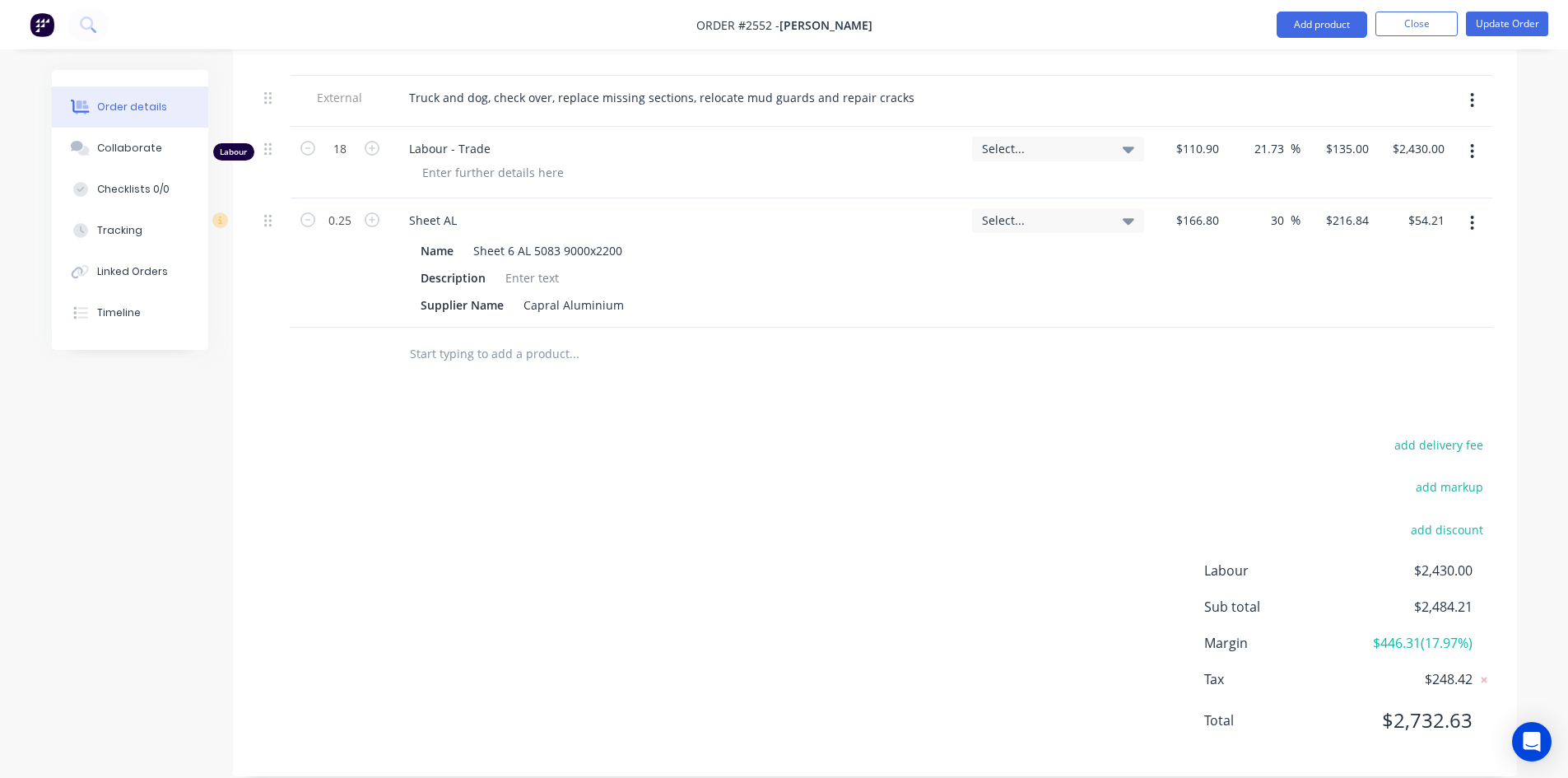
click at [482, 338] on input "text" at bounding box center [574, 354] width 329 height 33
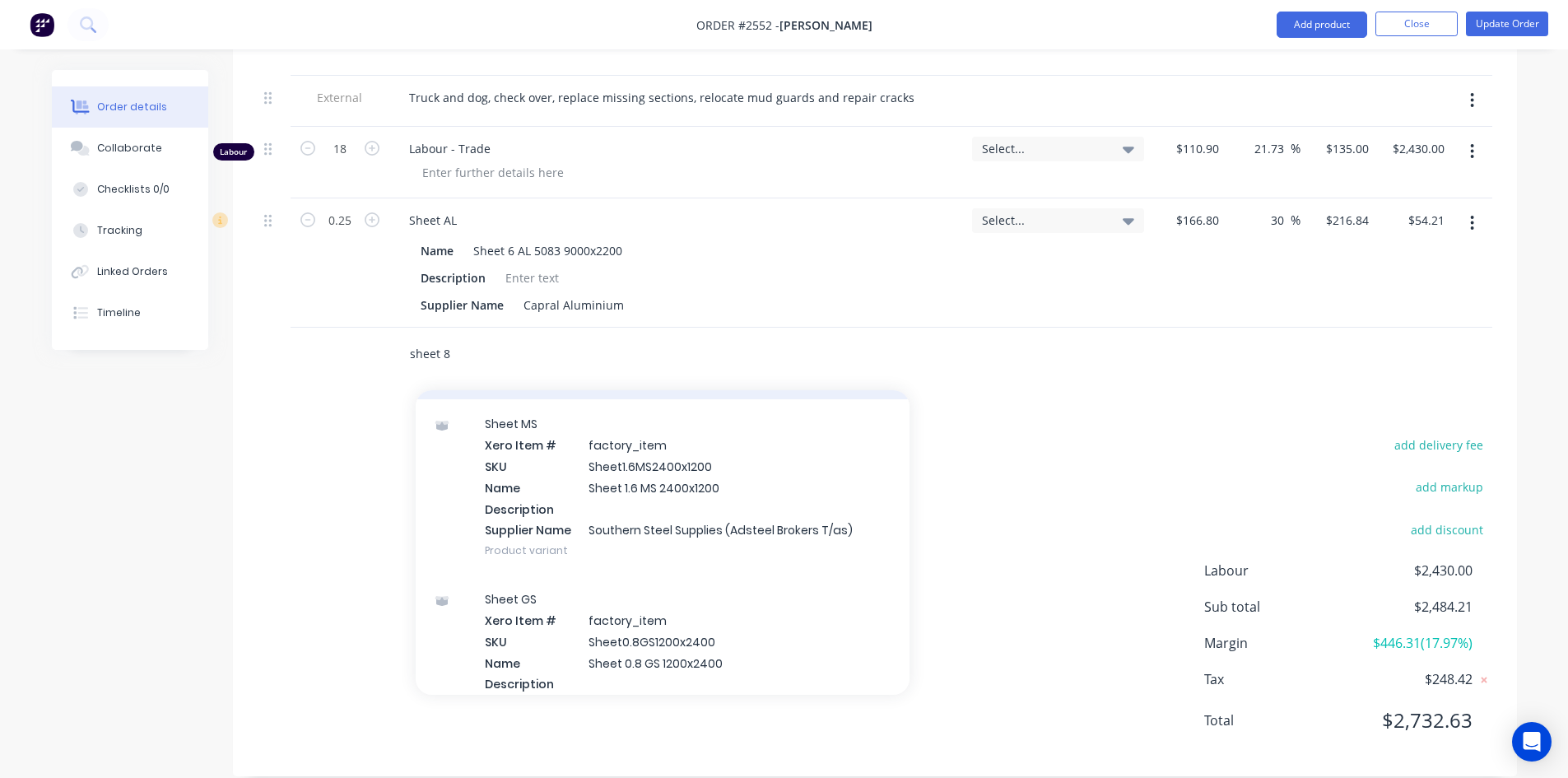
scroll to position [247, 0]
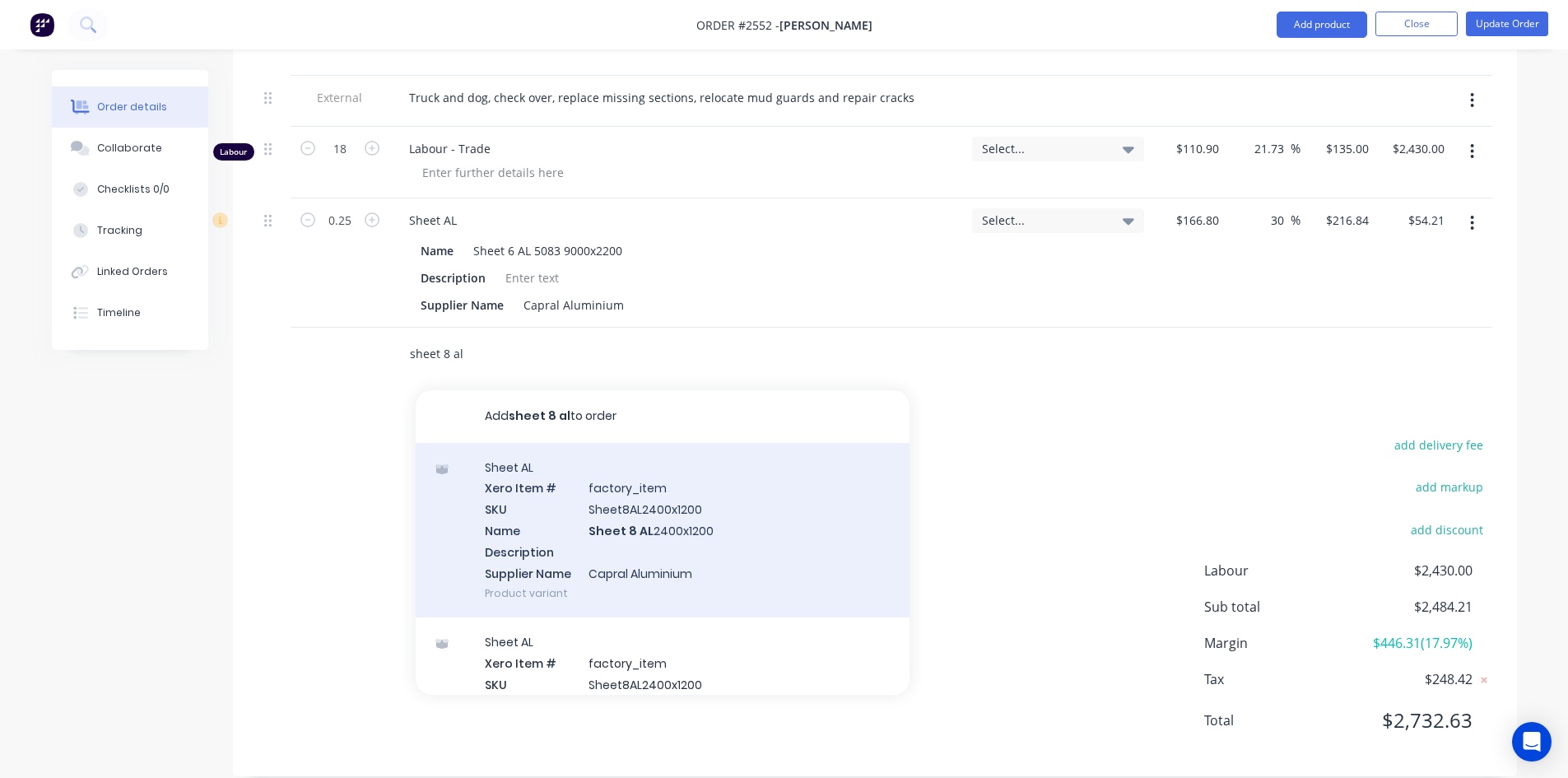
type input "sheet 8 al"
click at [599, 484] on div "Sheet AL Xero Item # factory_item SKU Sheet8AL2400x1200 Name Sheet 8 AL 2400x12…" at bounding box center [662, 531] width 494 height 175
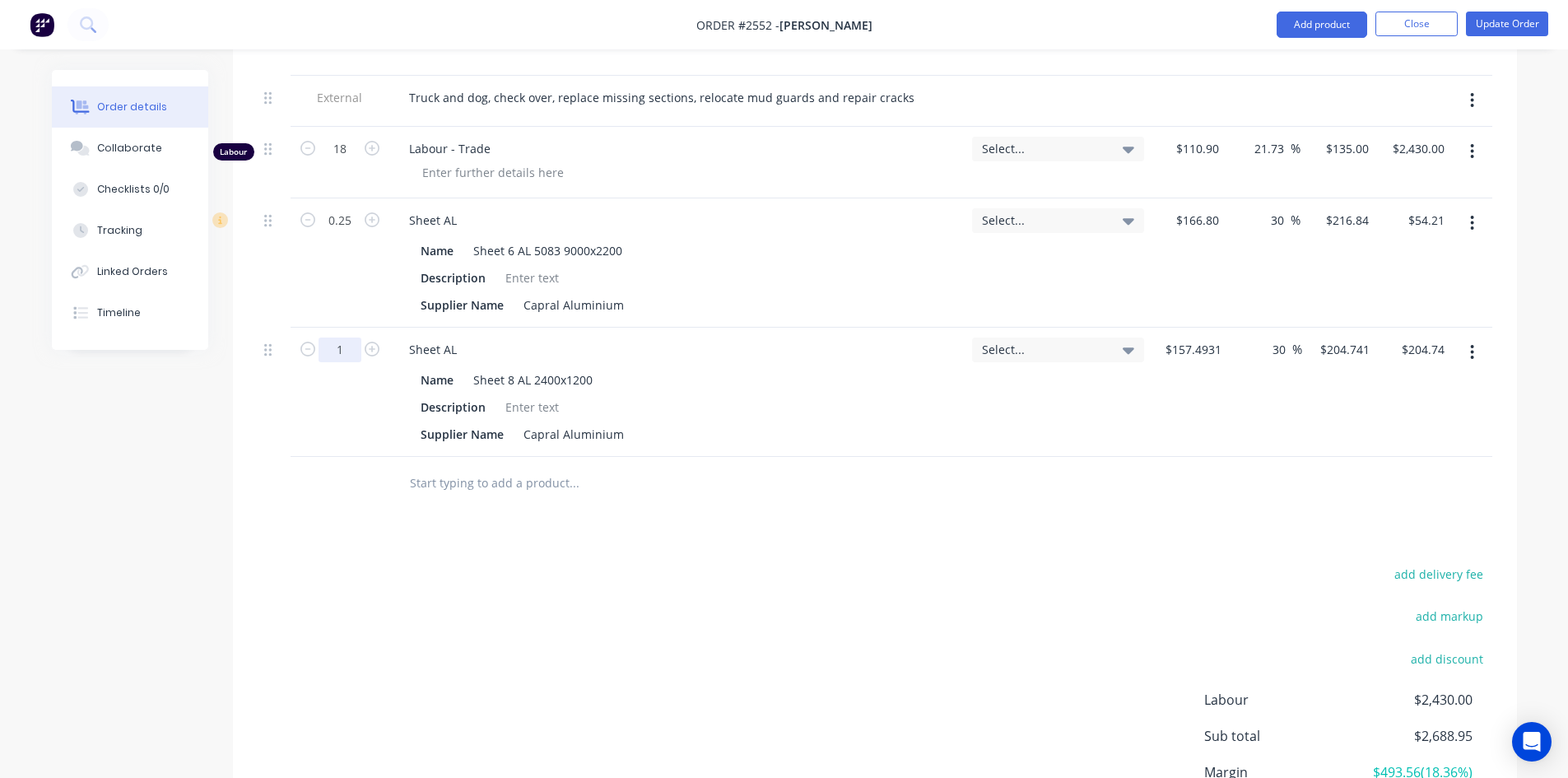
click at [344, 162] on input "1" at bounding box center [341, 149] width 43 height 24
type input "0.1"
type input "$20.47"
click at [484, 467] on input "text" at bounding box center [574, 483] width 329 height 33
type input "s"
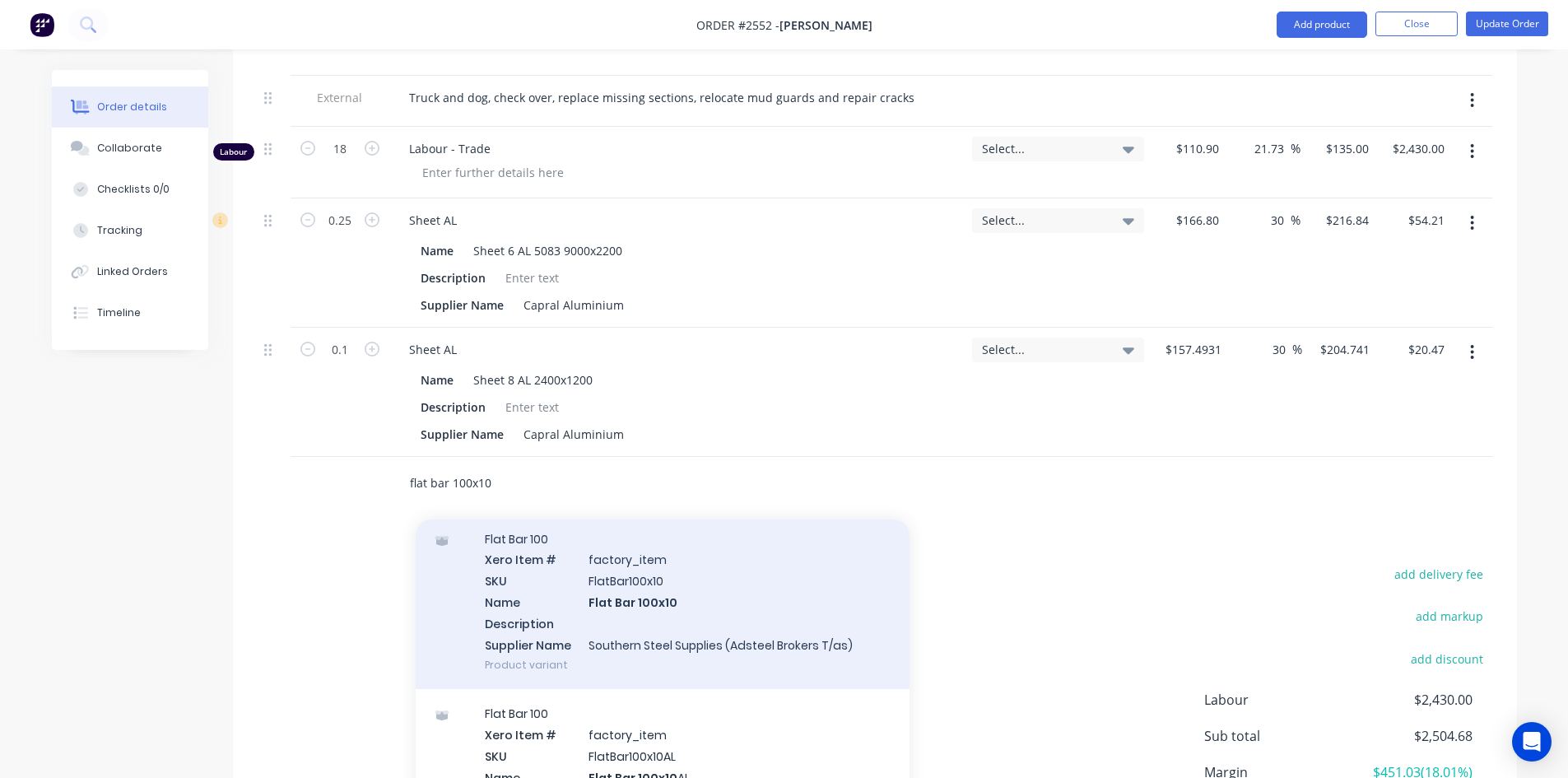
scroll to position [83, 0]
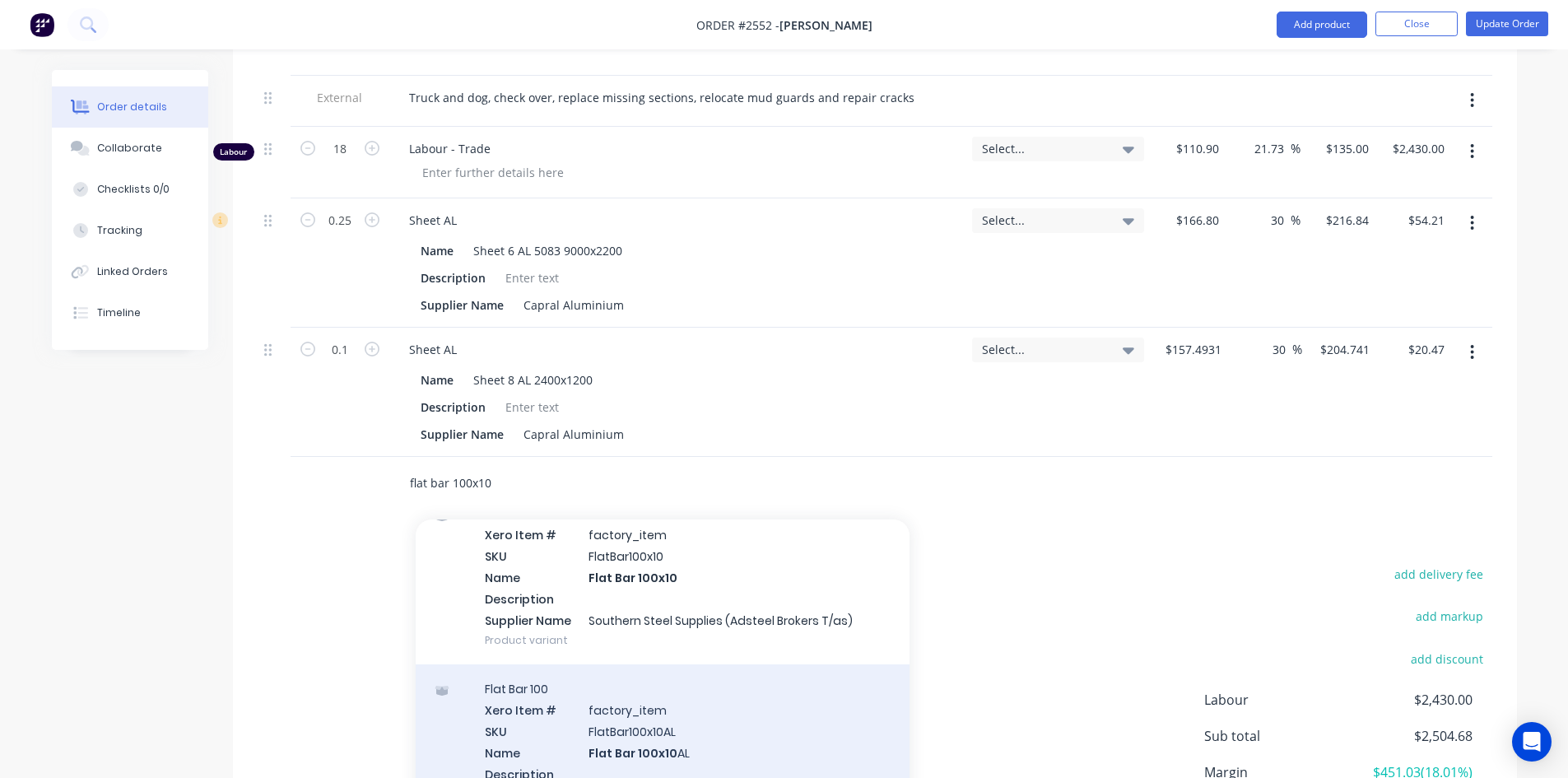
type input "flat bar 100x10"
click at [613, 716] on div "Flat Bar 100 Xero Item # factory_item SKU FlatBar100x10AL Name Flat Bar 100x10 …" at bounding box center [662, 752] width 494 height 175
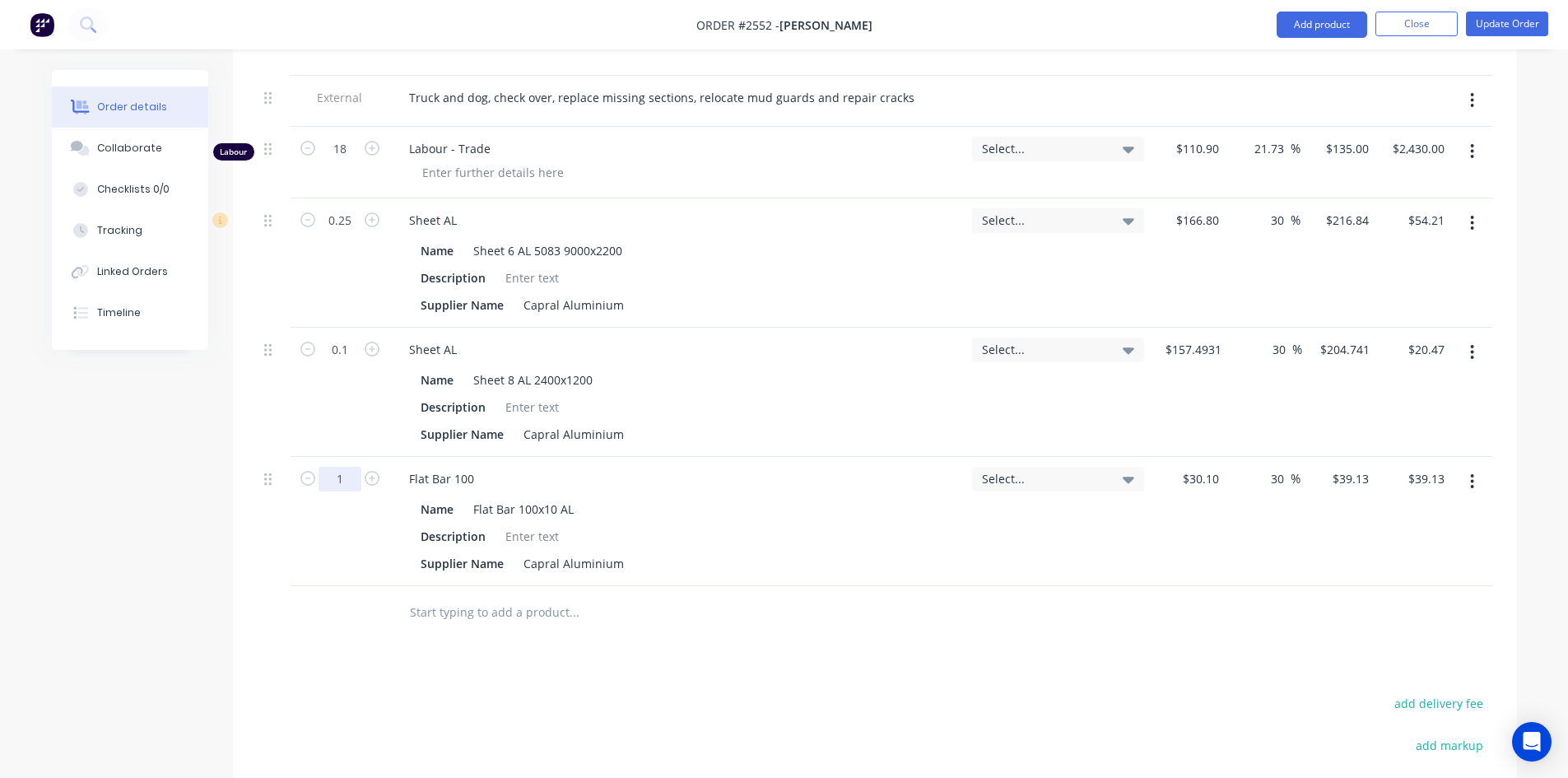
click at [333, 162] on input "1" at bounding box center [341, 149] width 43 height 24
type input "0.35"
type input "$13.70"
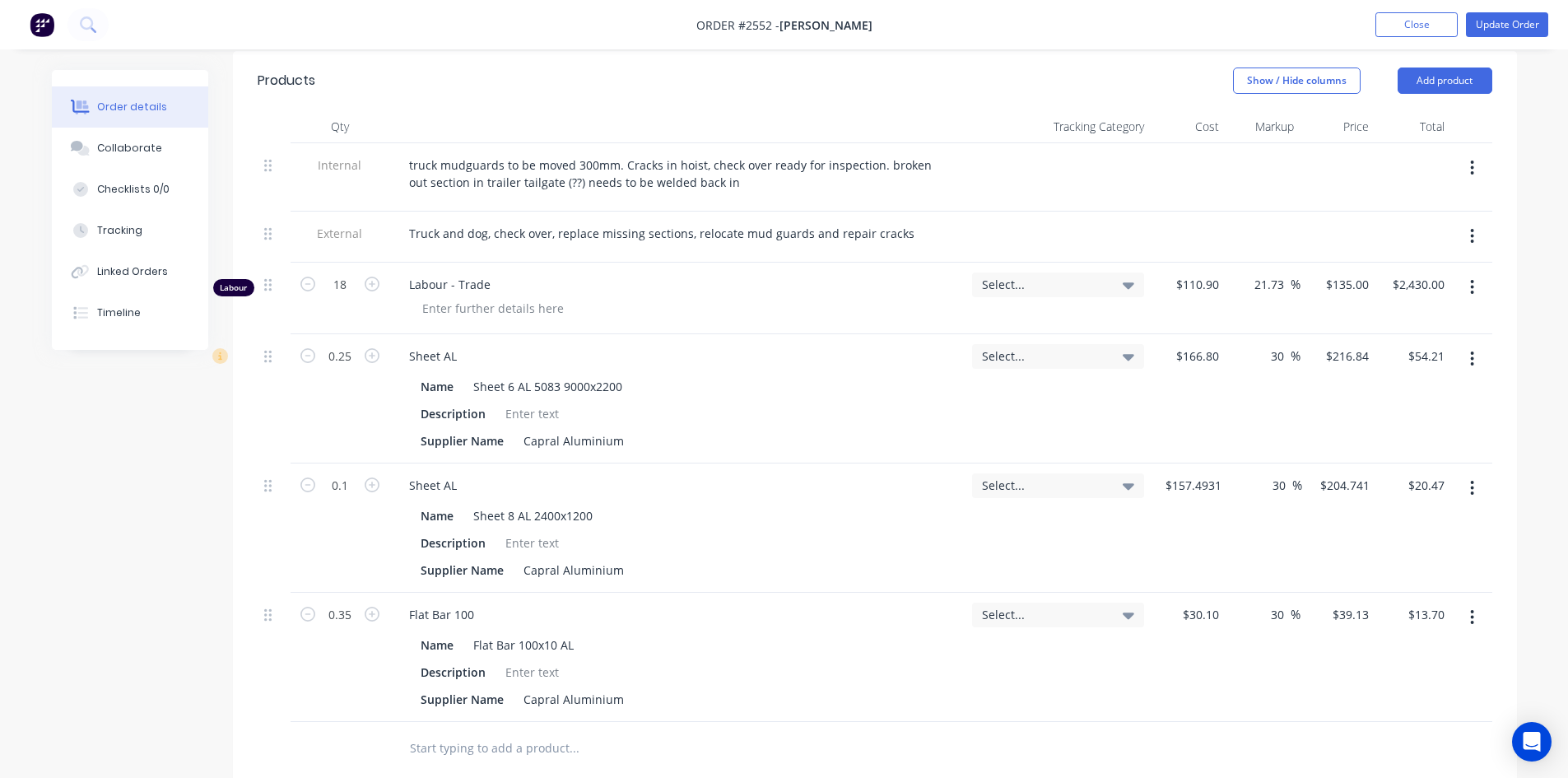
scroll to position [528, 0]
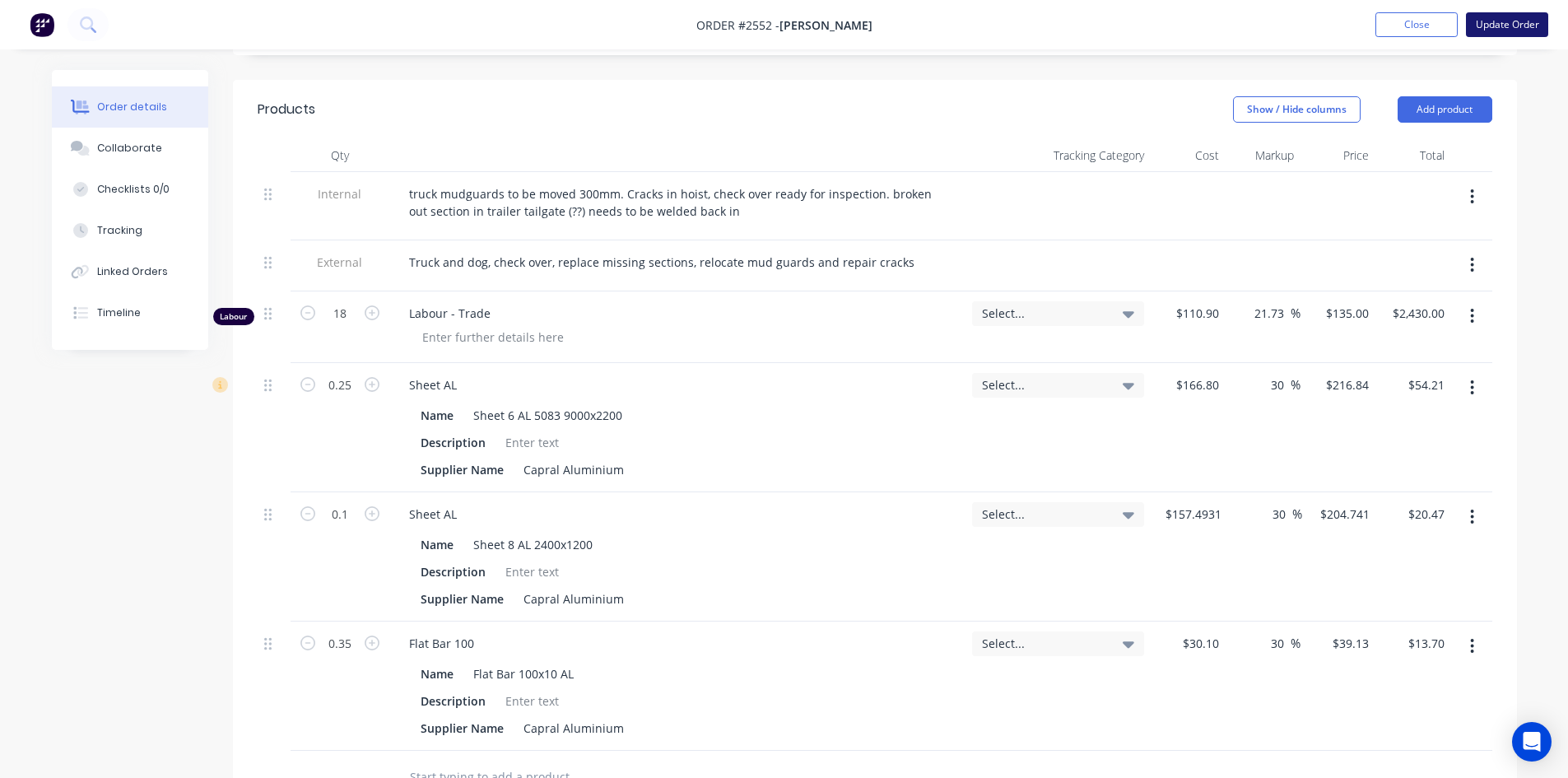
click at [1518, 26] on button "Update Order" at bounding box center [1507, 24] width 83 height 24
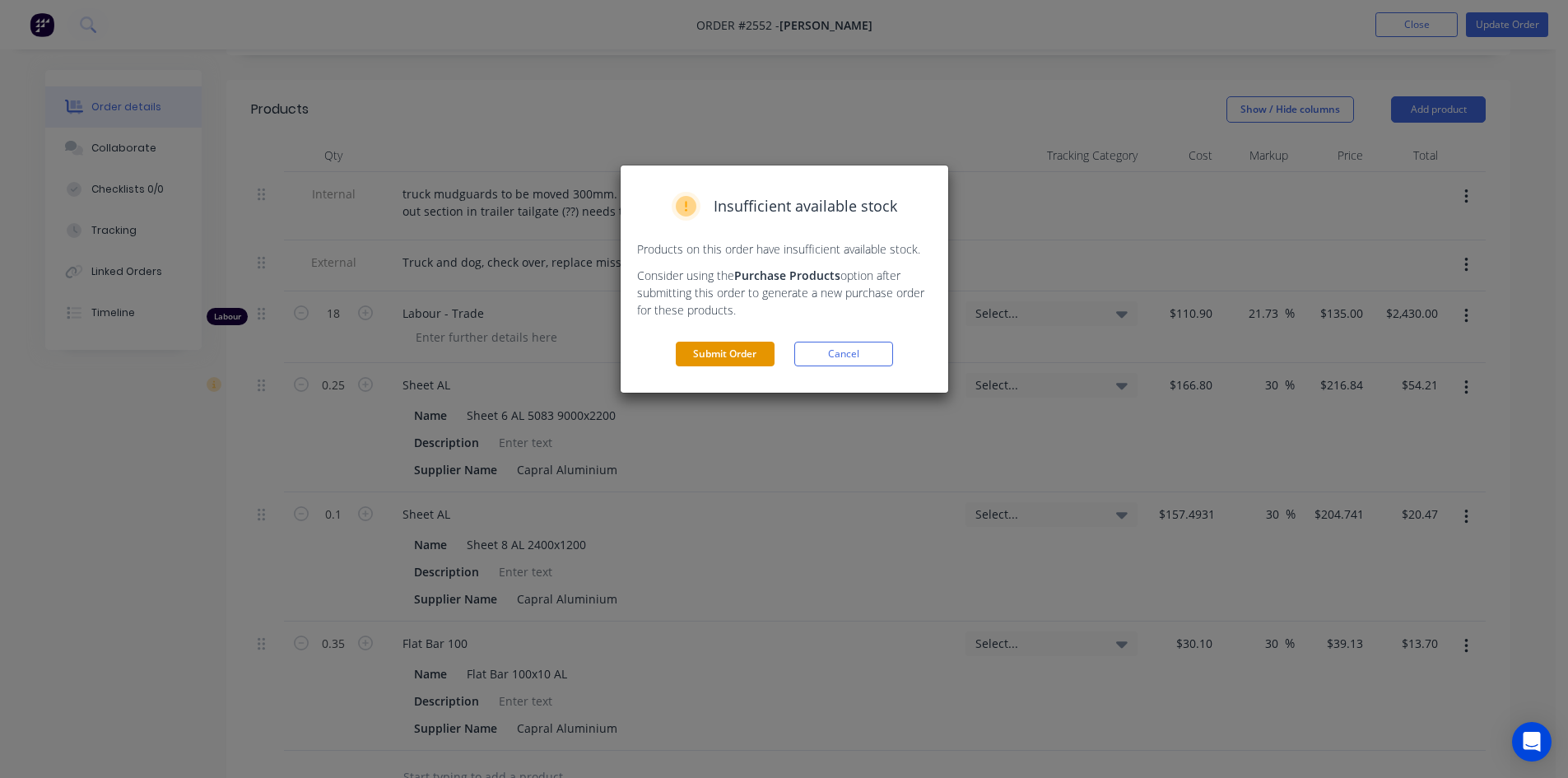
click at [724, 353] on button "Submit Order" at bounding box center [724, 354] width 99 height 24
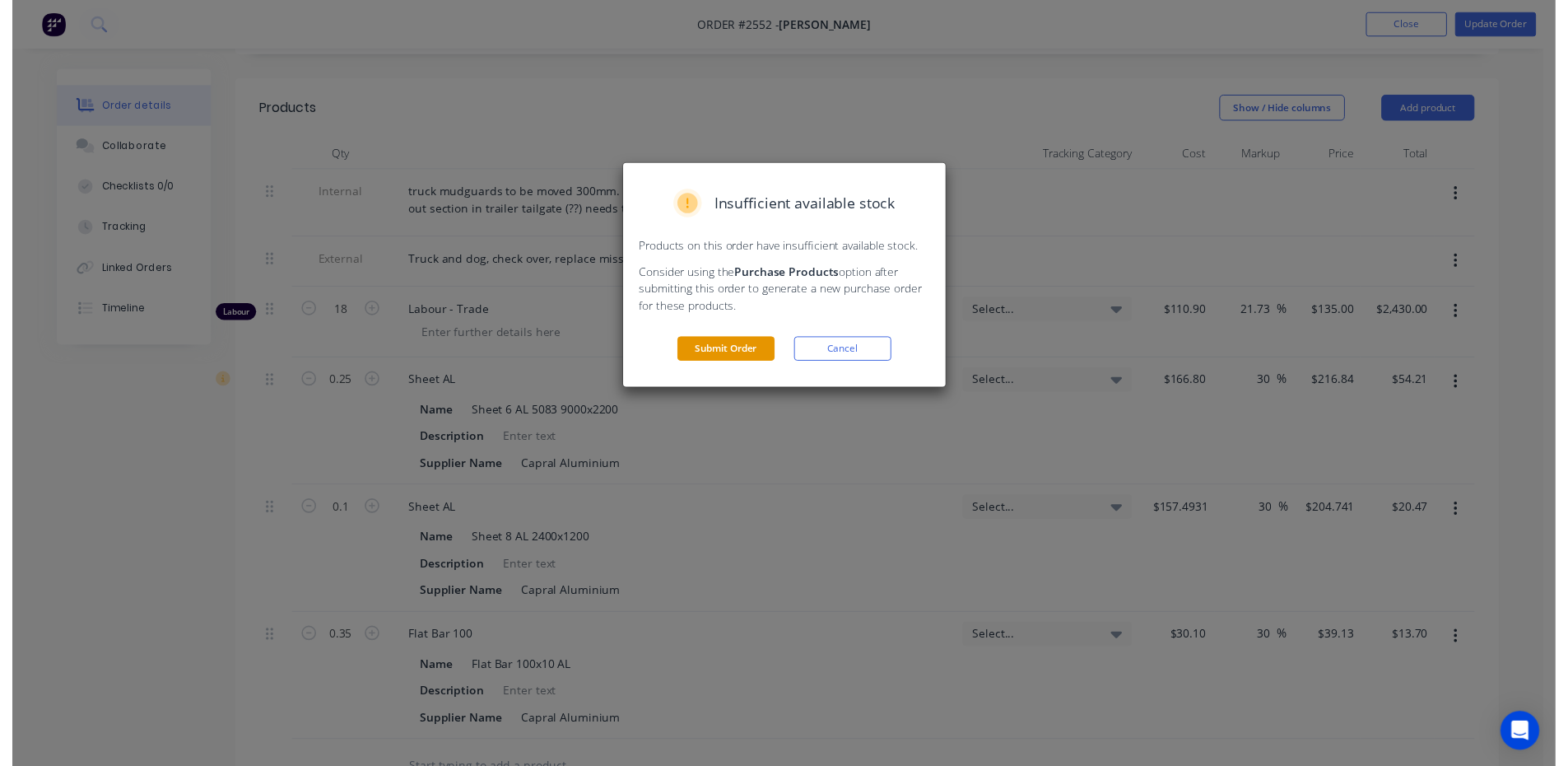
scroll to position [0, 0]
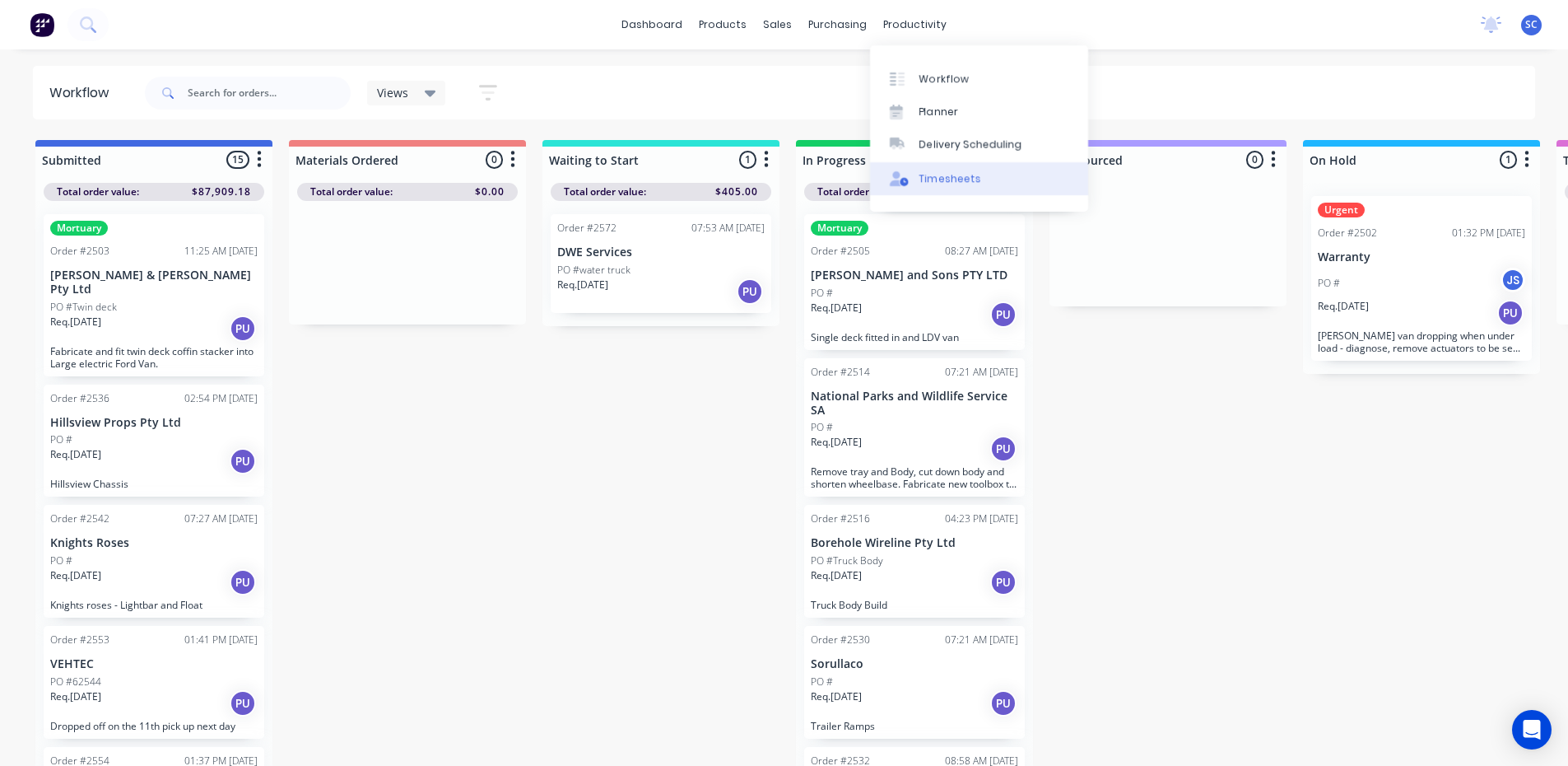
click at [956, 177] on div "Timesheets" at bounding box center [950, 179] width 62 height 15
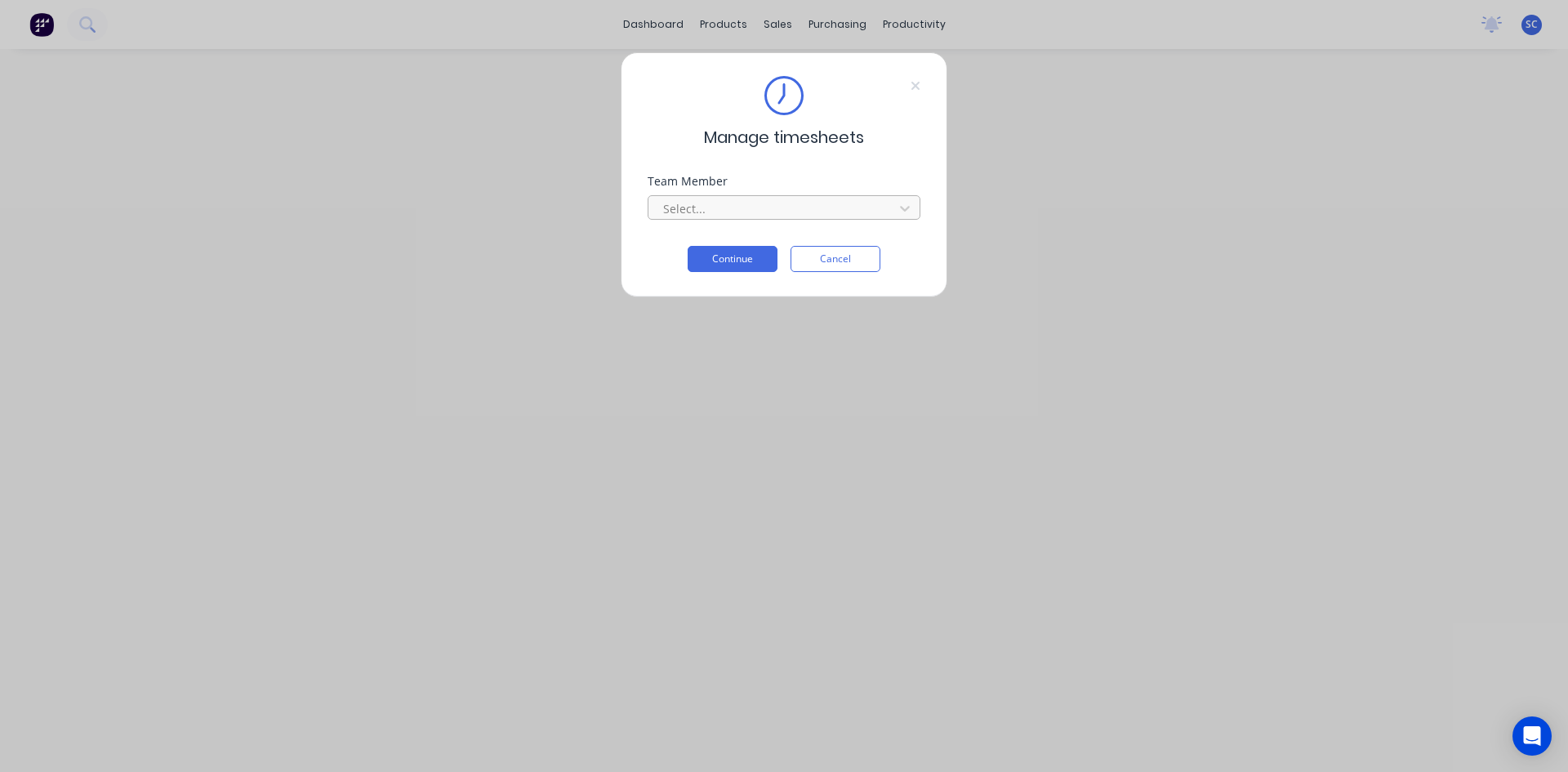
click at [765, 210] on div at bounding box center [774, 209] width 224 height 21
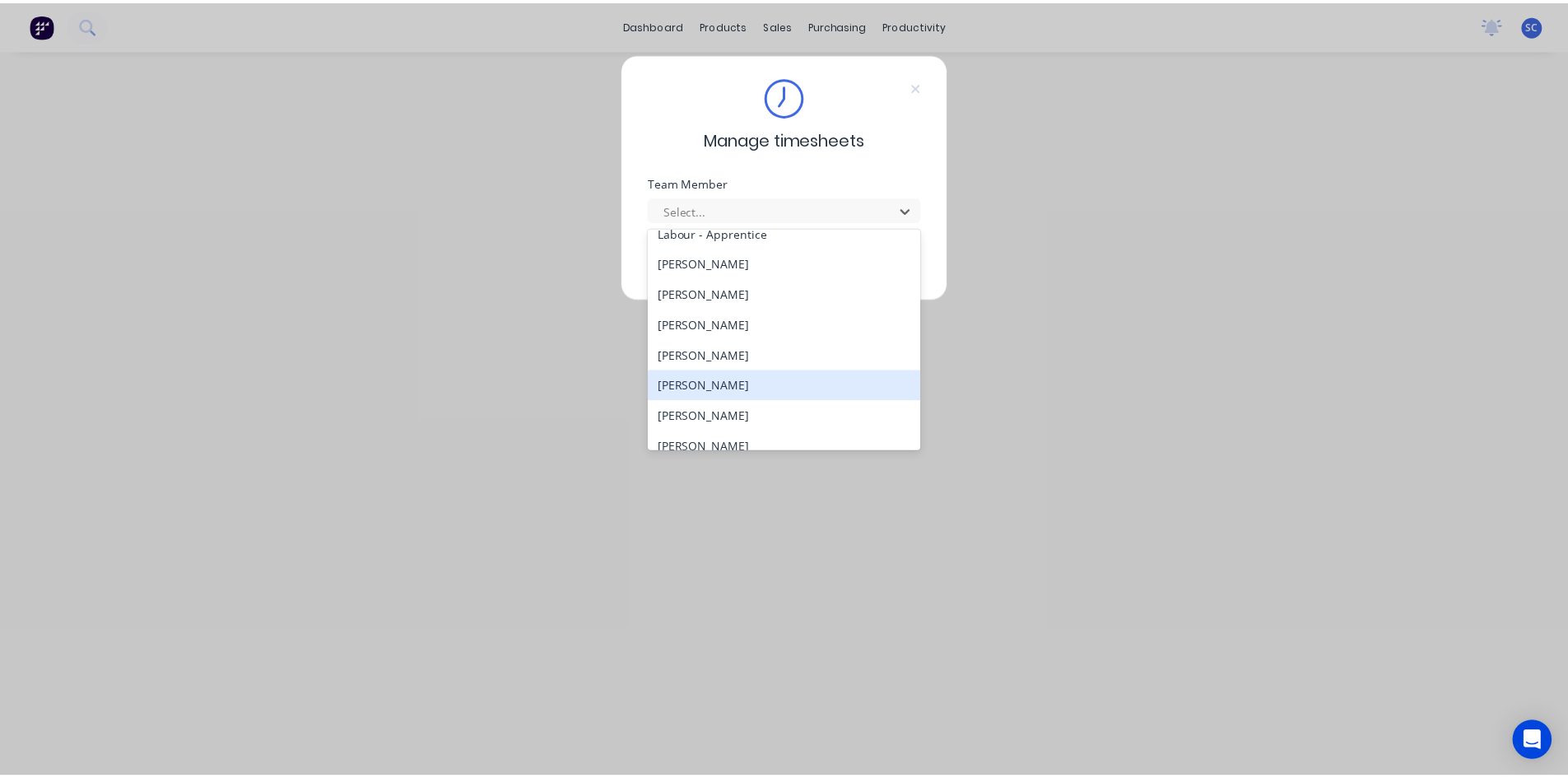
scroll to position [329, 0]
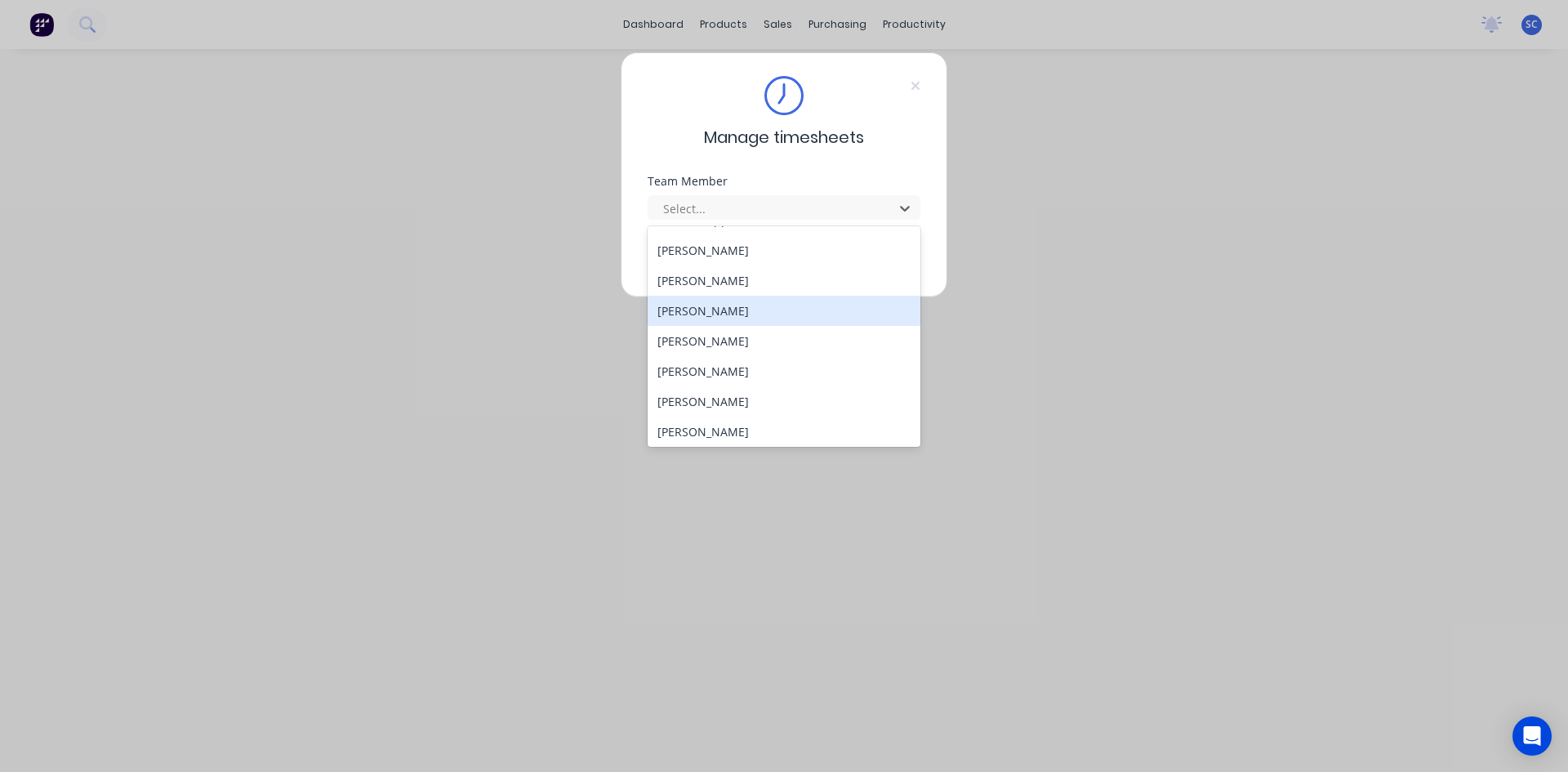
click at [781, 318] on div "[PERSON_NAME]" at bounding box center [784, 311] width 273 height 30
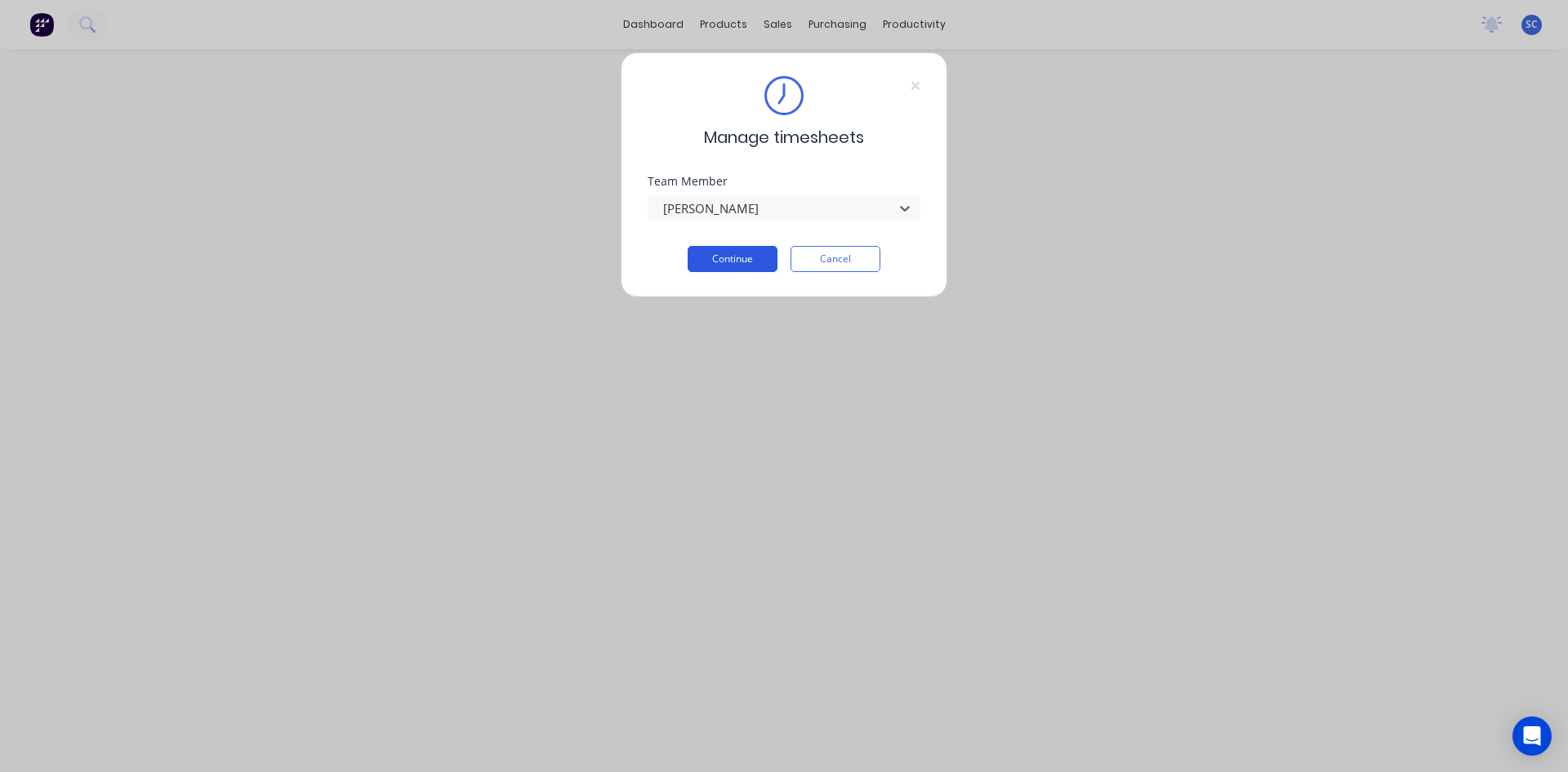
click at [747, 257] on button "Continue" at bounding box center [733, 259] width 90 height 26
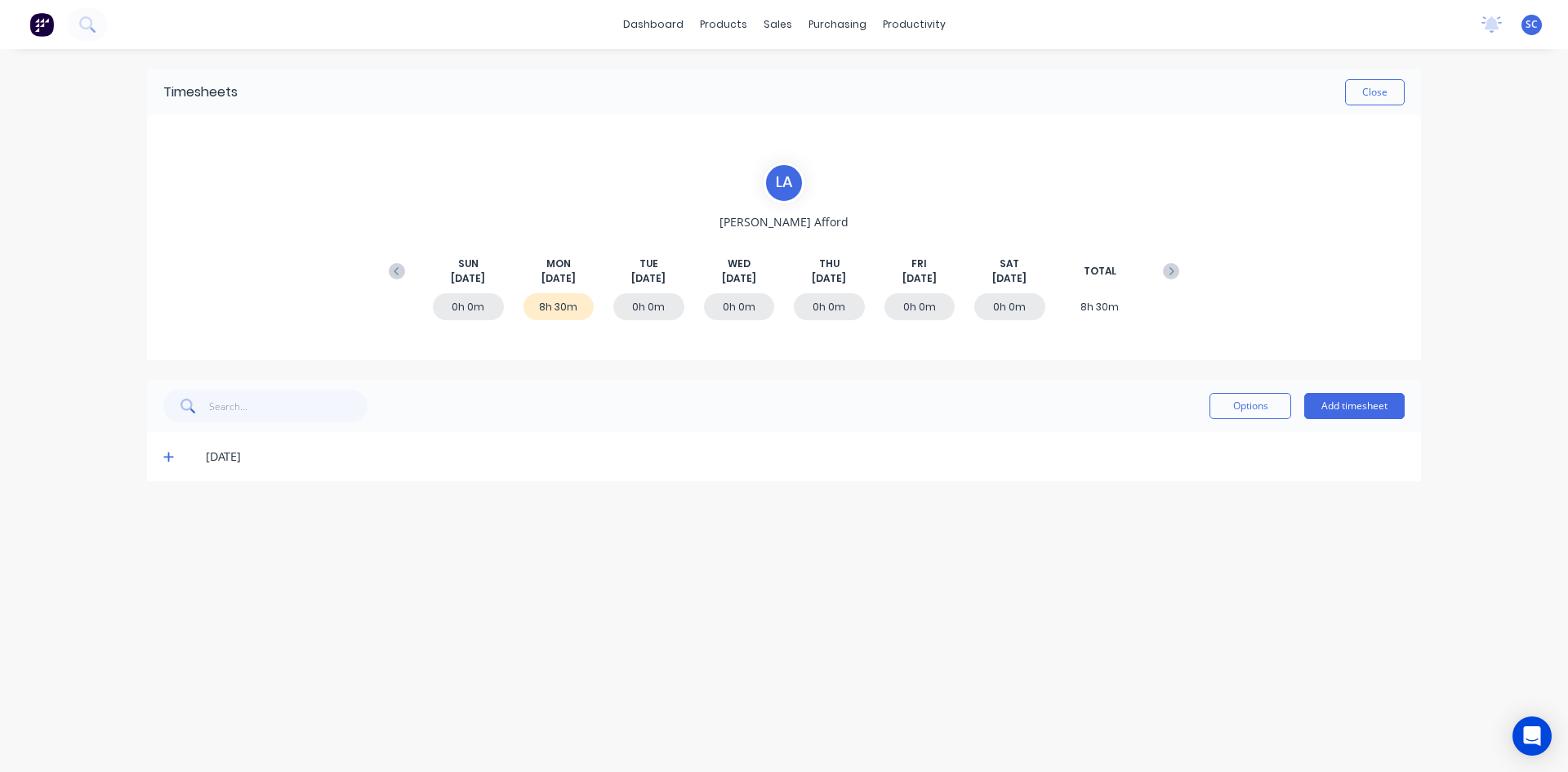
click at [175, 456] on span at bounding box center [172, 456] width 17 height 17
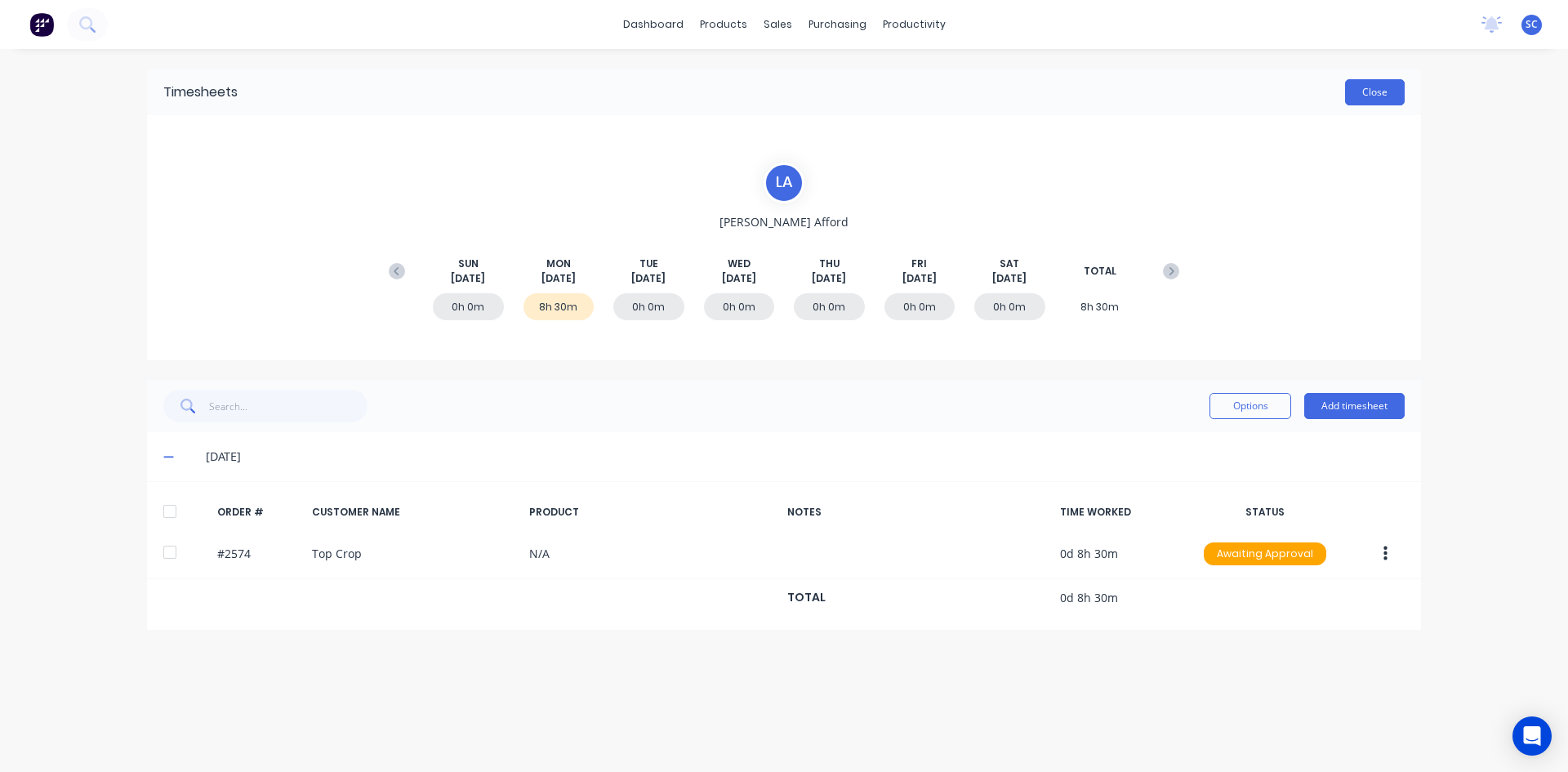
click at [1378, 91] on button "Close" at bounding box center [1375, 92] width 60 height 26
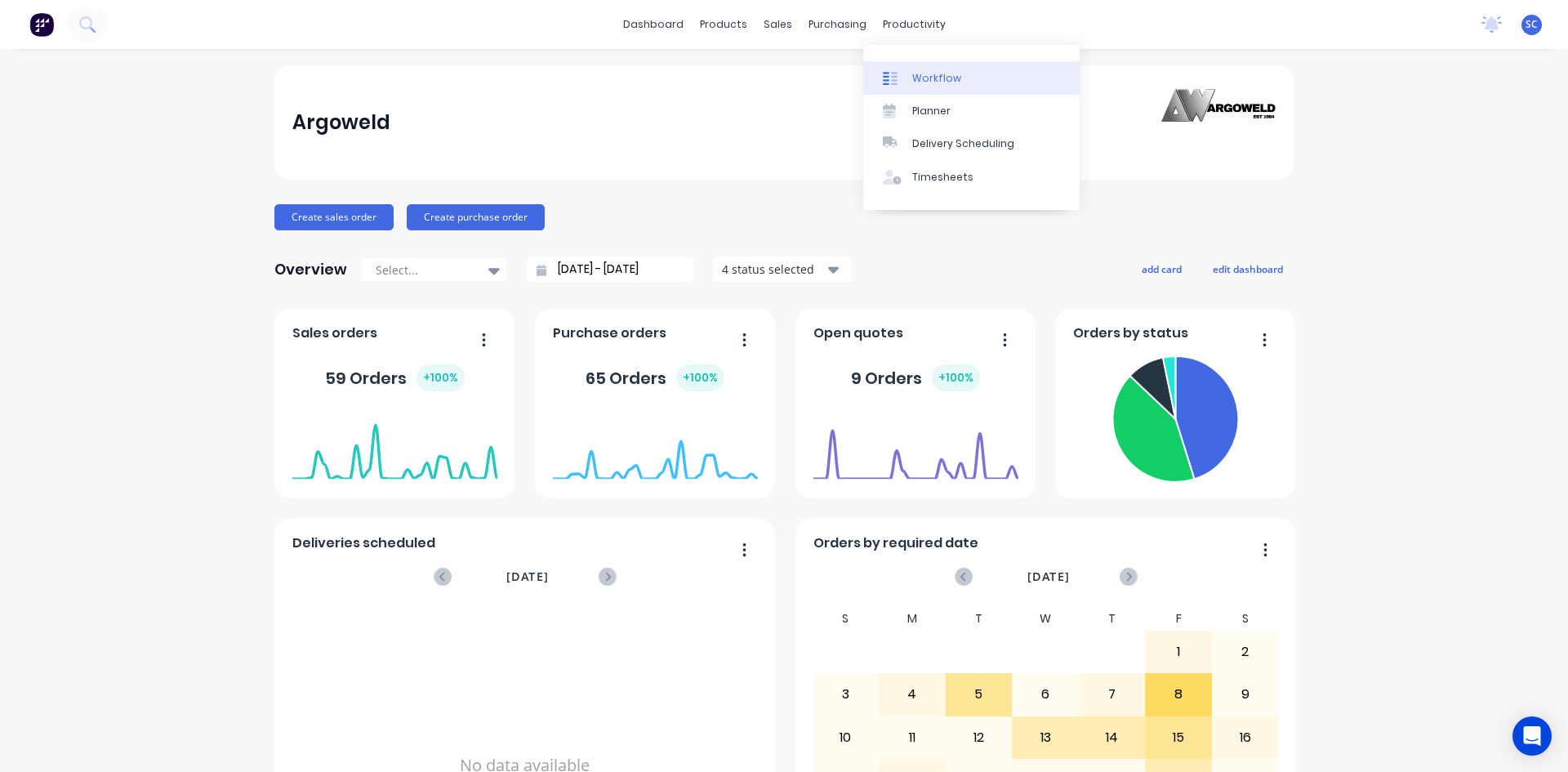
click at [924, 77] on div "Workflow" at bounding box center [936, 78] width 49 height 15
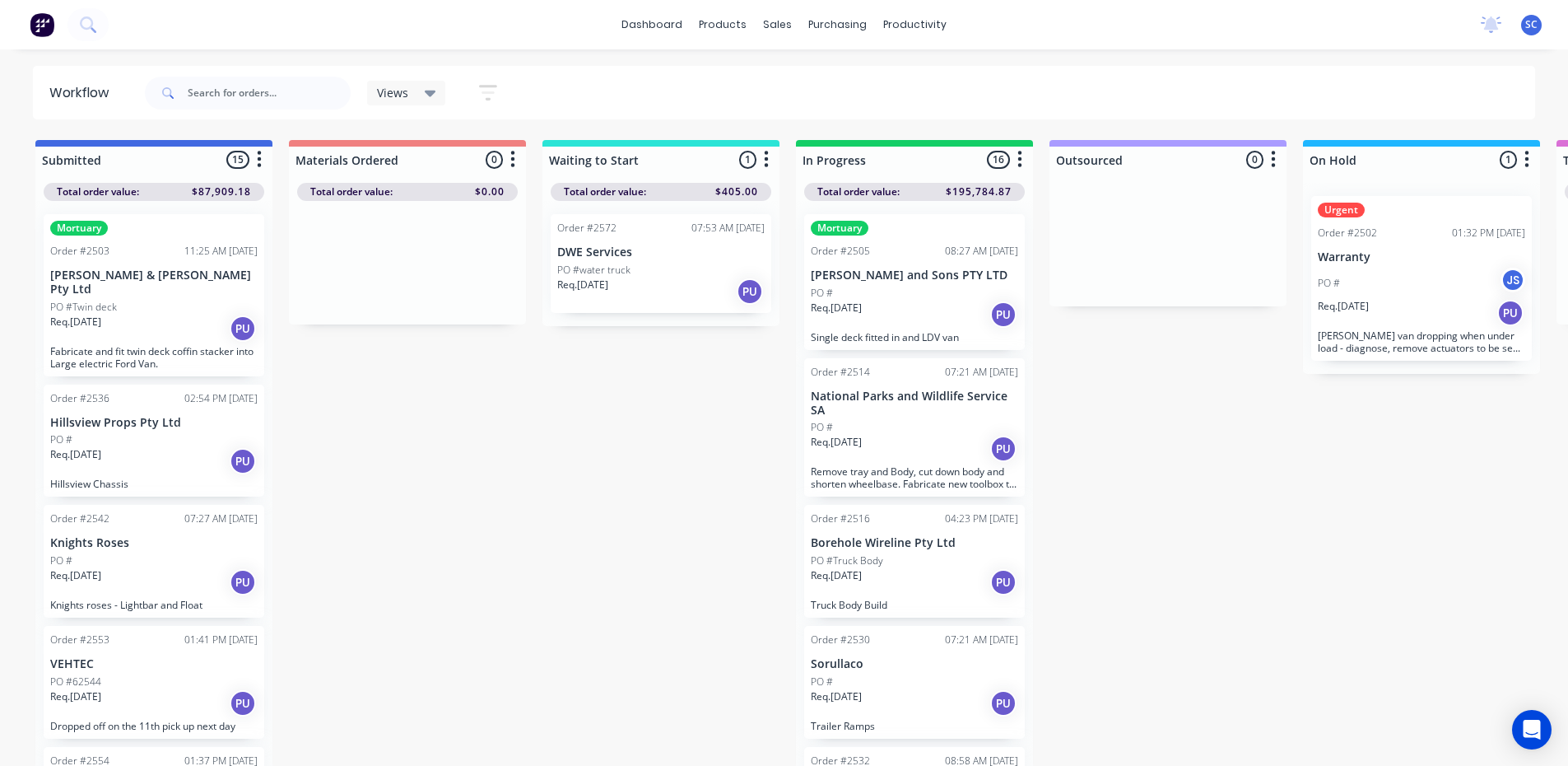
click at [918, 302] on div "Req. [DATE] PU" at bounding box center [914, 314] width 208 height 28
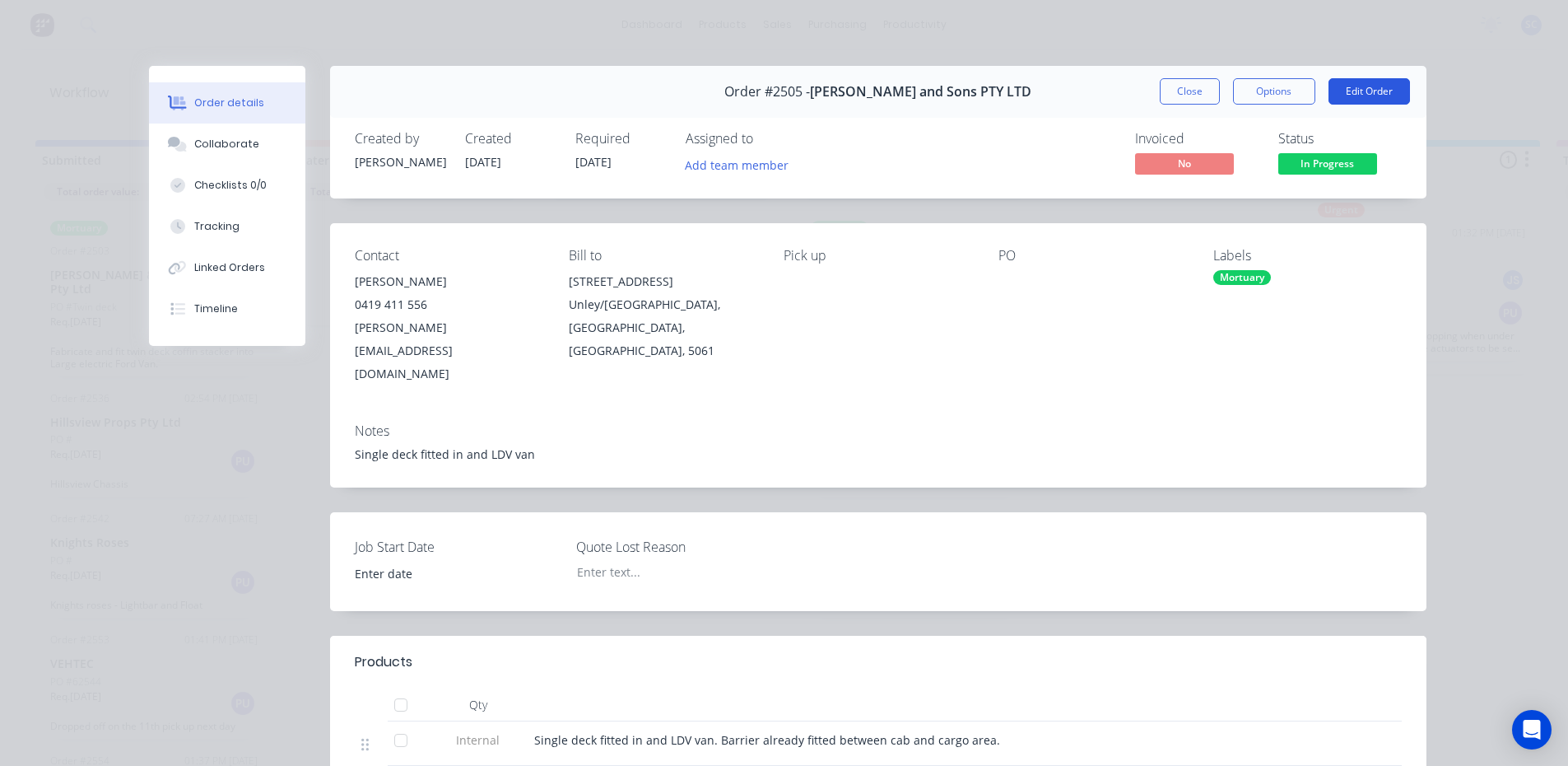
click at [1360, 88] on button "Edit Order" at bounding box center [1369, 91] width 82 height 26
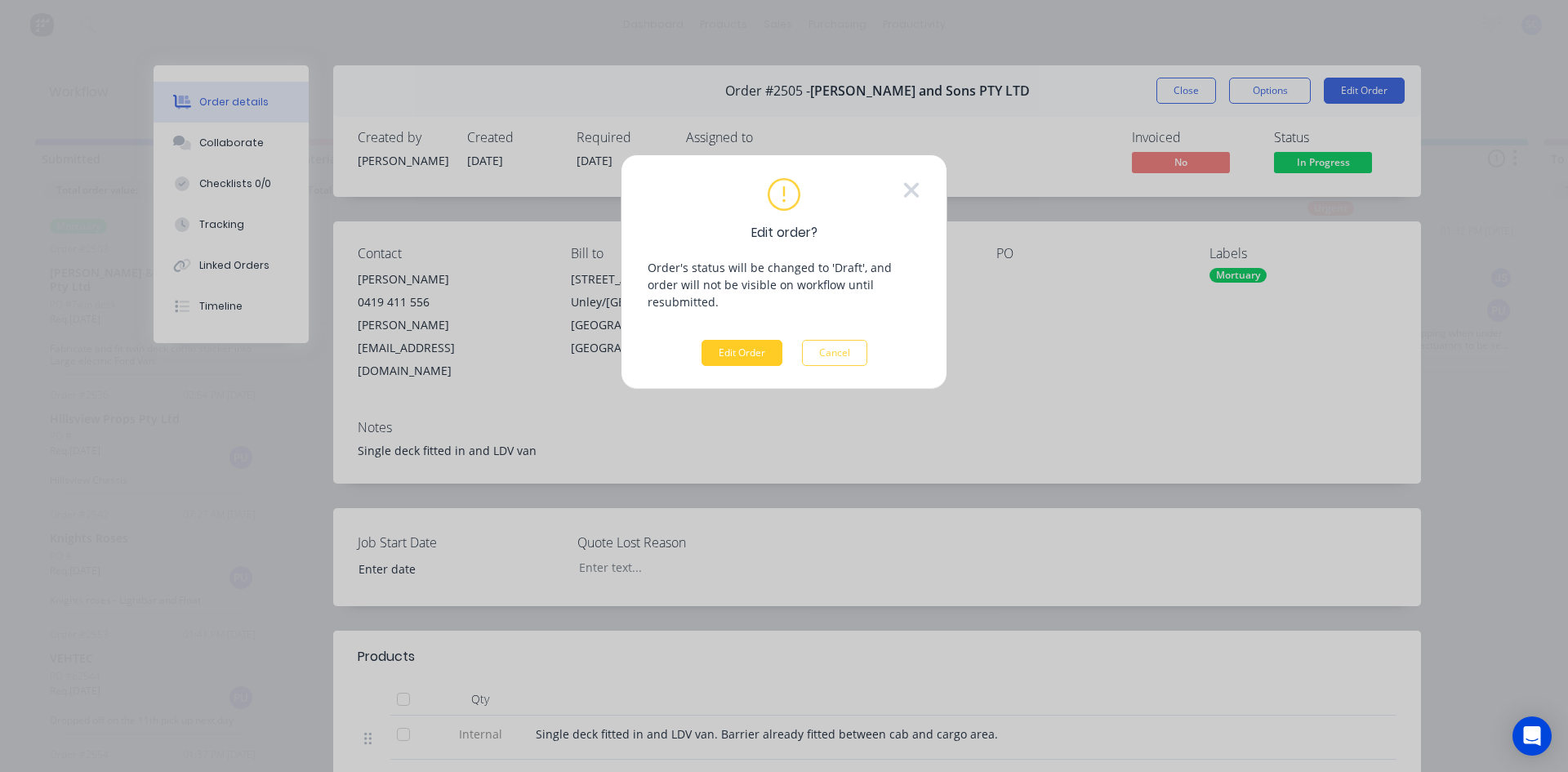
click at [747, 340] on button "Edit Order" at bounding box center [742, 353] width 81 height 26
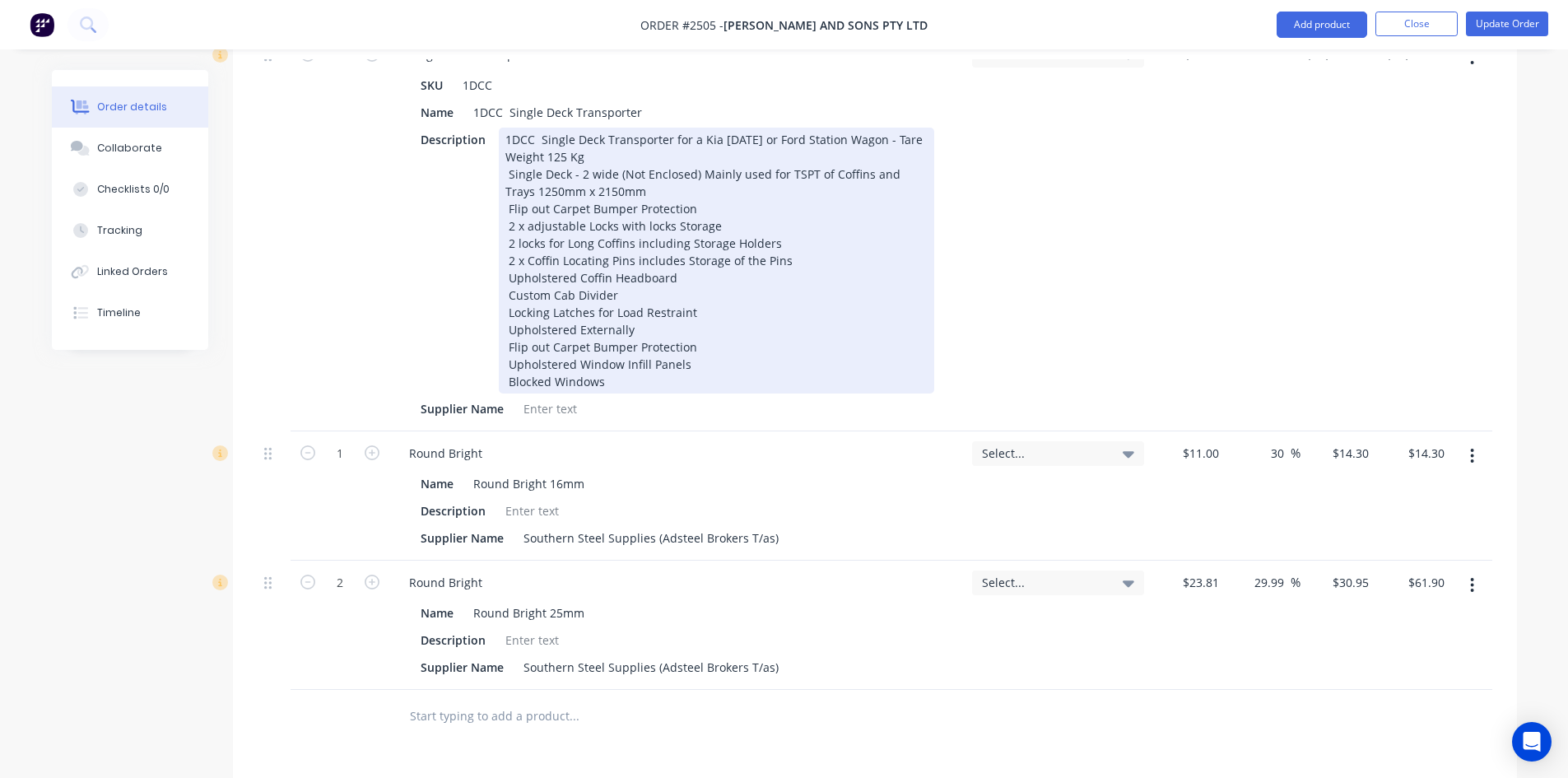
scroll to position [823, 0]
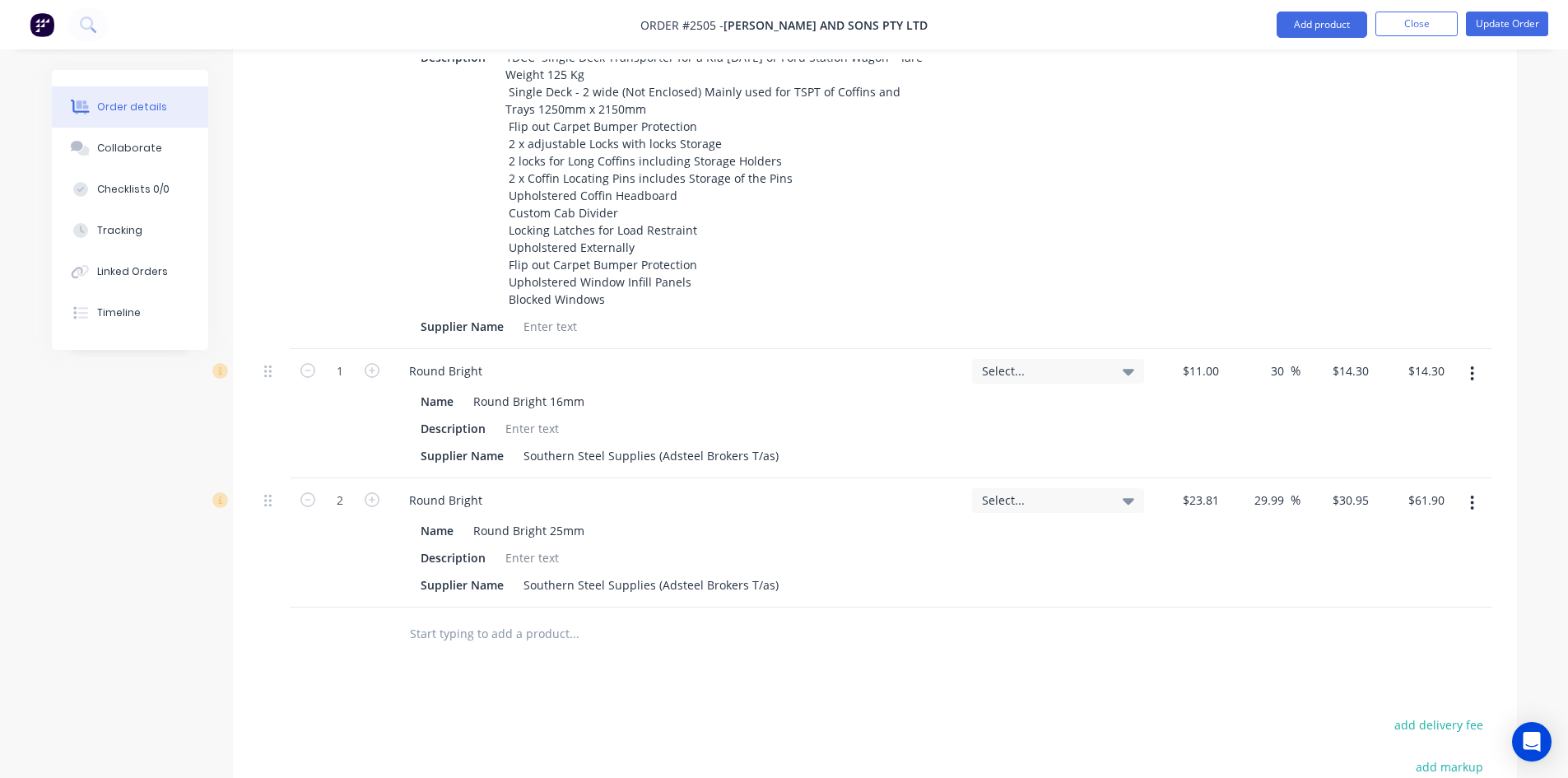
click at [515, 617] on input "text" at bounding box center [574, 633] width 329 height 33
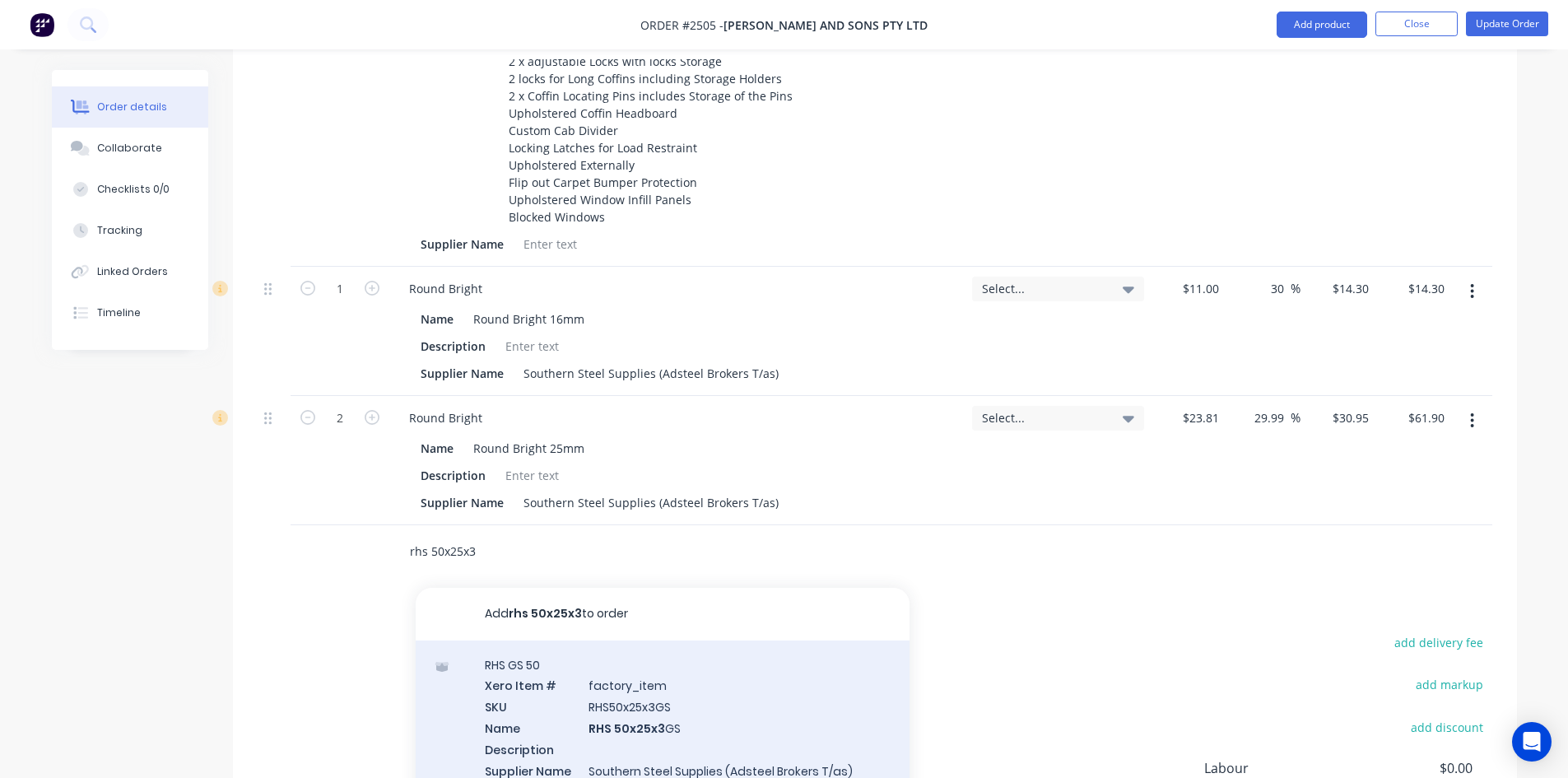
scroll to position [83, 0]
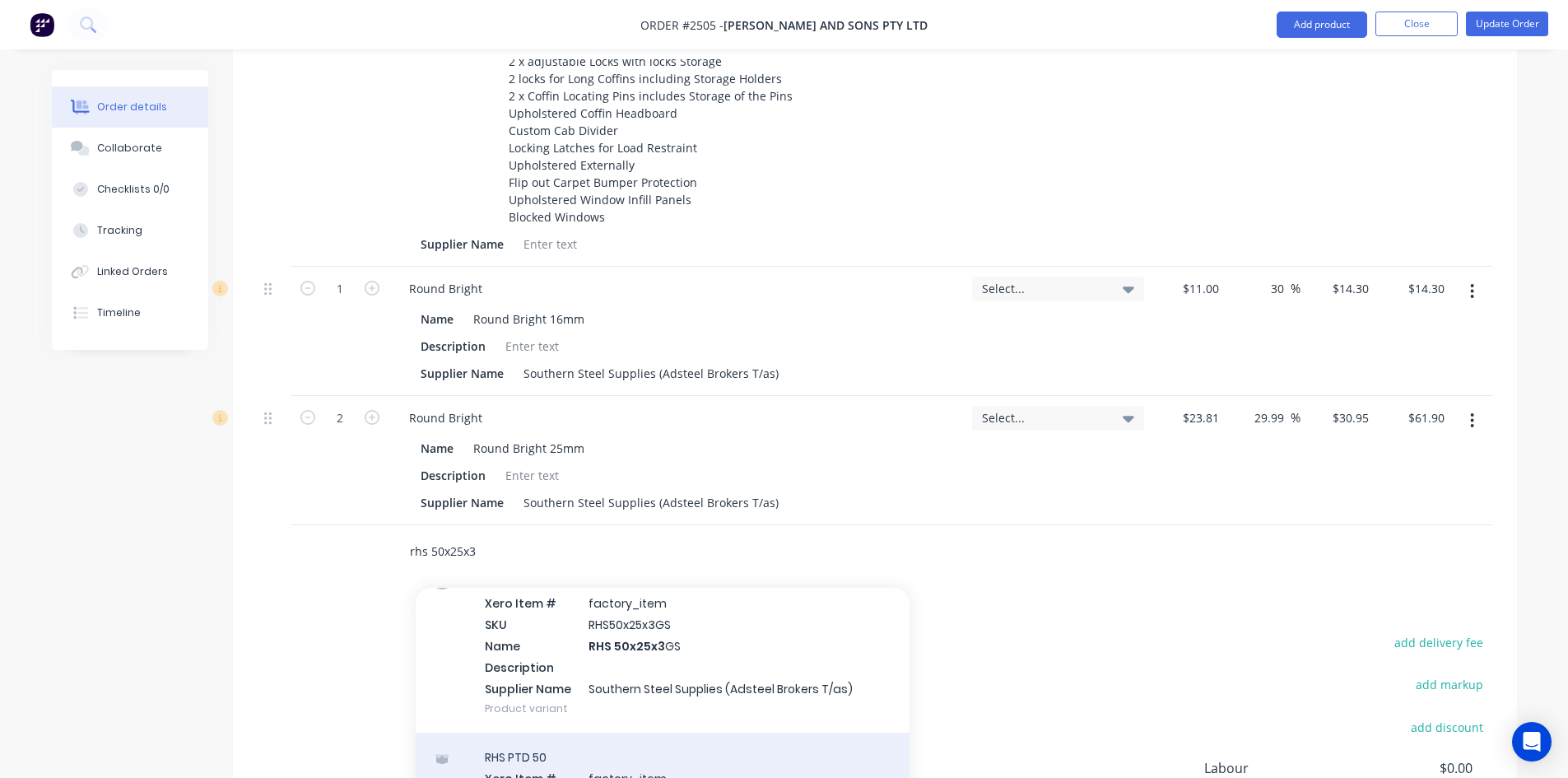
type input "rhs 50x25x3"
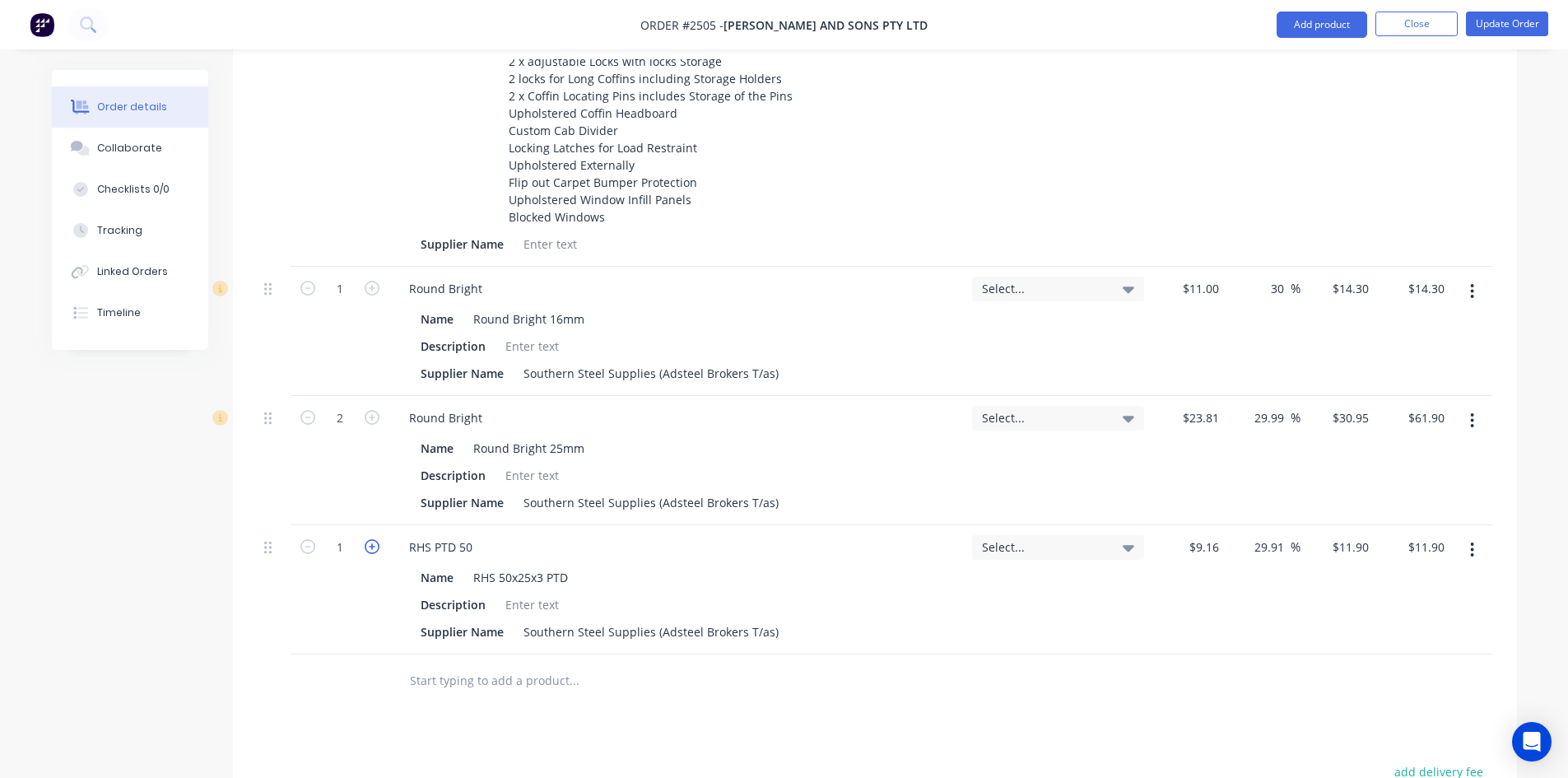
click at [372, 539] on icon "button" at bounding box center [372, 547] width 15 height 15
type input "2"
type input "$23.80"
click at [372, 539] on icon "button" at bounding box center [372, 547] width 15 height 15
type input "3"
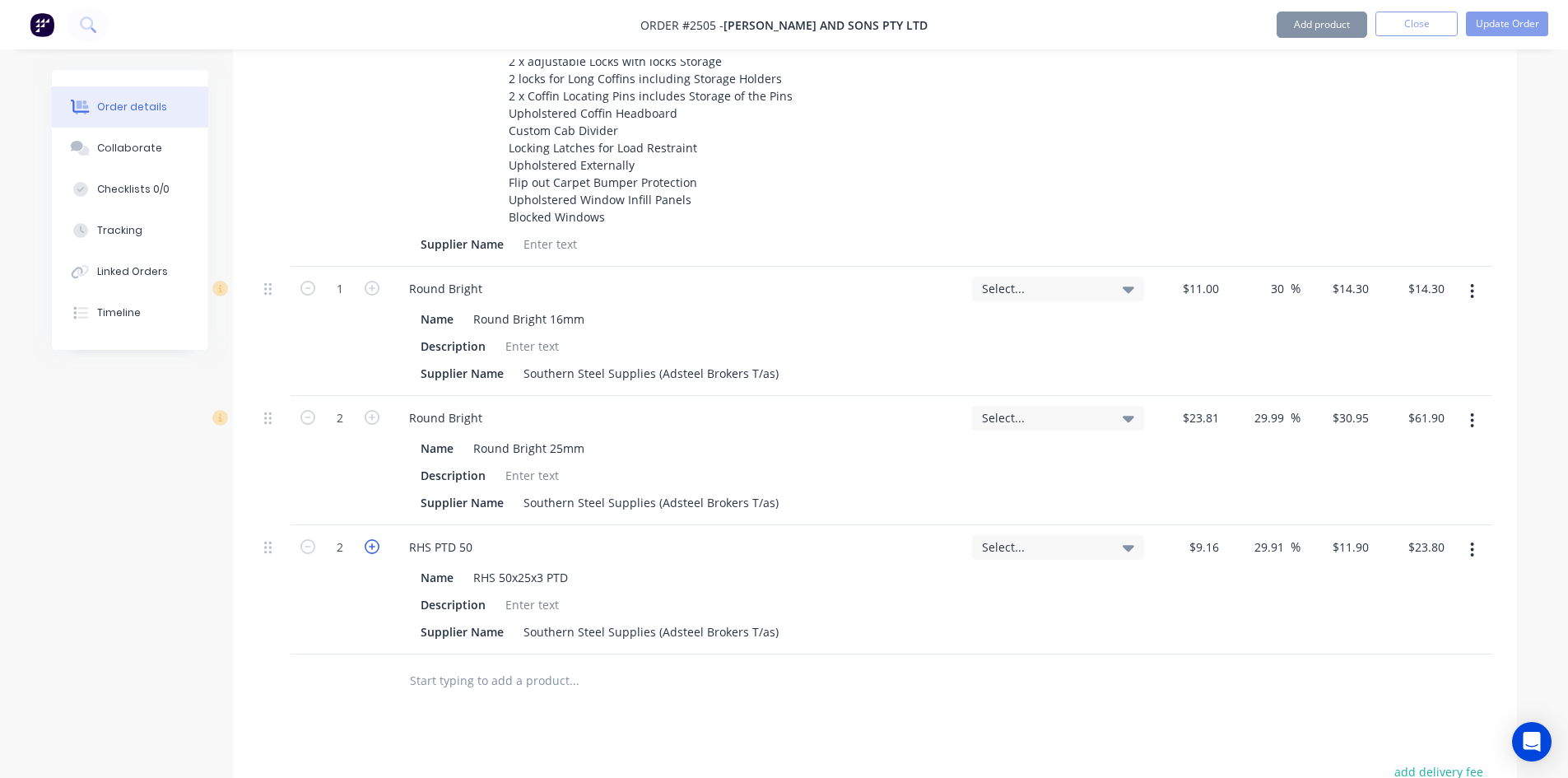
type input "$35.70"
click at [454, 664] on input "text" at bounding box center [574, 680] width 329 height 33
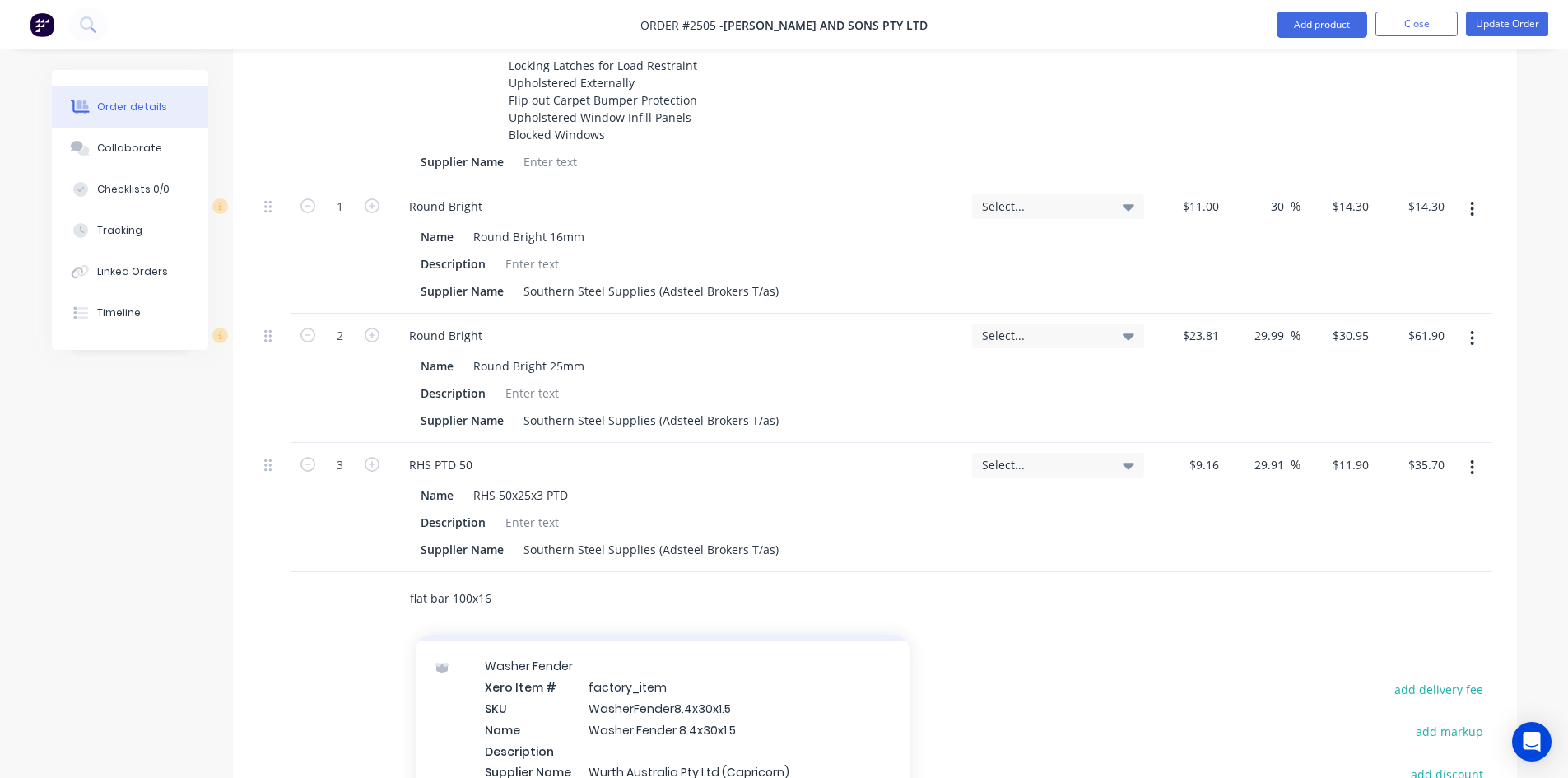
scroll to position [329, 0]
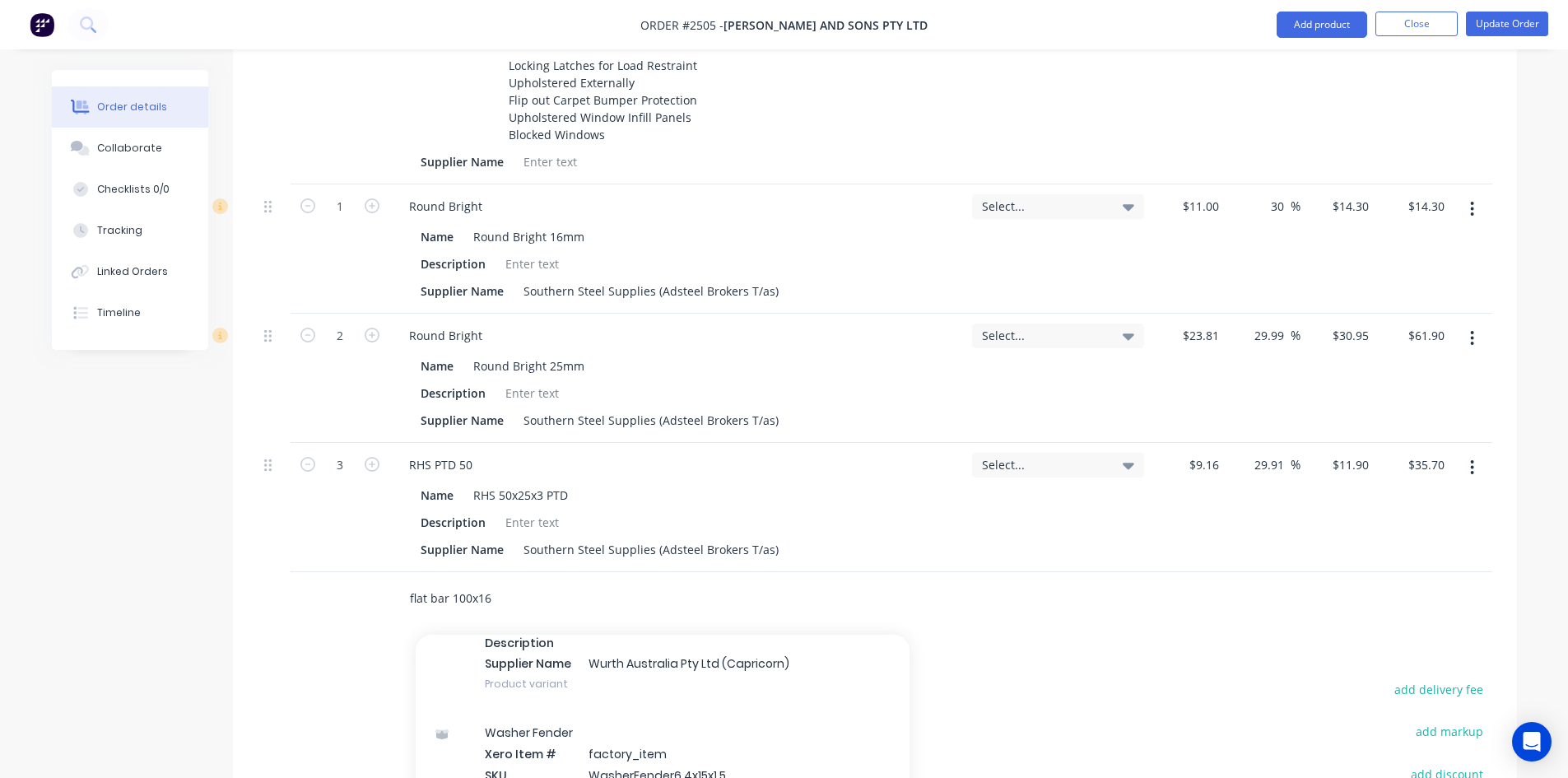
click at [504, 582] on input "flat bar 100x16" at bounding box center [574, 598] width 329 height 33
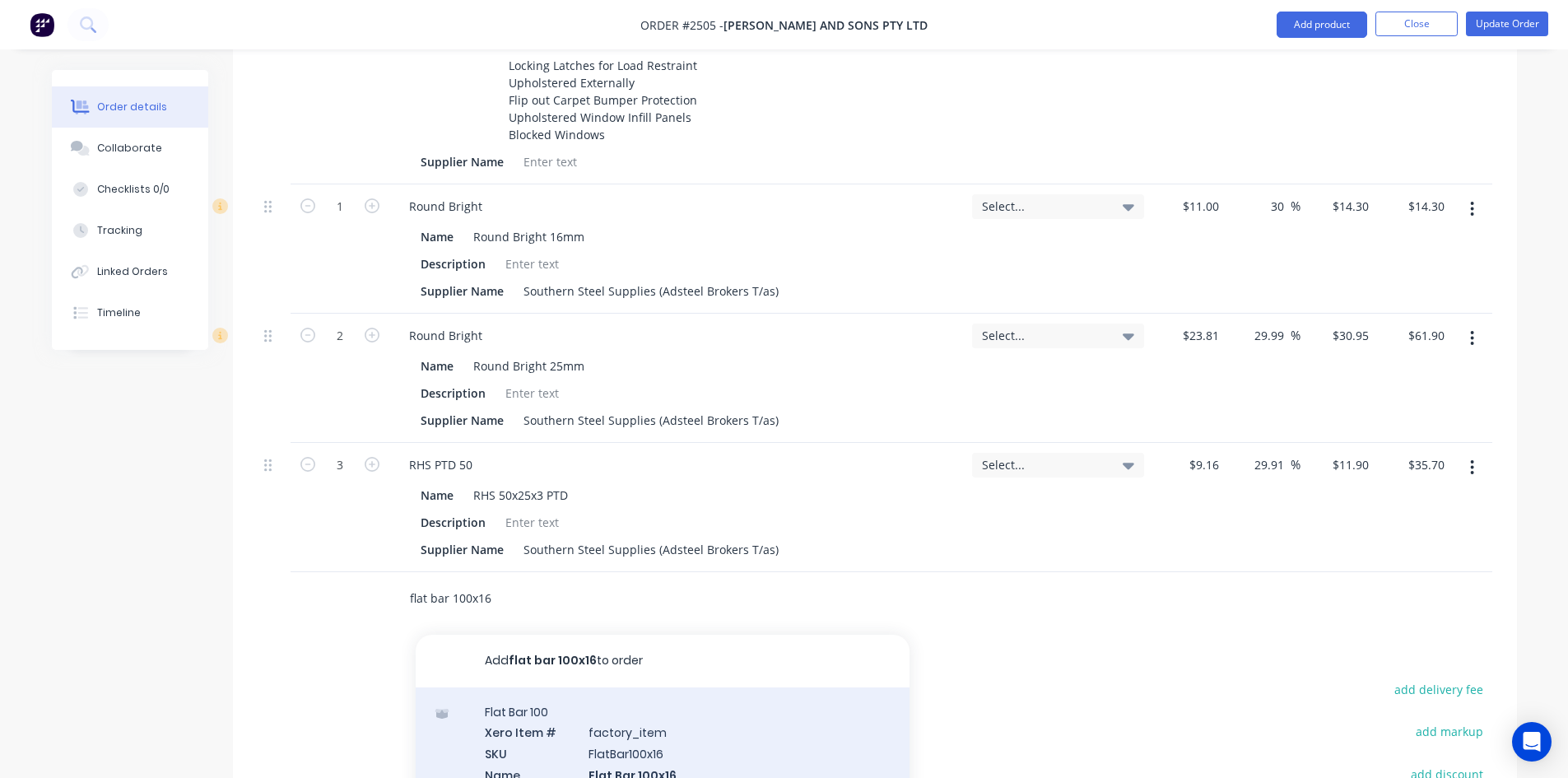
type input "flat bar 100x16"
click at [603, 713] on div "Flat Bar 100 Xero Item # factory_item SKU FlatBar100x16 Name Flat Bar 100x16 De…" at bounding box center [662, 775] width 494 height 175
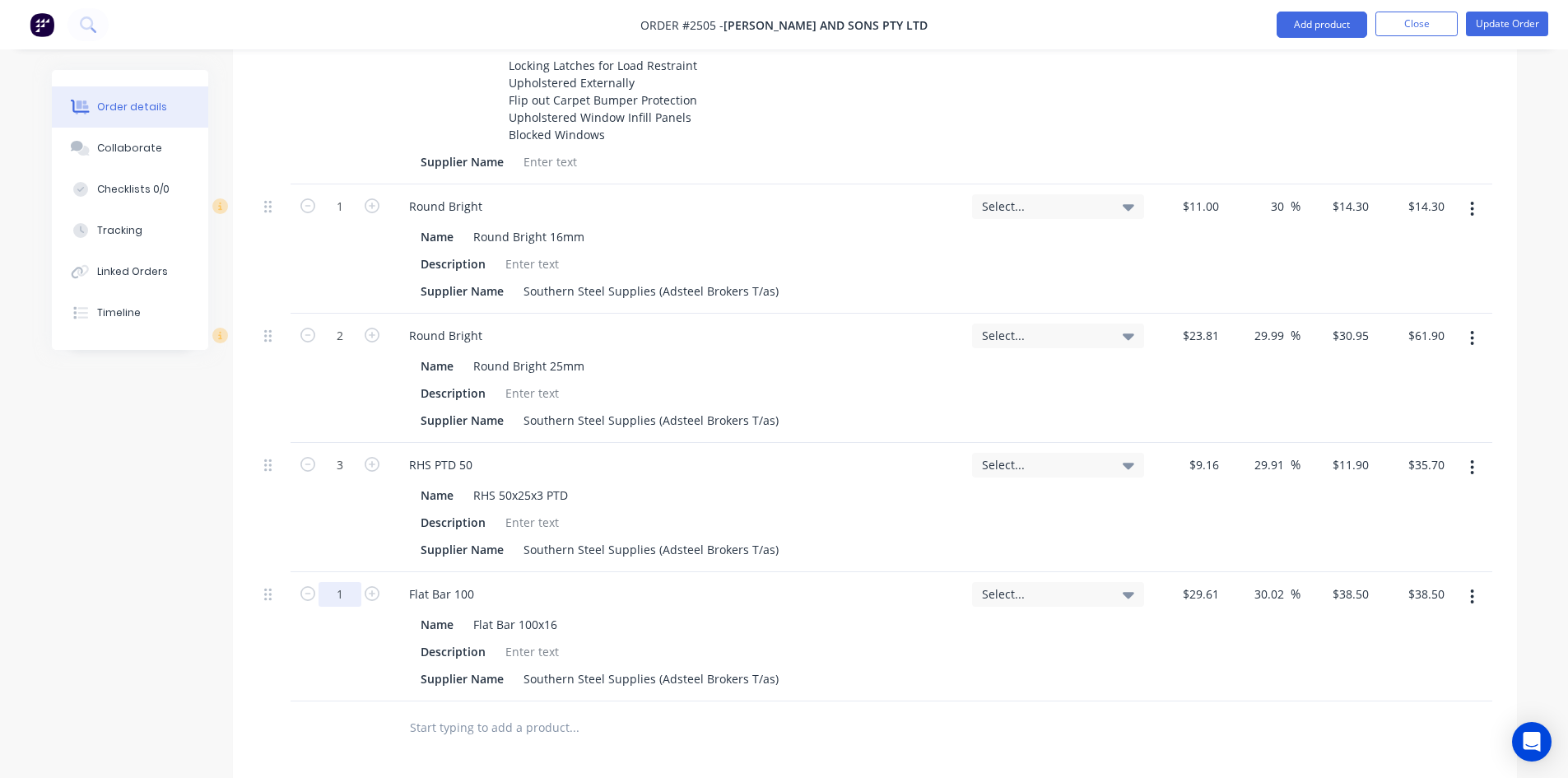
type input "0.2"
type input "$7.70"
click at [504, 711] on input "text" at bounding box center [574, 727] width 329 height 33
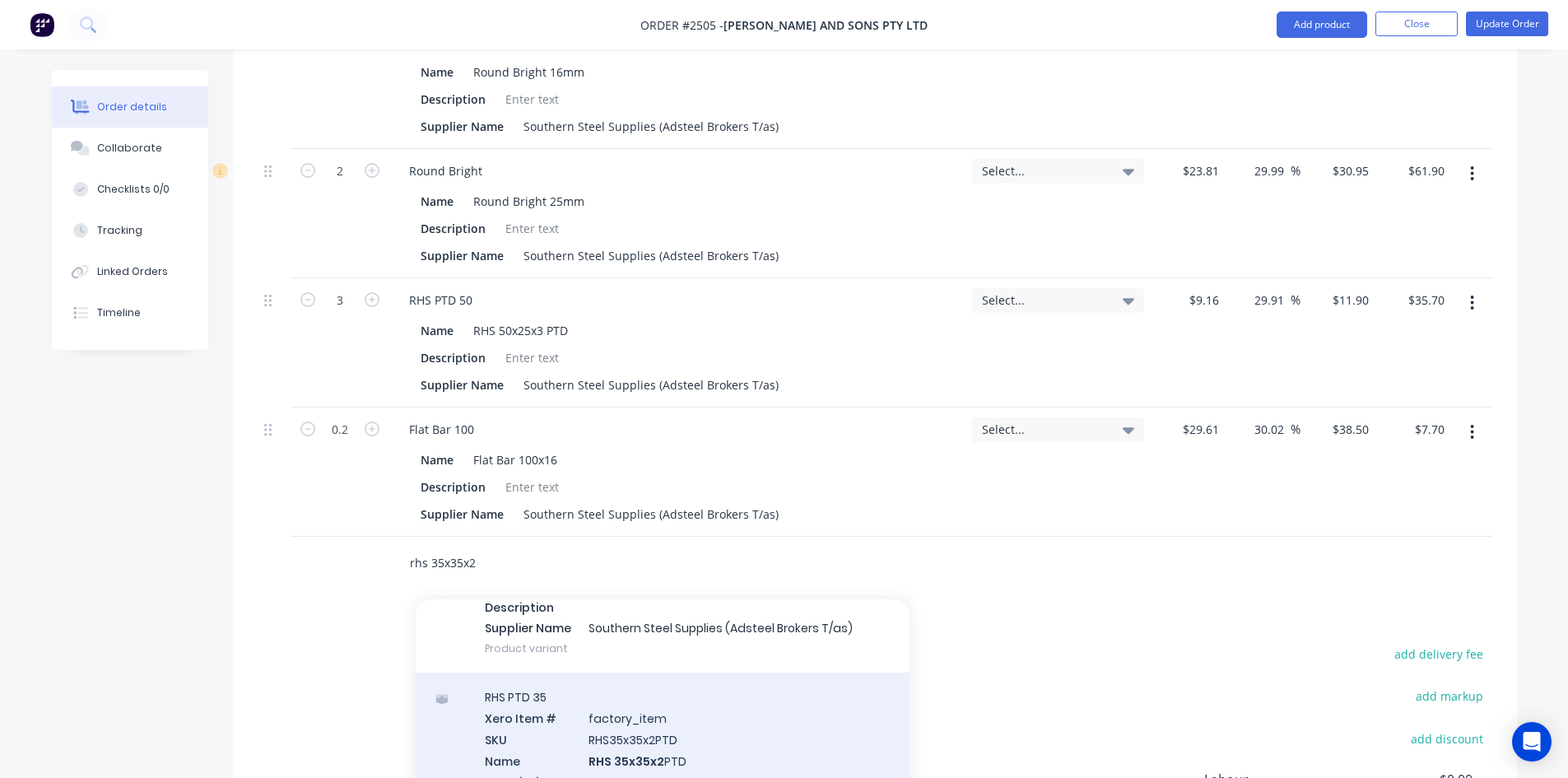
type input "rhs 35x35x2"
click at [599, 707] on div "RHS PTD 35 Xero Item # factory_item SKU RHS35x35x2PTD Name RHS 35x35x2 PTD Desc…" at bounding box center [662, 760] width 494 height 175
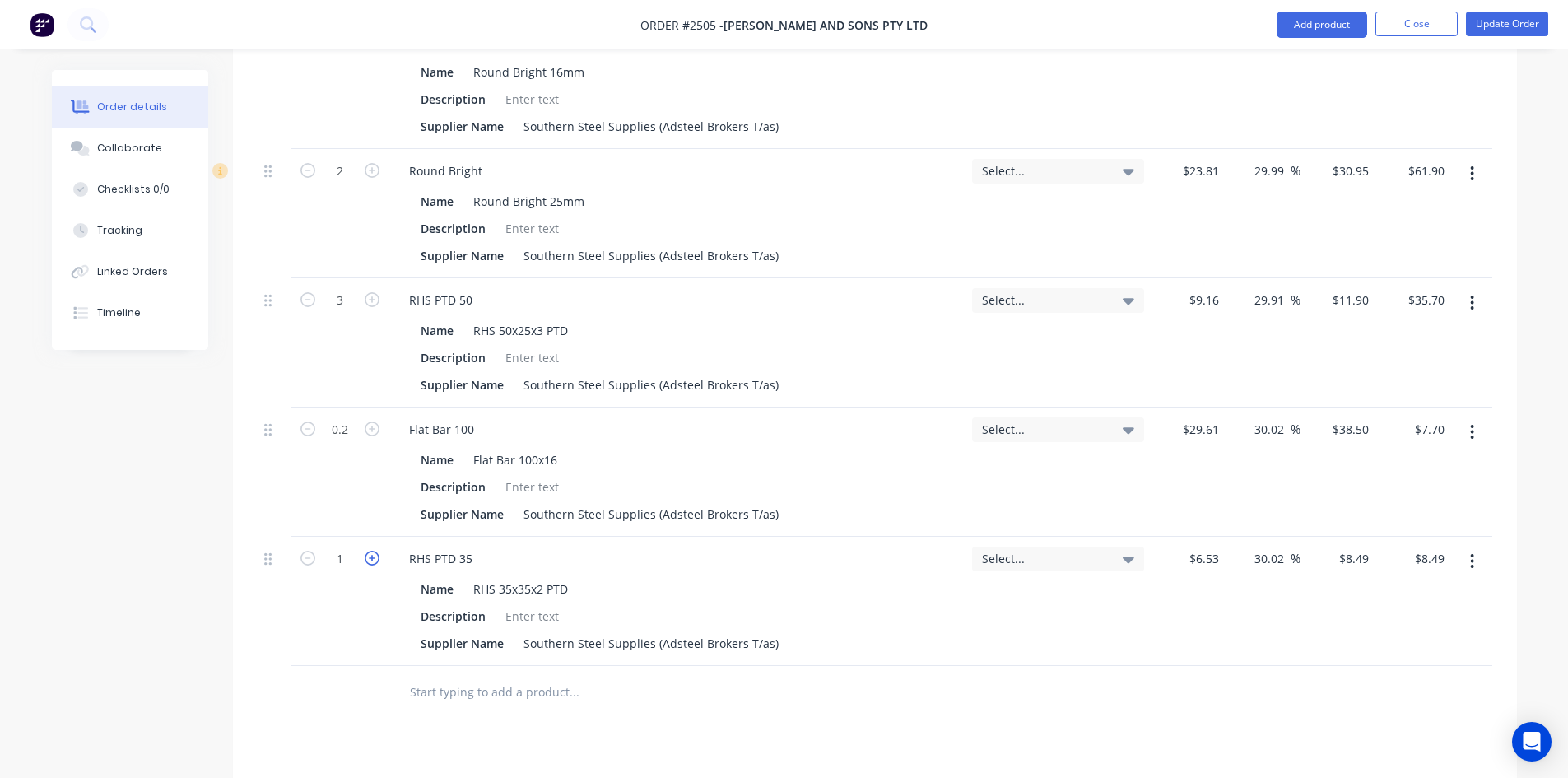
click at [371, 550] on icon "button" at bounding box center [372, 558] width 15 height 15
type input "2"
type input "$16.98"
click at [374, 550] on icon "button" at bounding box center [372, 558] width 15 height 15
type input "3"
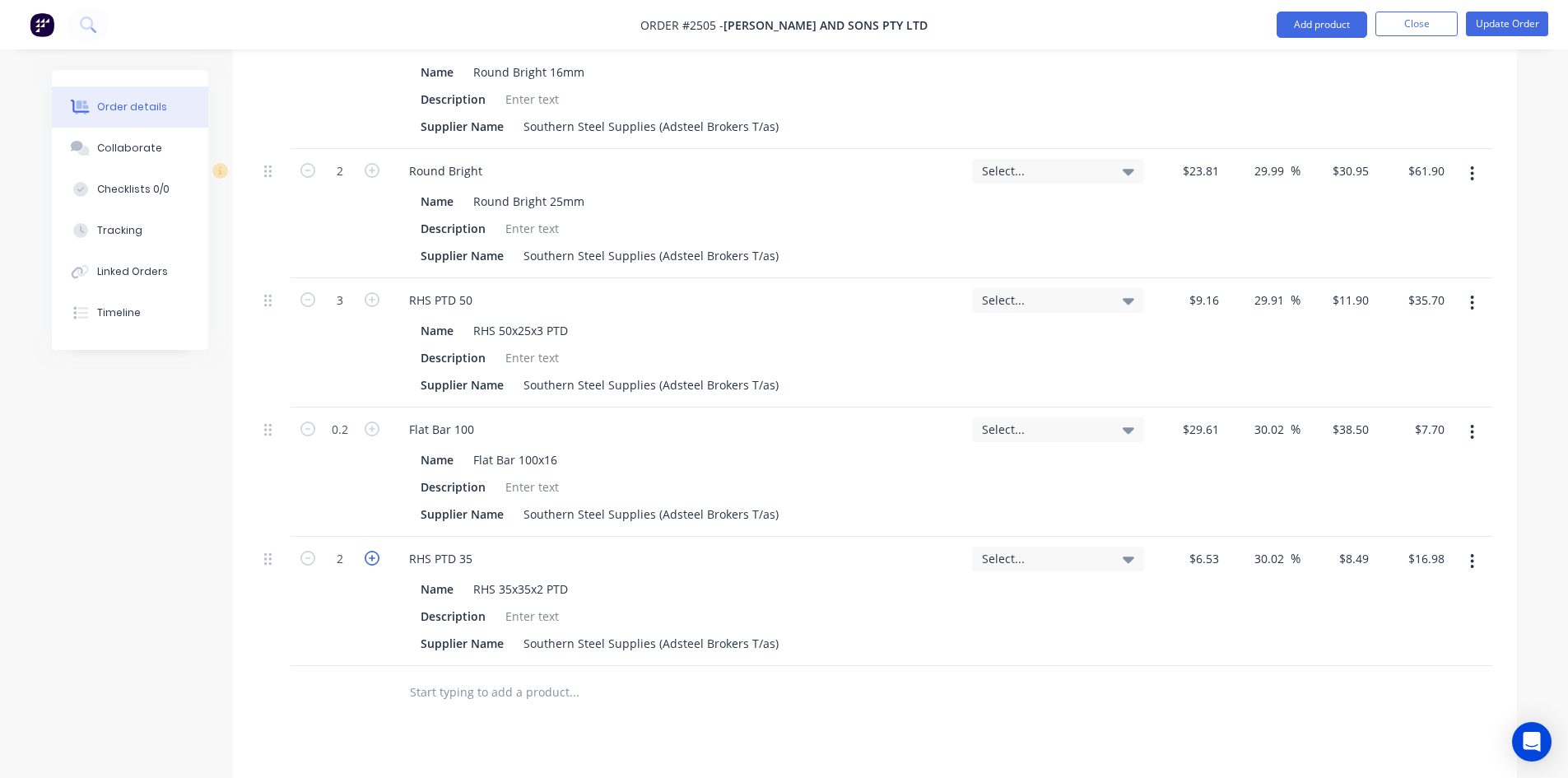
type input "$25.47"
click at [374, 550] on icon "button" at bounding box center [372, 558] width 15 height 15
type input "4"
type input "$33.96"
click at [1487, 24] on button "Update Order" at bounding box center [1507, 24] width 83 height 24
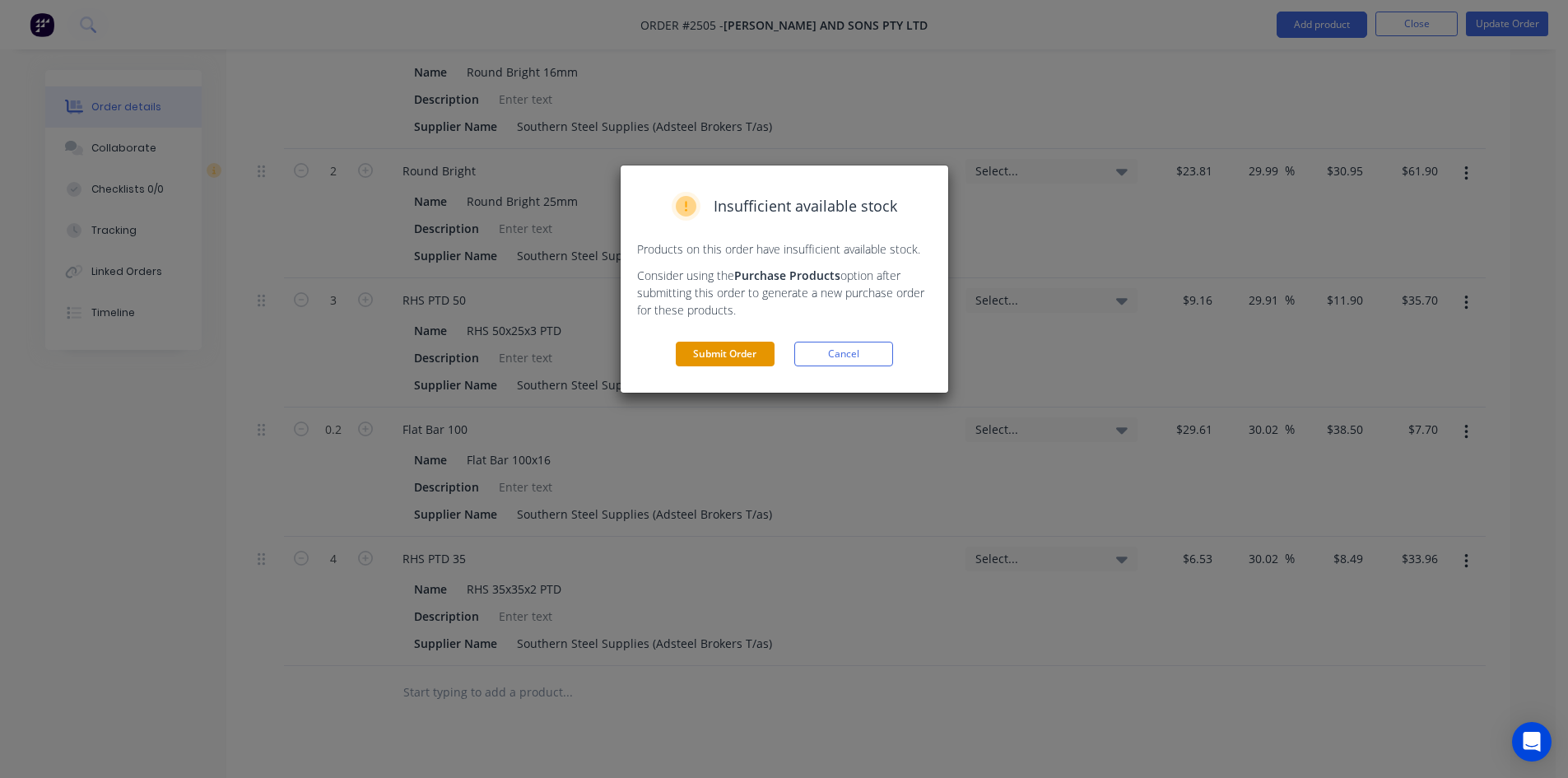
click at [732, 355] on button "Submit Order" at bounding box center [724, 354] width 99 height 24
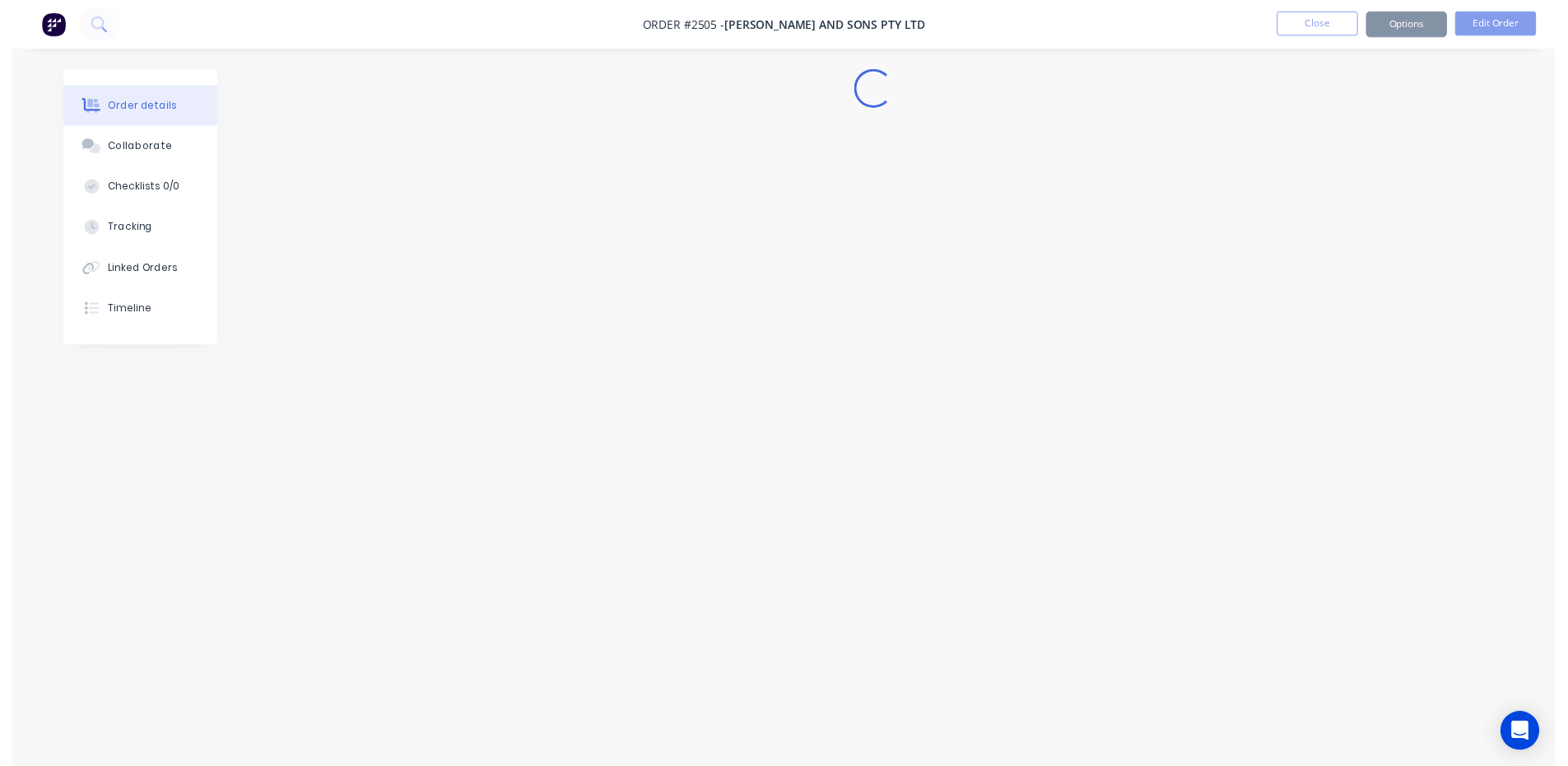
scroll to position [0, 0]
